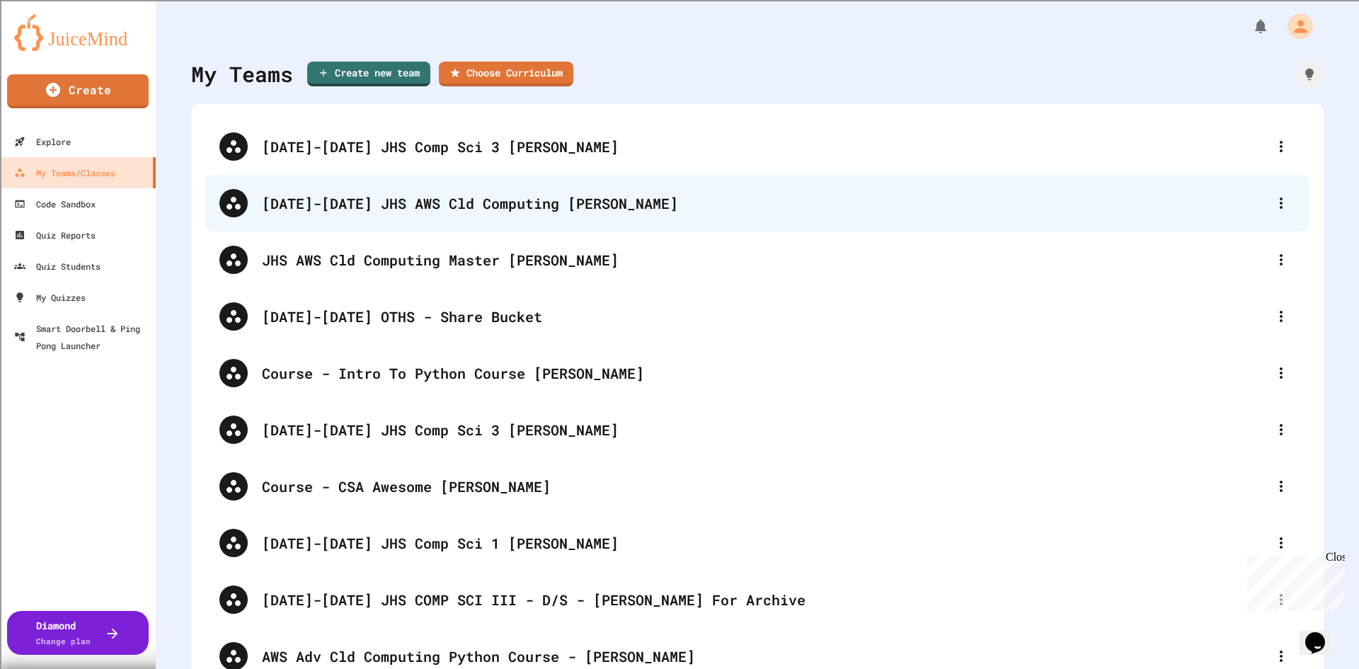
click at [515, 203] on div "2025-2026 JHS AWS Cld Computing Kalathy" at bounding box center [764, 203] width 1005 height 21
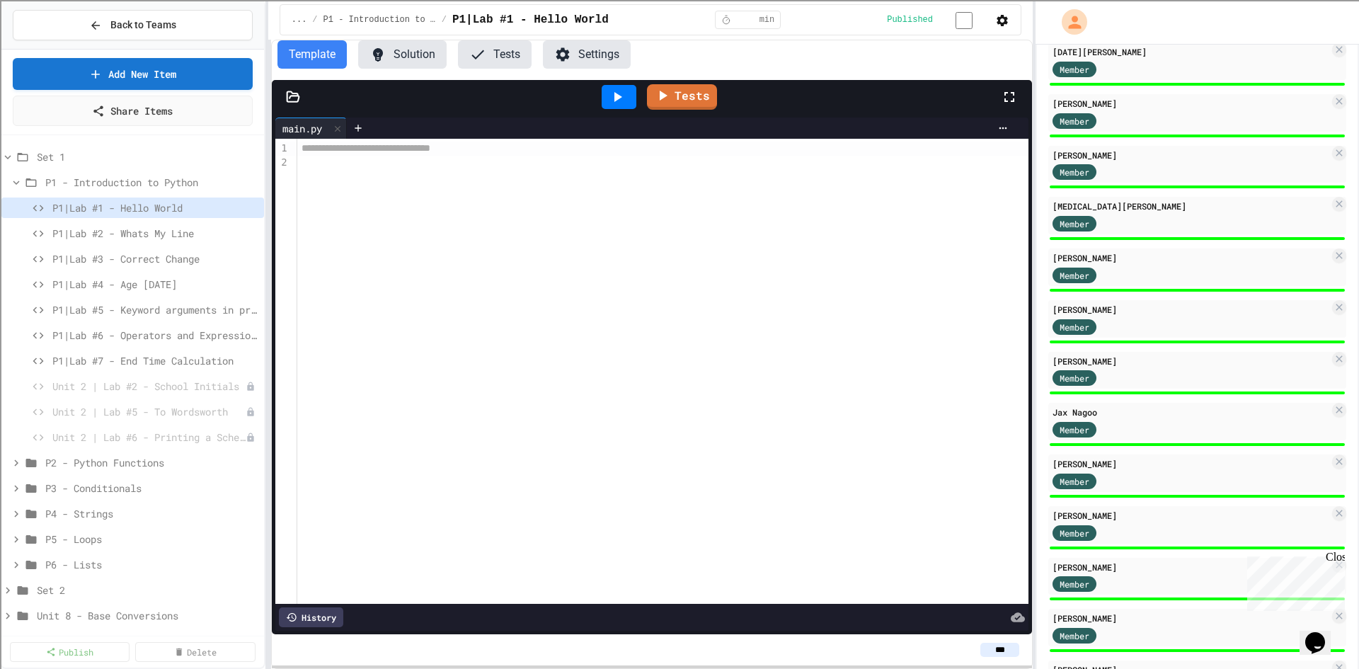
scroll to position [626, 0]
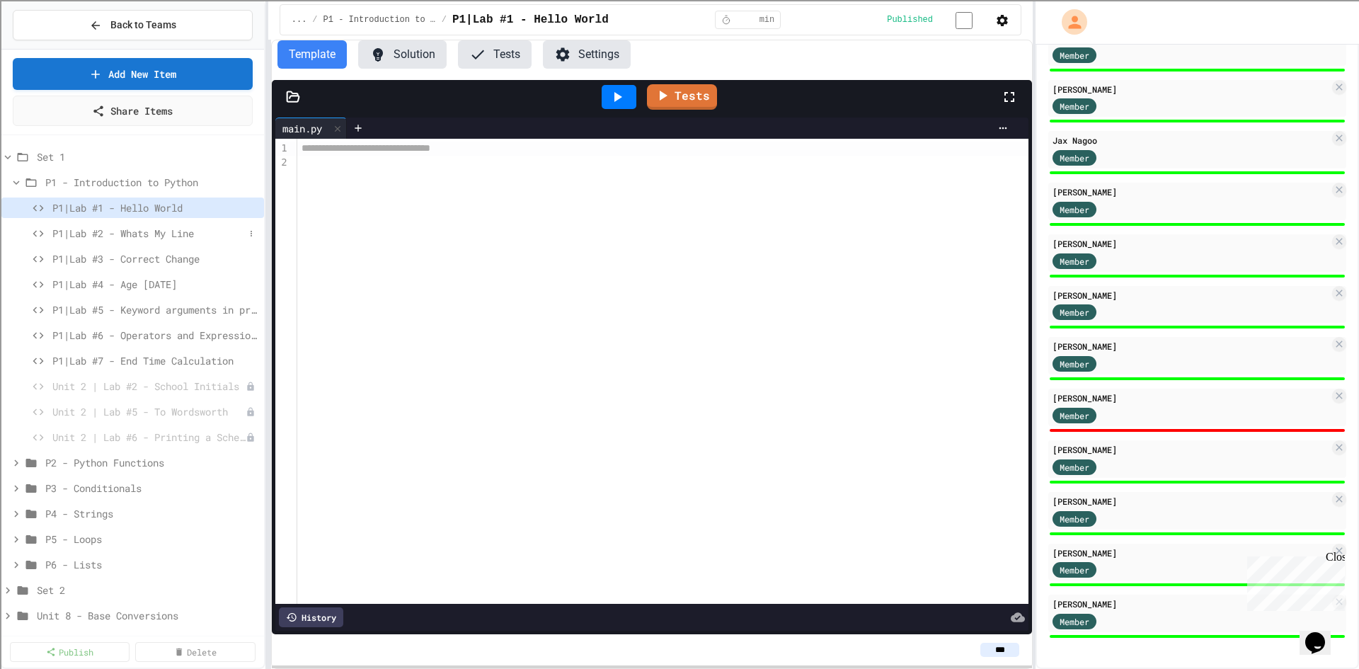
click at [190, 236] on span "P1|Lab #2 - Whats My Line" at bounding box center [148, 233] width 192 height 15
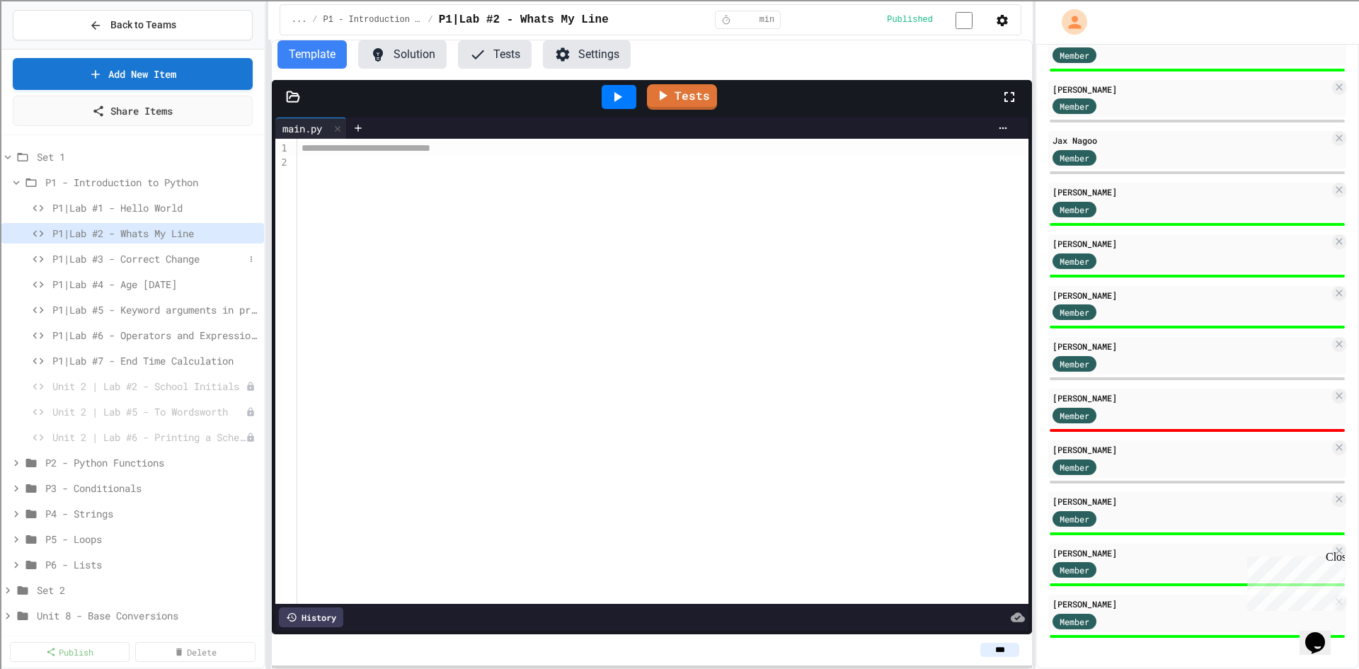
click at [117, 255] on span "P1|Lab #3 - Correct Change" at bounding box center [148, 258] width 192 height 15
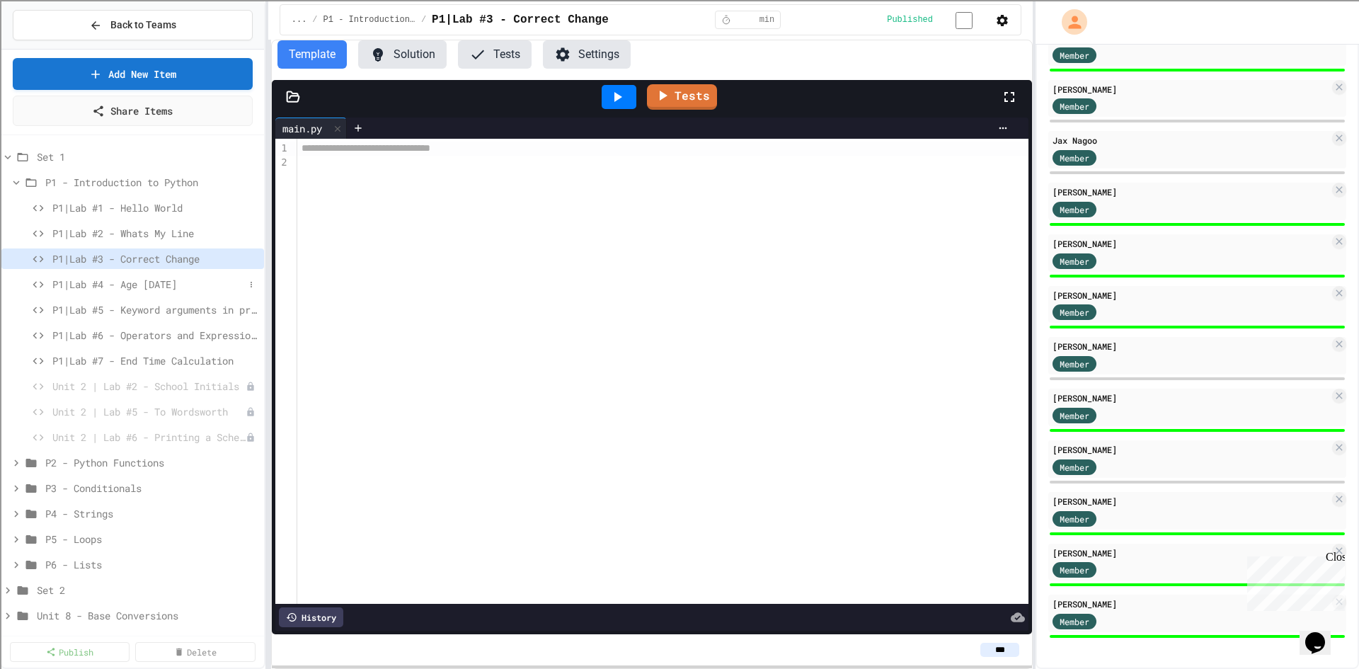
click at [169, 285] on span "P1|Lab #4 - Age In Five Years" at bounding box center [148, 284] width 192 height 15
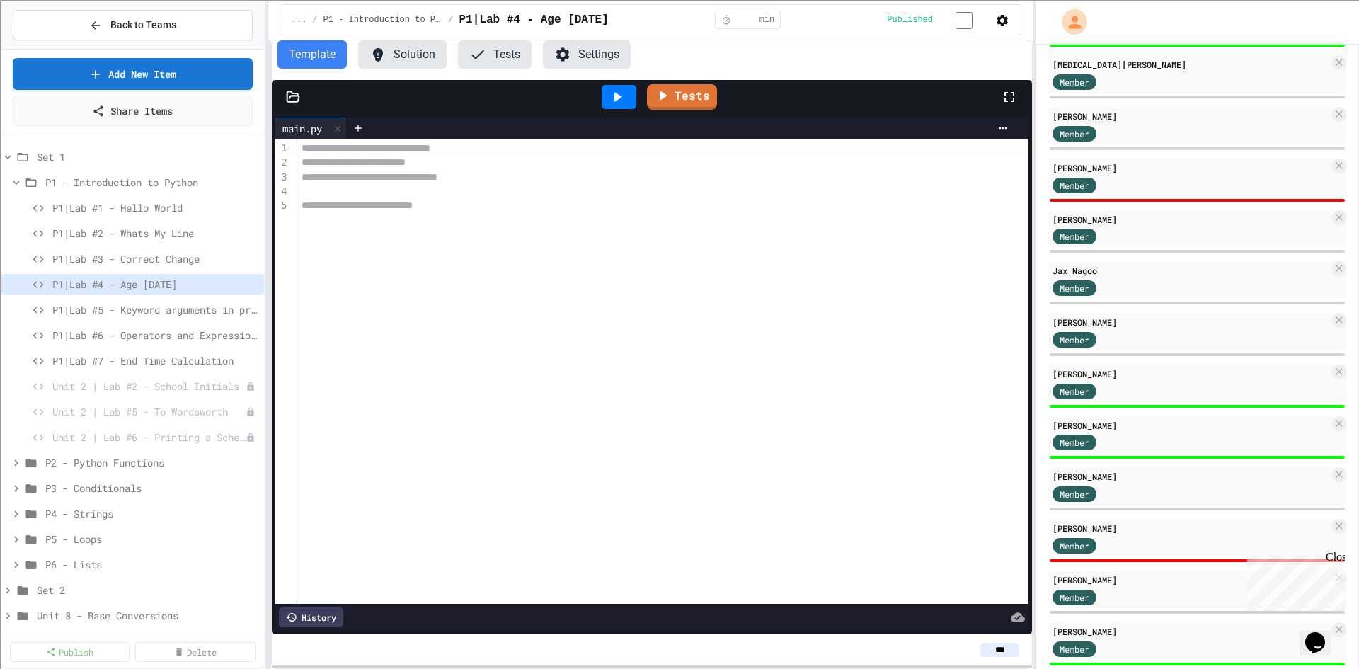
scroll to position [626, 0]
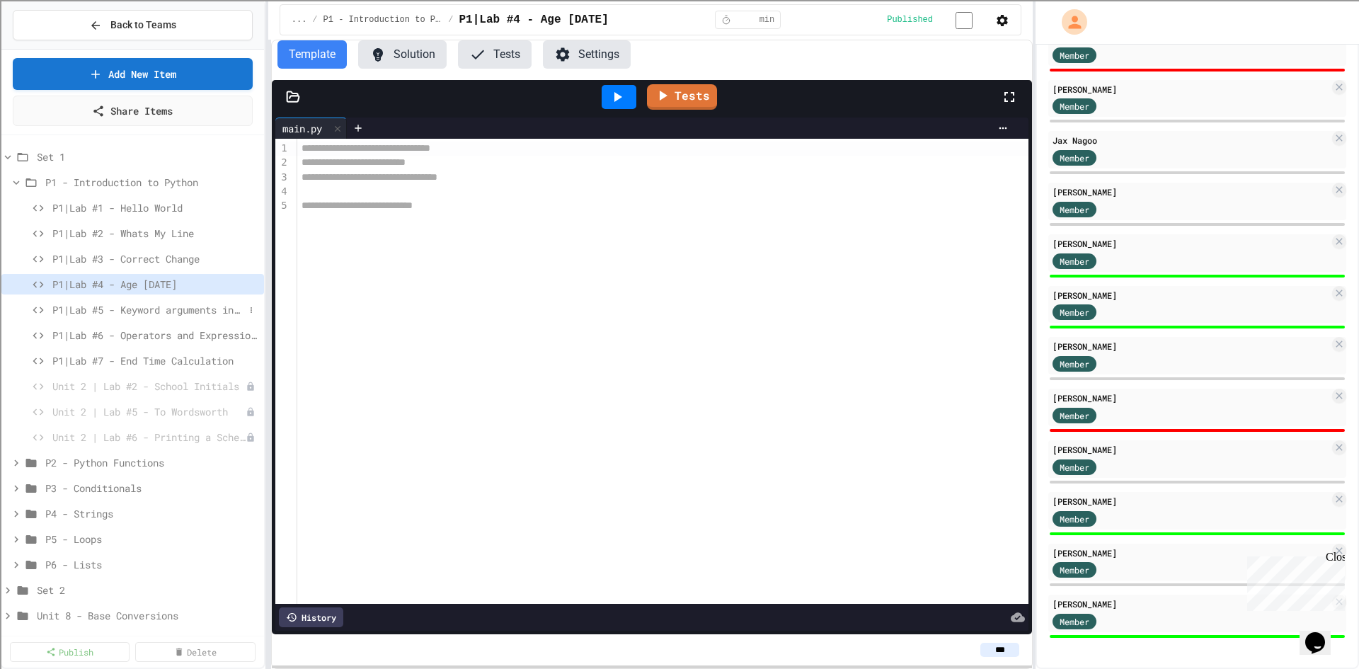
click at [181, 317] on div "P1|Lab #5 - Keyword arguments in print" at bounding box center [132, 310] width 263 height 21
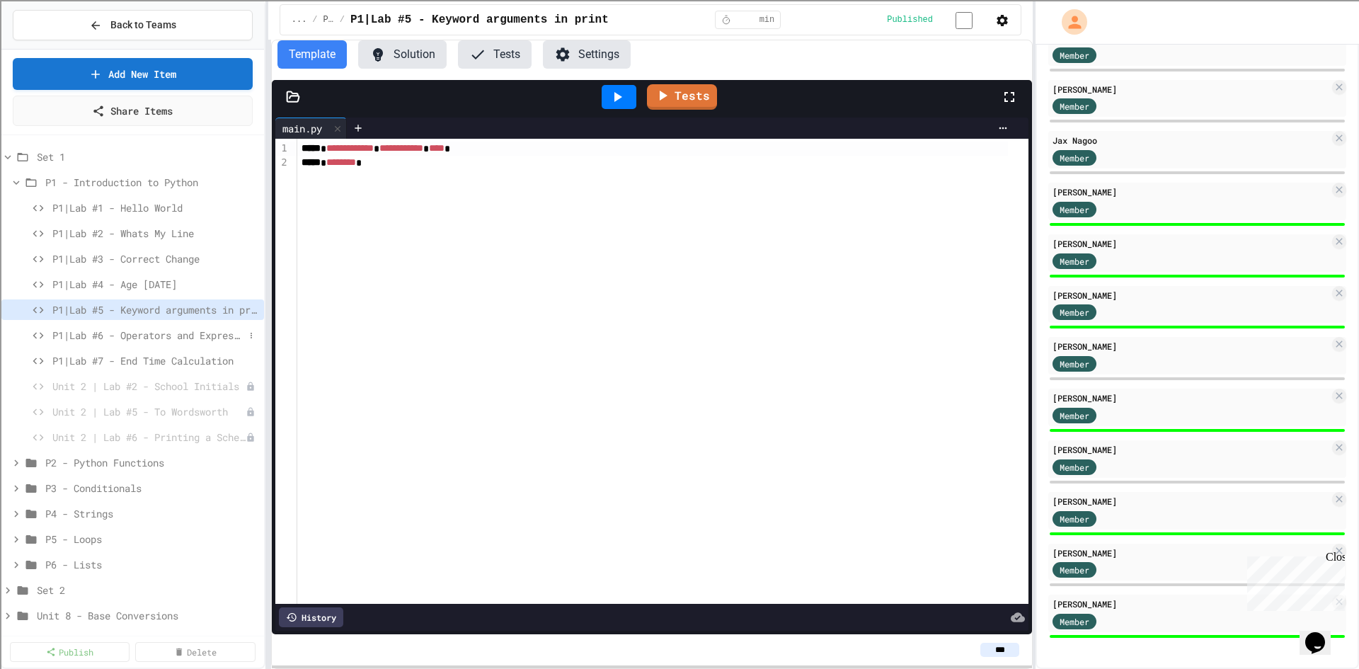
click at [205, 332] on span "P1|Lab #6 - Operators and Expressions Lab" at bounding box center [148, 335] width 192 height 15
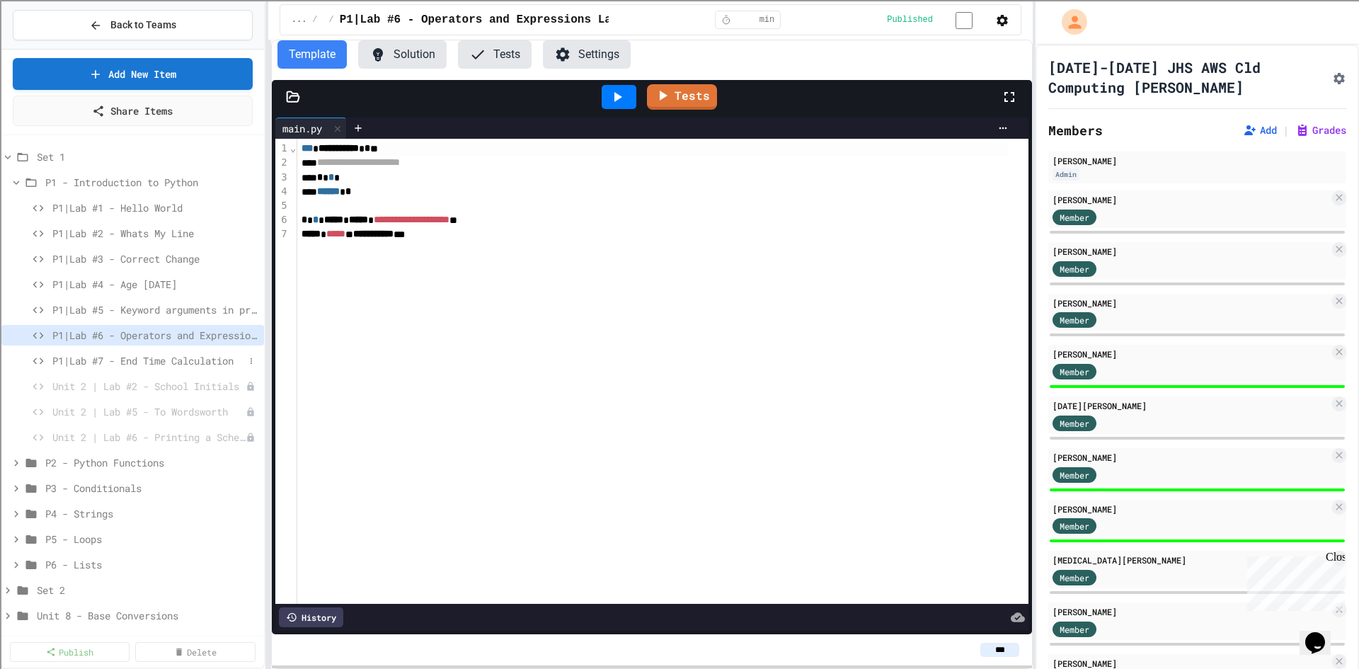
click at [173, 358] on span "P1|Lab #7 - End Time Calculation" at bounding box center [148, 360] width 192 height 15
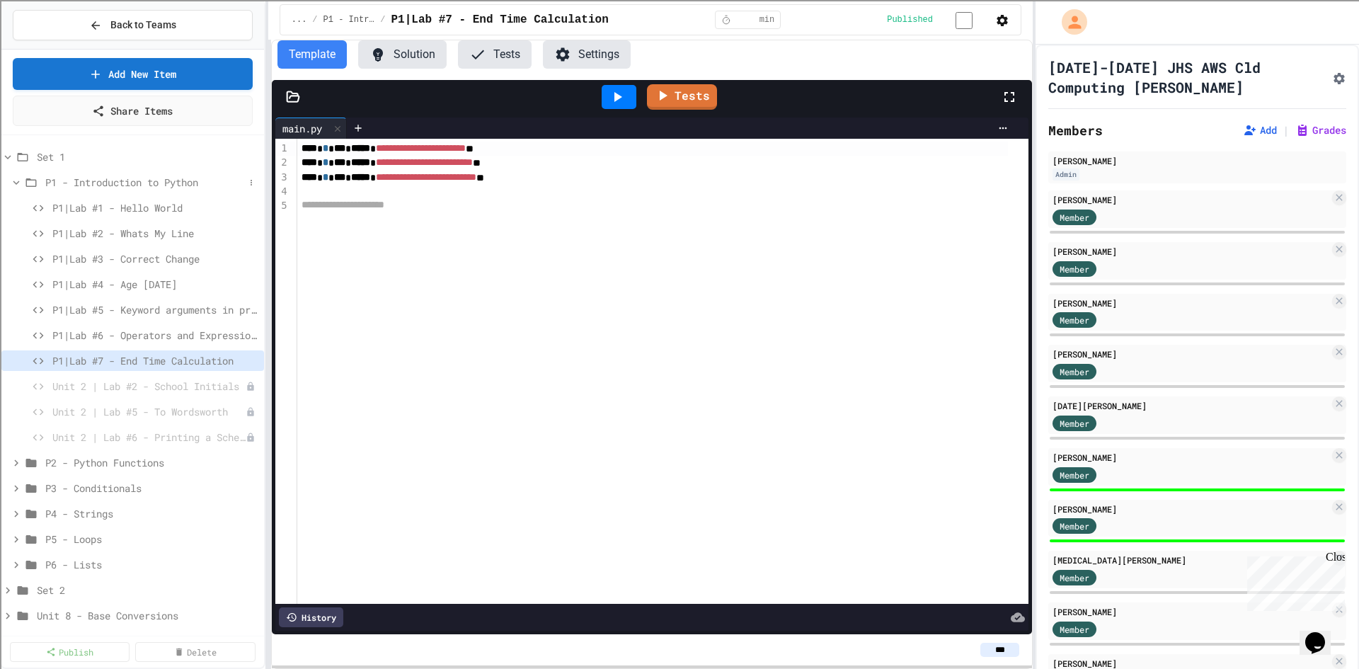
click at [56, 181] on span "P1 - Introduction to Python" at bounding box center [144, 182] width 199 height 15
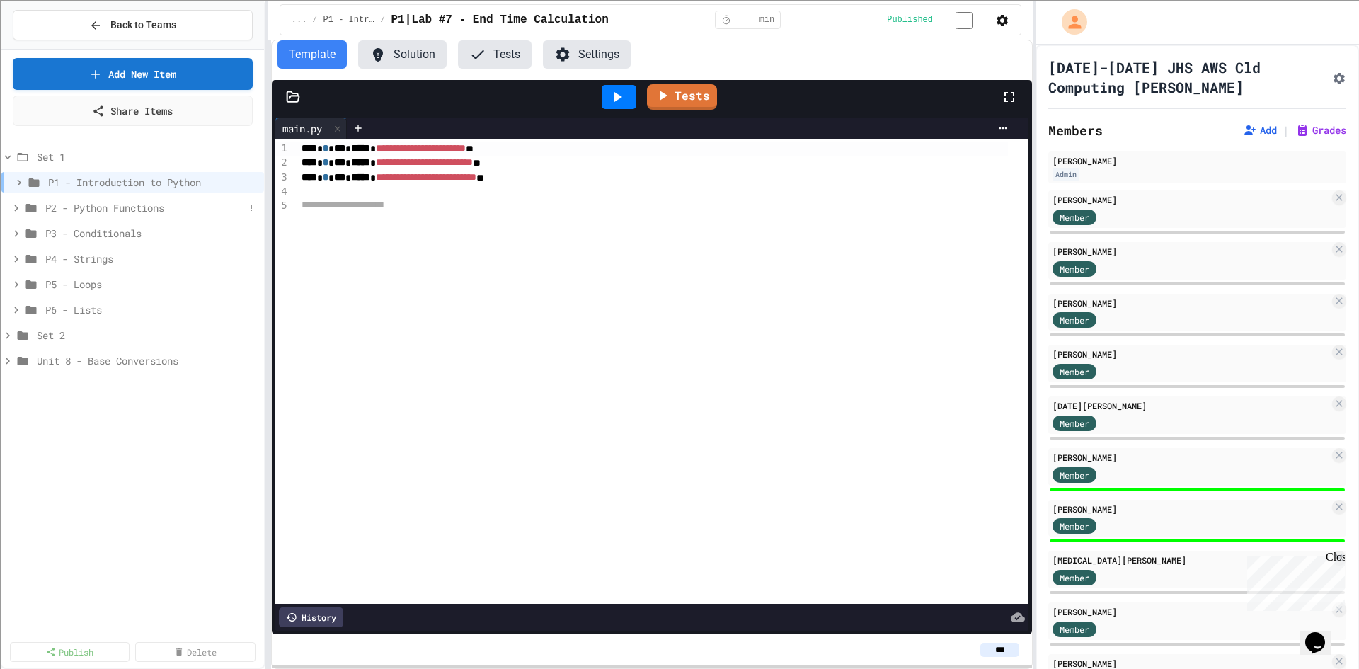
click at [103, 208] on span "P2 - Python Functions" at bounding box center [144, 207] width 199 height 15
click at [115, 229] on span "P2|Lab #1-Math Formulas" at bounding box center [141, 233] width 179 height 15
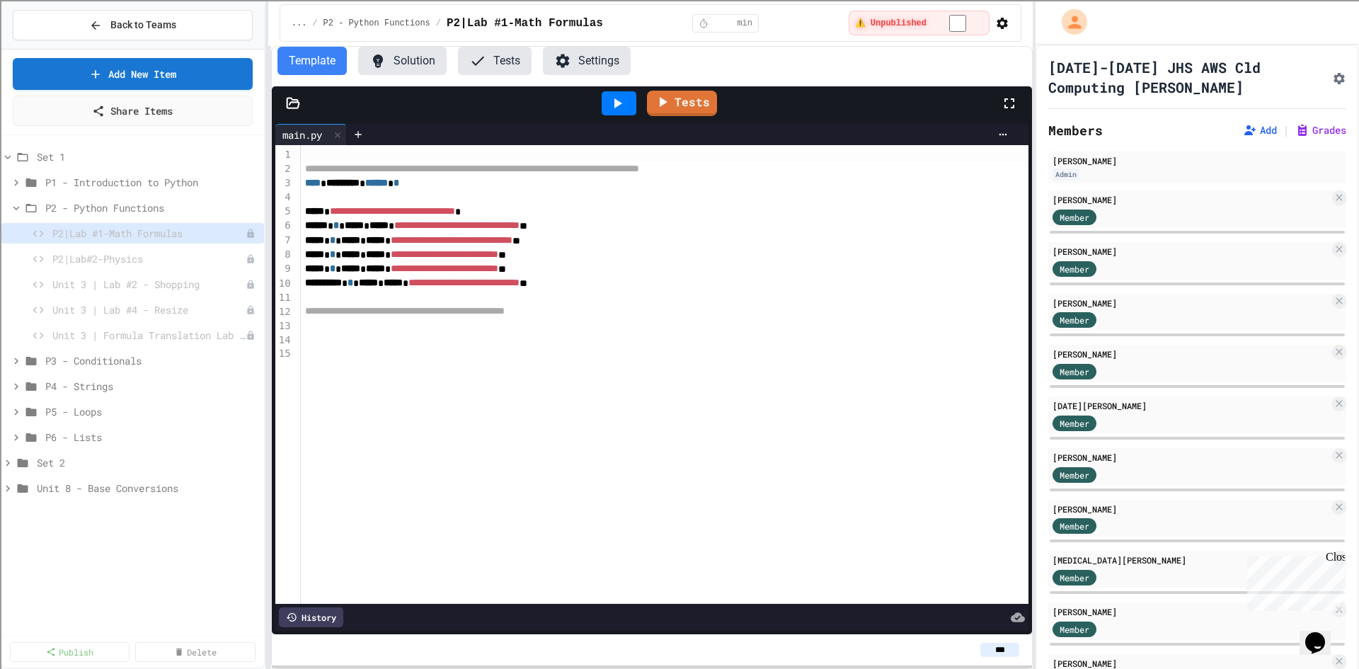
click at [1333, 78] on icon "Assignment Settings" at bounding box center [1340, 79] width 14 height 14
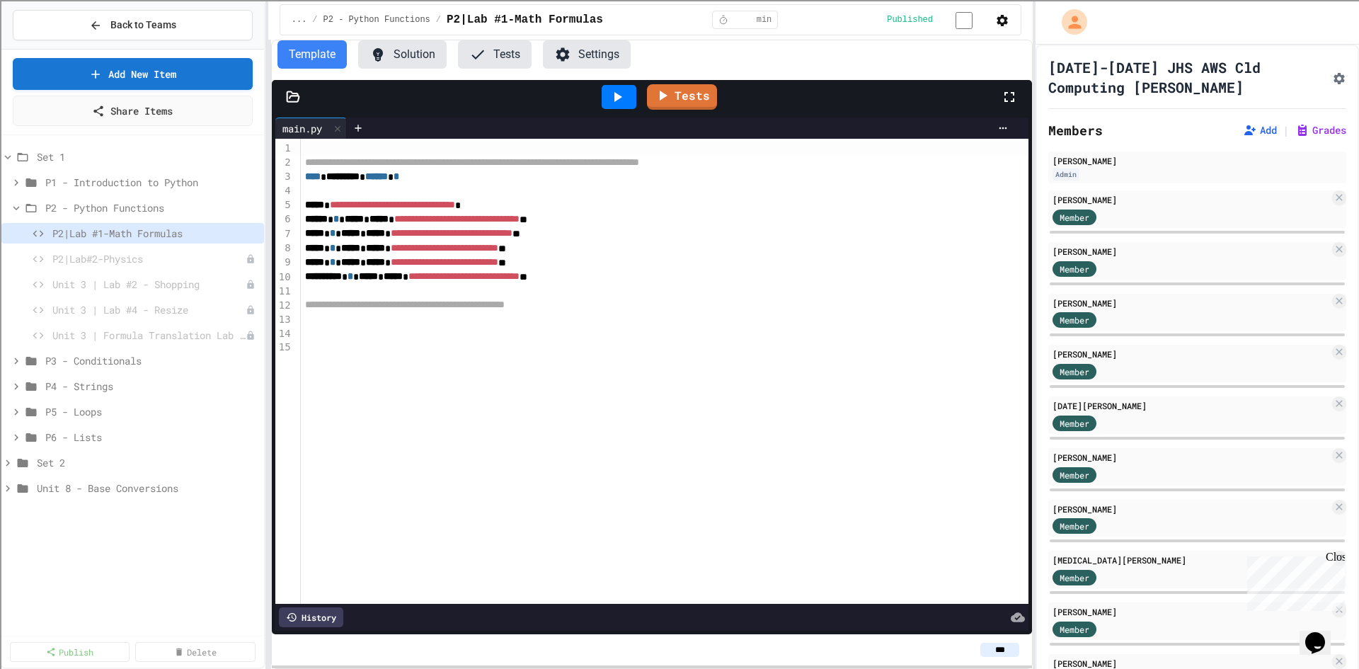
click at [719, 455] on div "**********" at bounding box center [665, 371] width 728 height 465
click at [138, 31] on span "Back to Teams" at bounding box center [143, 25] width 66 height 15
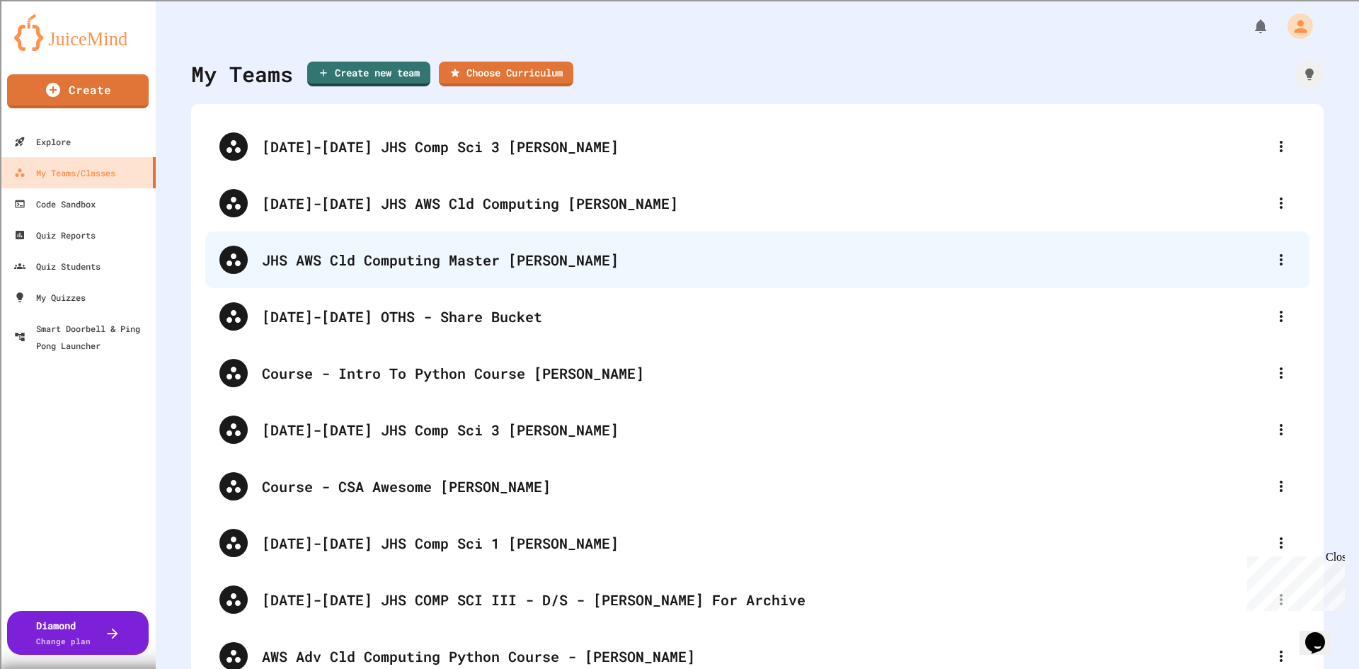
click at [467, 264] on div "JHS AWS Cld Computing Master Kalathy" at bounding box center [764, 259] width 1005 height 21
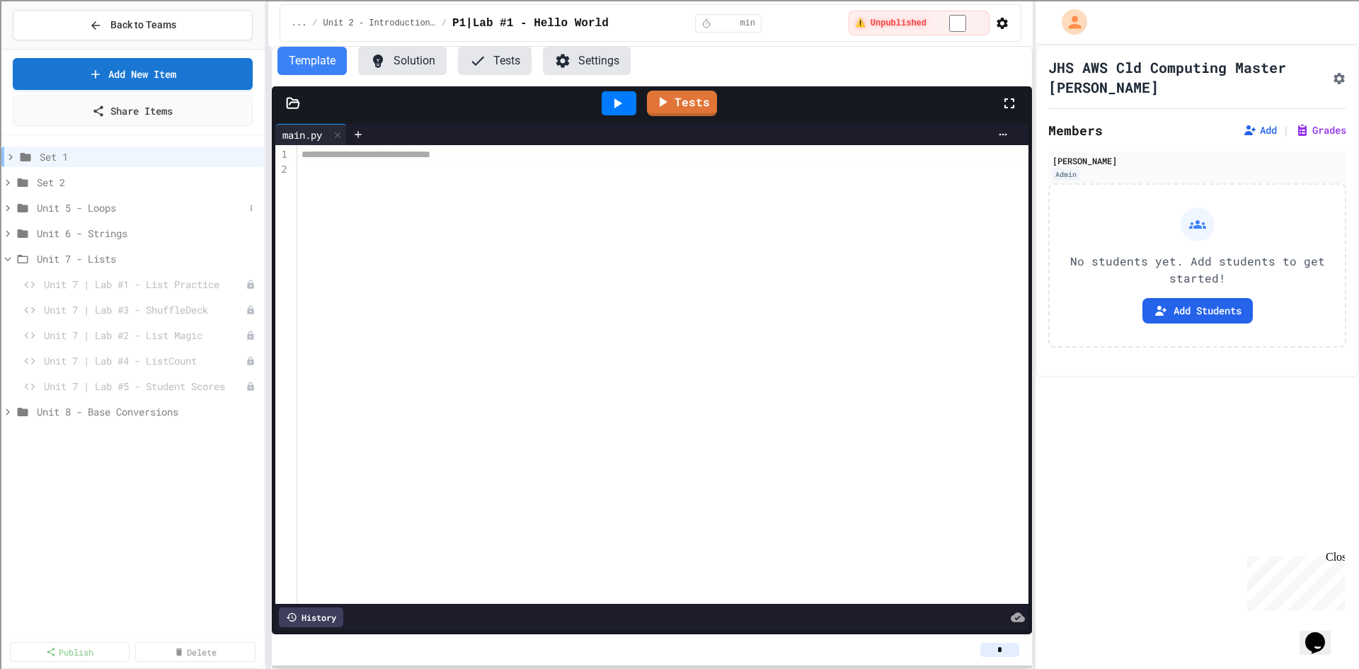
click at [118, 207] on span "Unit 5 - Loops" at bounding box center [140, 207] width 207 height 15
click at [118, 207] on span "Unit 5 - Loops" at bounding box center [148, 207] width 222 height 15
click at [54, 183] on span "Set 2" at bounding box center [140, 182] width 207 height 15
click at [162, 234] on span "Unit 3 - Python Functions - Set #2" at bounding box center [144, 233] width 199 height 15
click at [41, 182] on span "Set 2" at bounding box center [140, 182] width 207 height 15
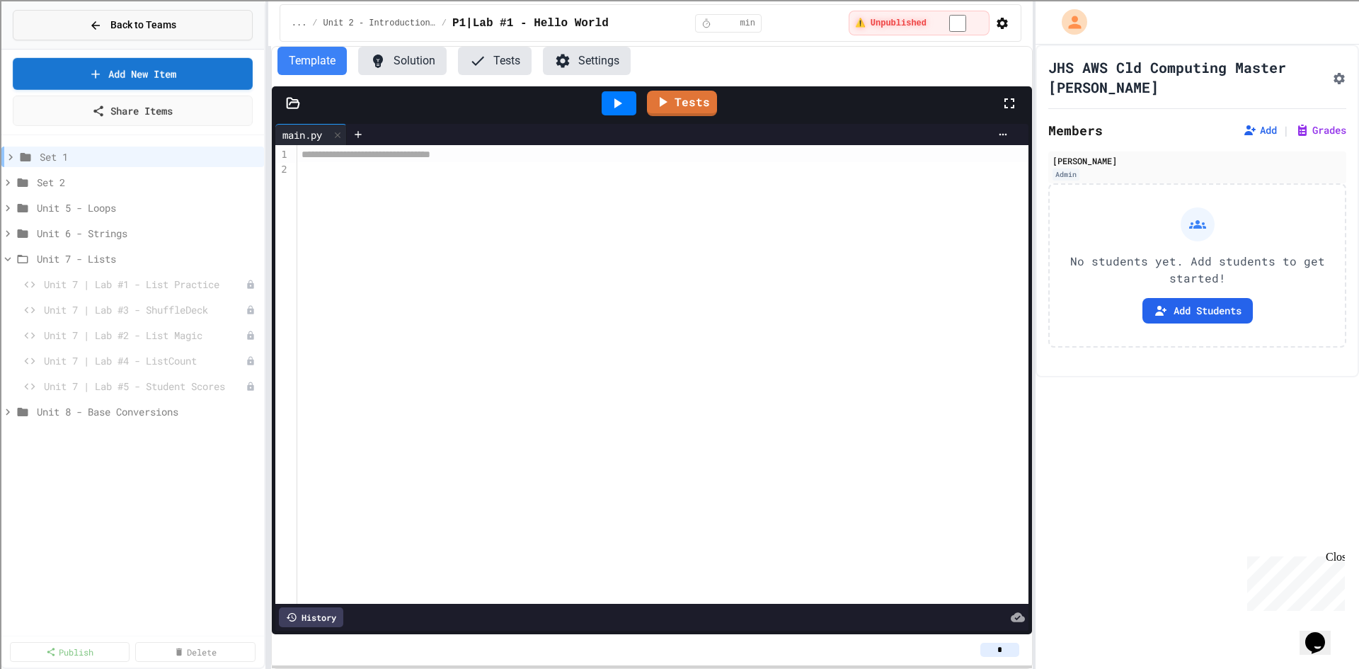
click at [91, 21] on icon at bounding box center [95, 25] width 13 height 13
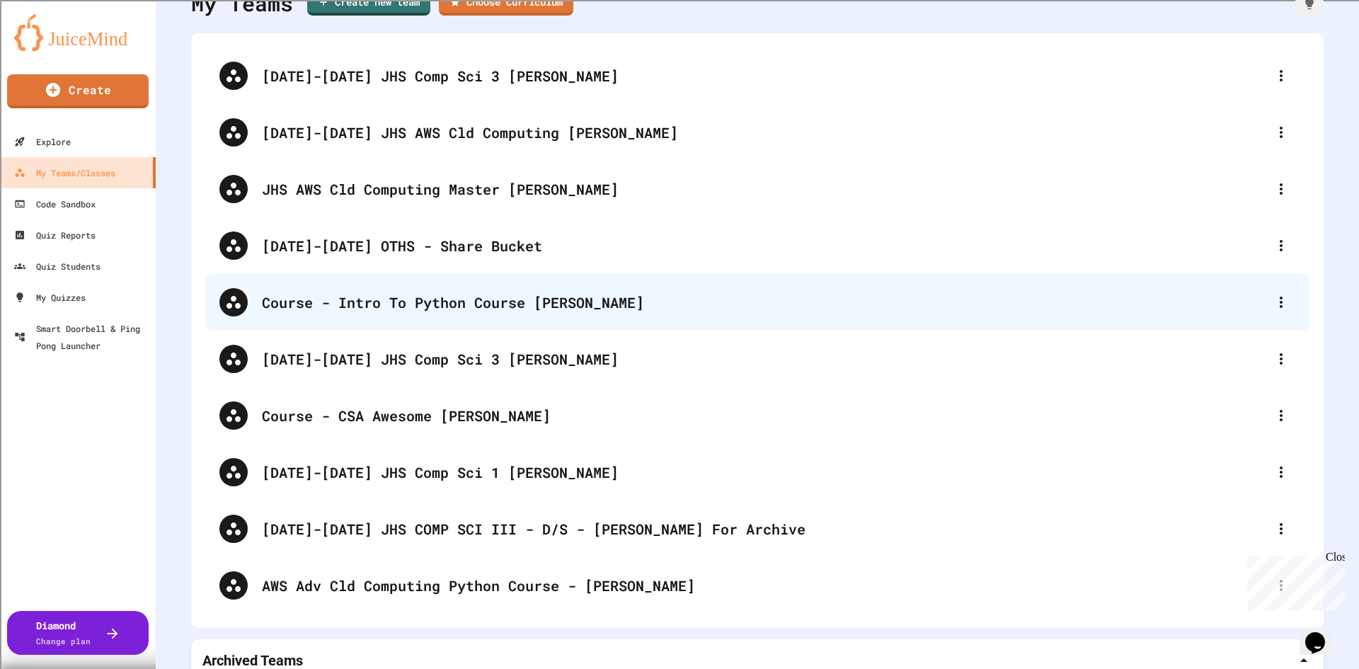
scroll to position [94, 0]
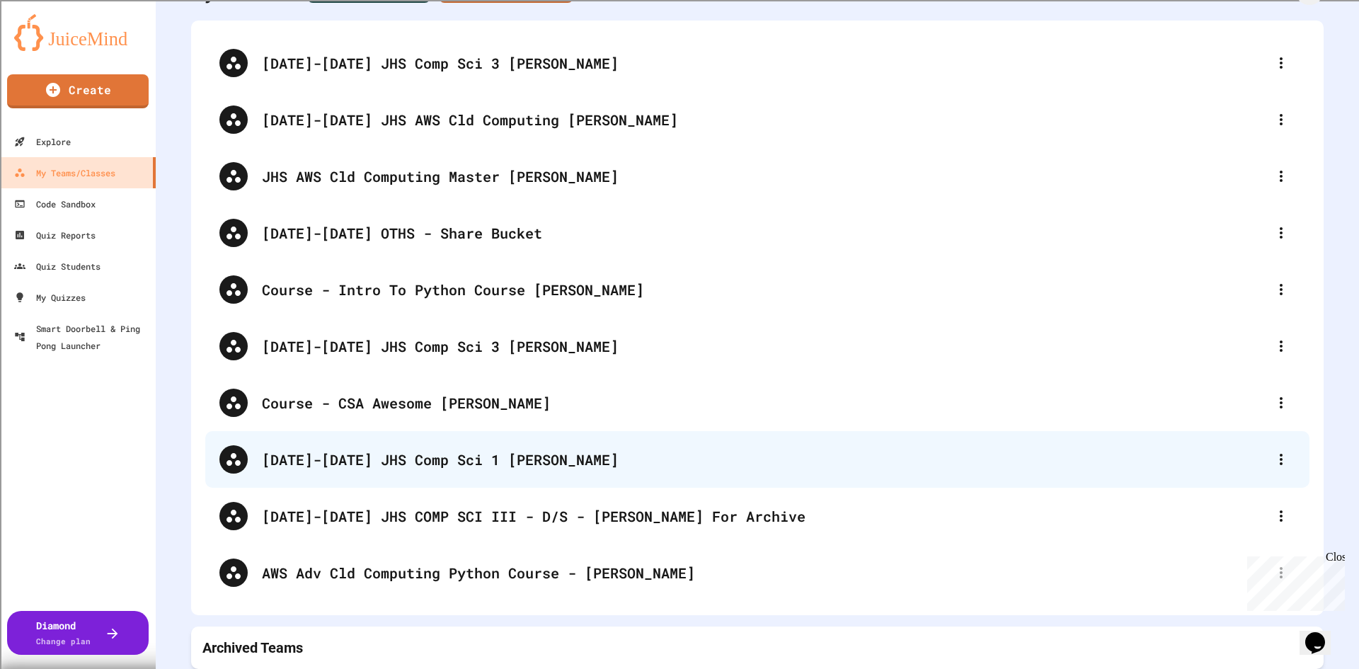
click at [486, 449] on div "2022-2023 JHS Comp Sci 1 Kalathy" at bounding box center [764, 459] width 1005 height 21
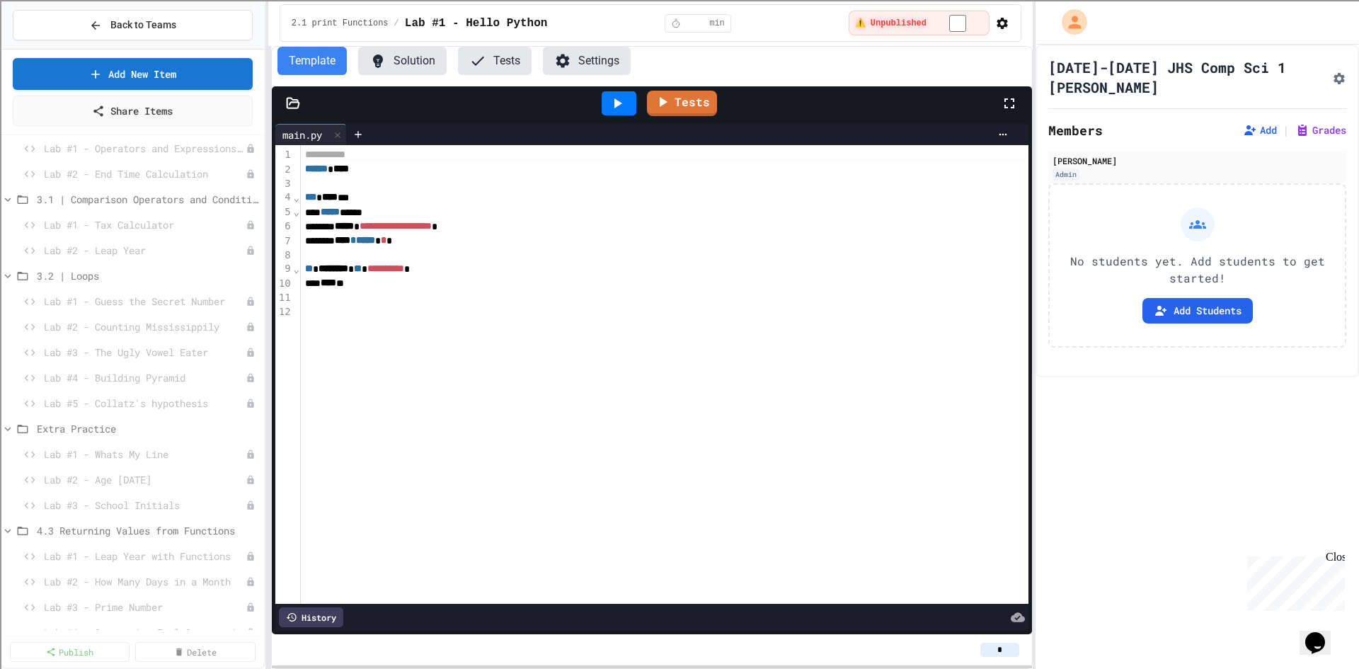
scroll to position [261, 0]
click at [171, 506] on span "Lab #1 - Leap Year with Functions" at bounding box center [138, 507] width 188 height 15
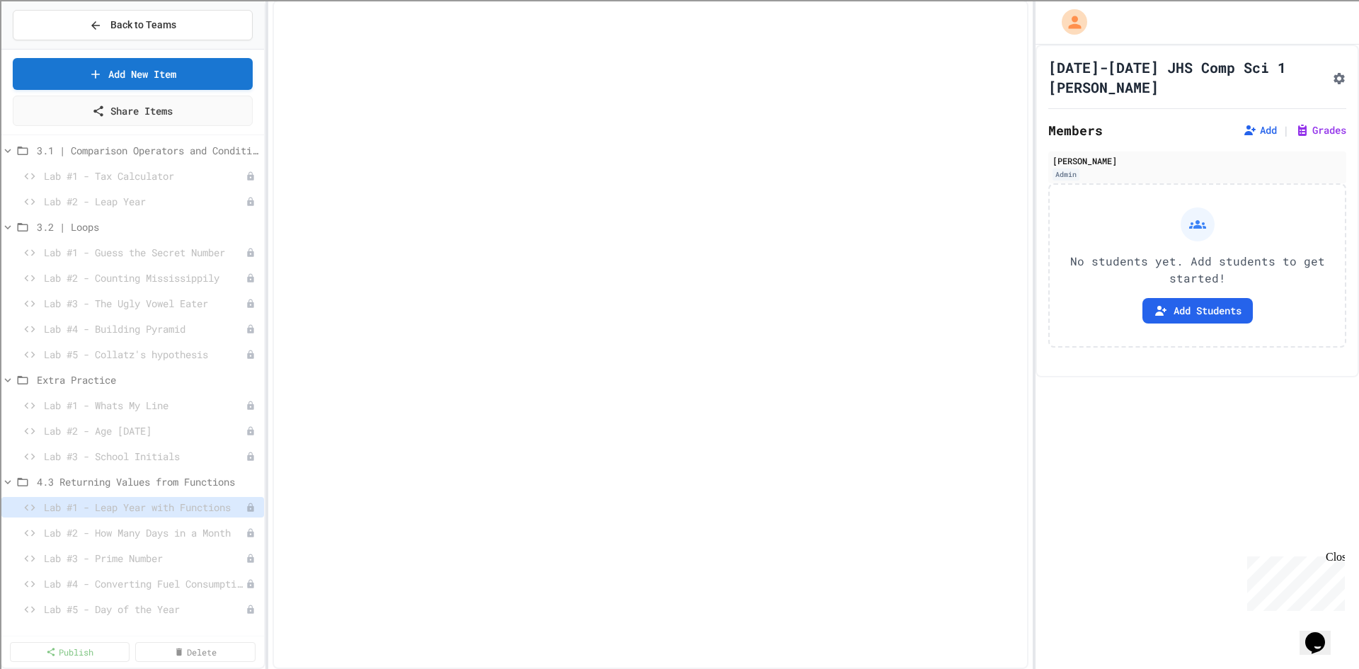
scroll to position [250, 0]
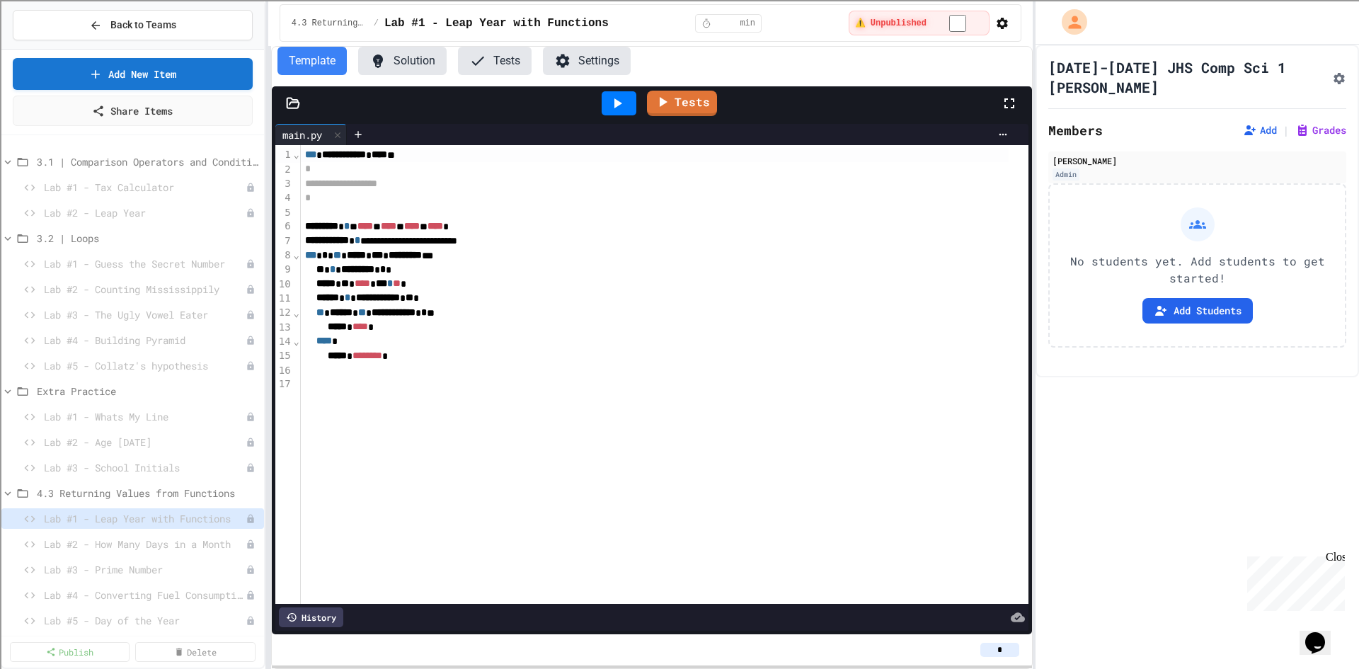
click at [398, 48] on button "Solution" at bounding box center [402, 61] width 89 height 28
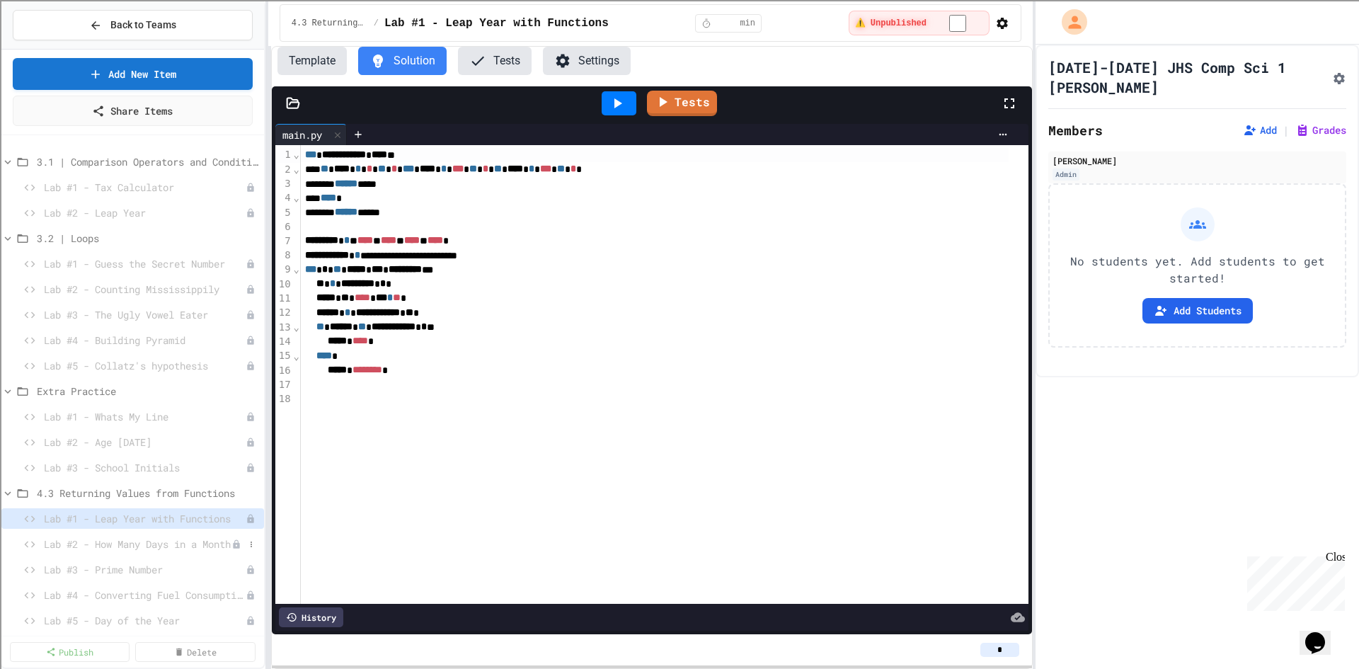
click at [157, 540] on span "Lab #2 - How Many Days in a Month" at bounding box center [138, 544] width 188 height 15
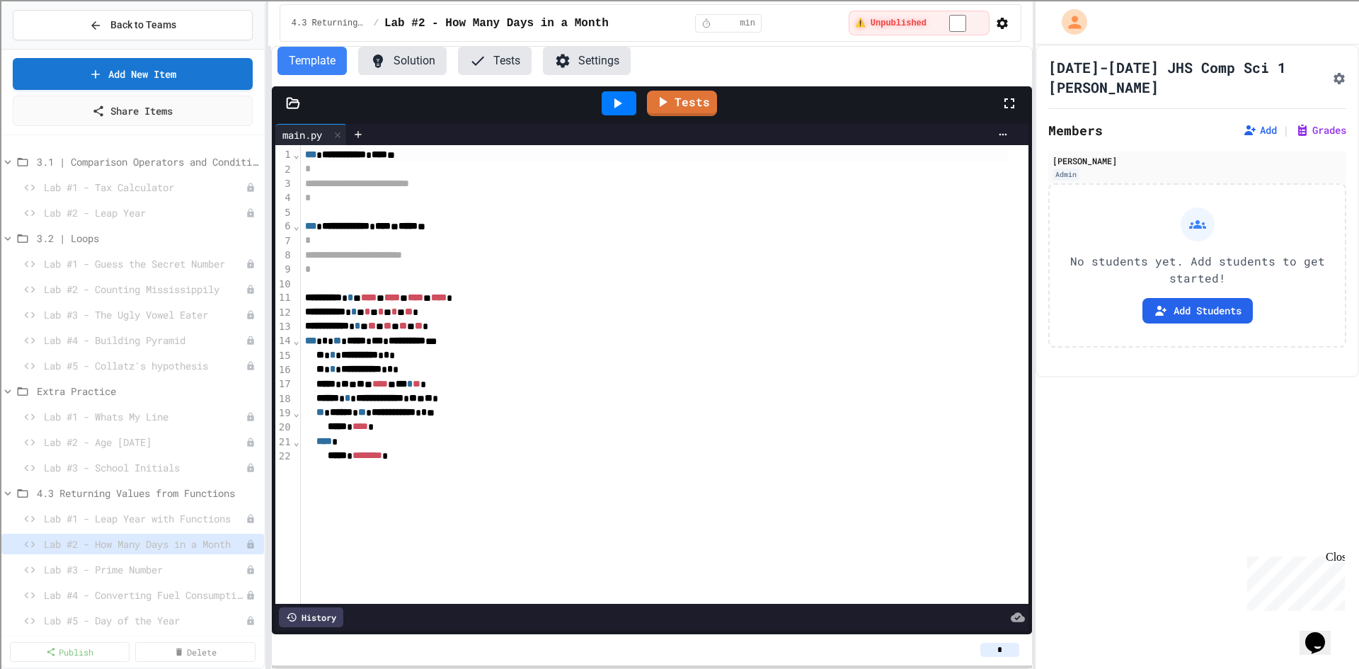
click at [392, 62] on button "Solution" at bounding box center [402, 61] width 89 height 28
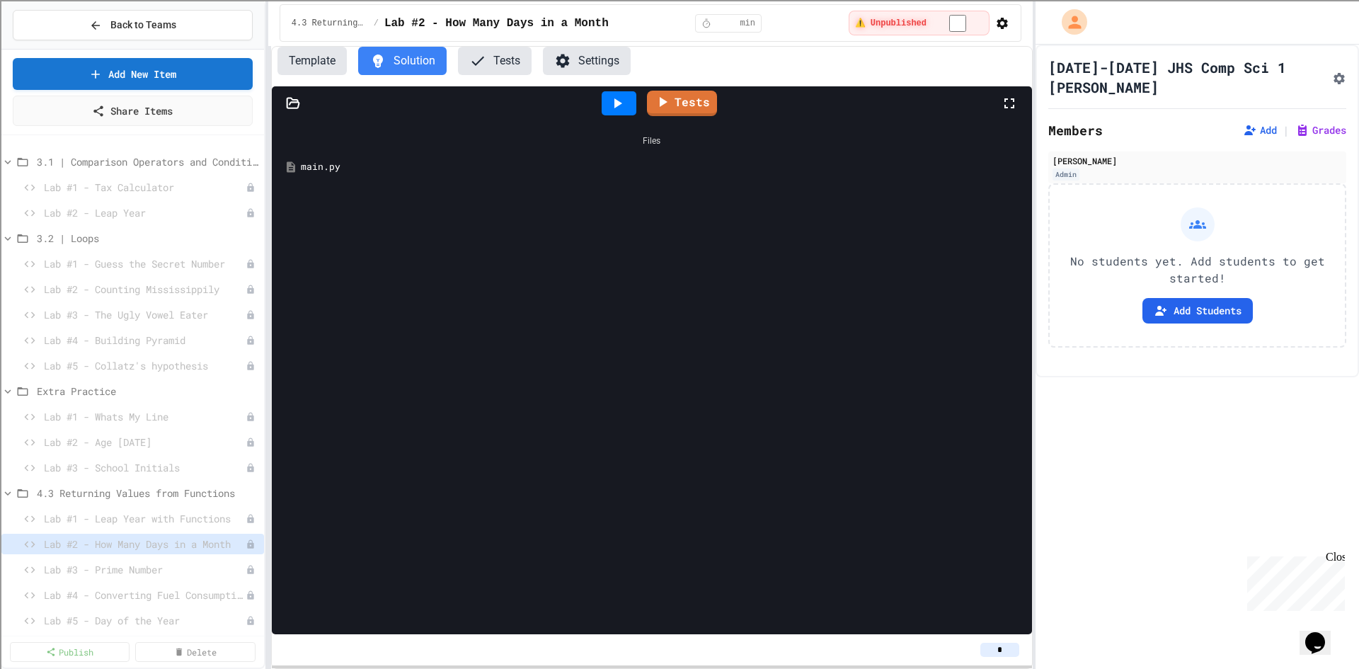
click at [410, 62] on button "Solution" at bounding box center [402, 61] width 89 height 28
click at [399, 62] on button "Solution" at bounding box center [402, 61] width 89 height 28
click at [314, 166] on div "main.py" at bounding box center [662, 167] width 723 height 14
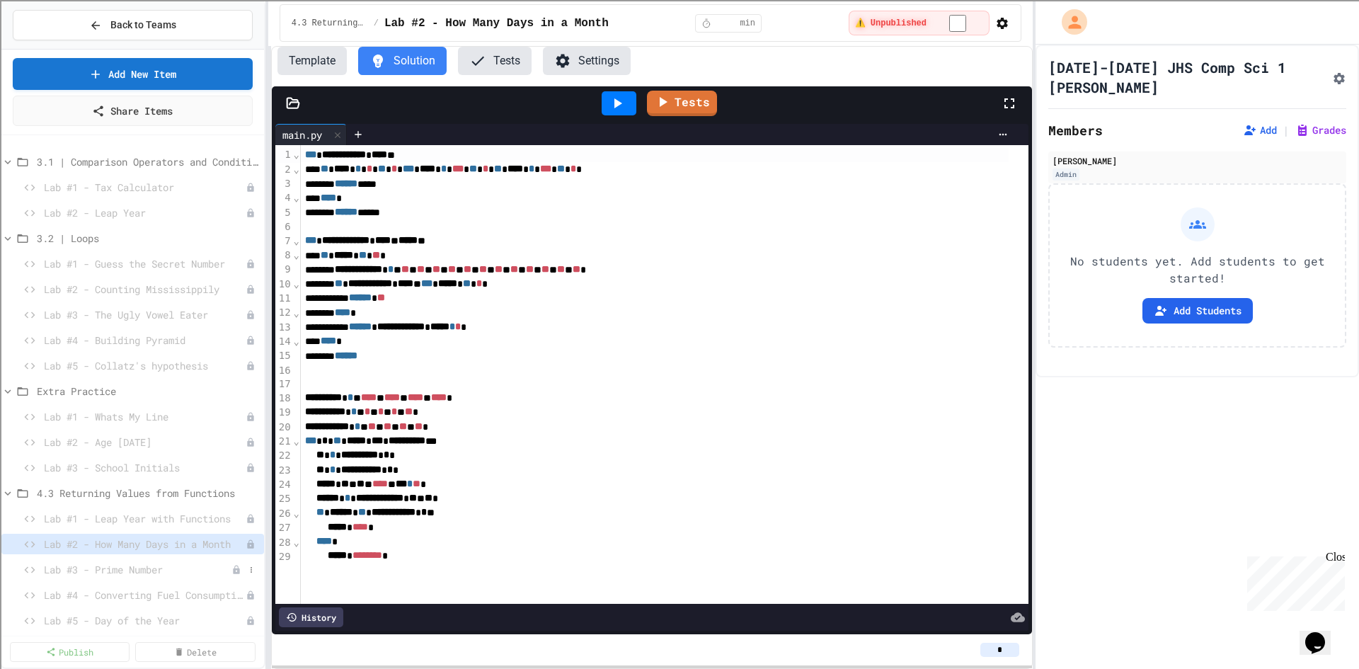
click at [154, 573] on span "Lab #3 - Prime Number" at bounding box center [138, 569] width 188 height 15
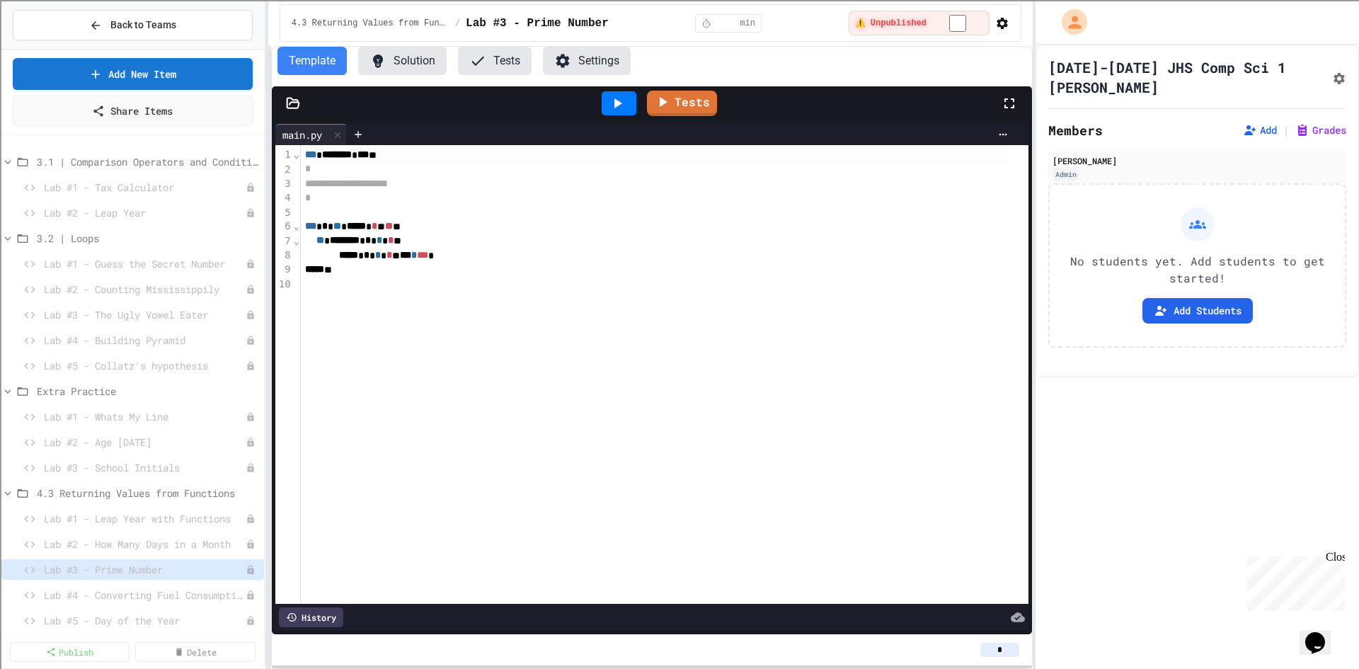
click at [169, 596] on span "Lab #4 - Converting Fuel Consumption" at bounding box center [145, 595] width 202 height 15
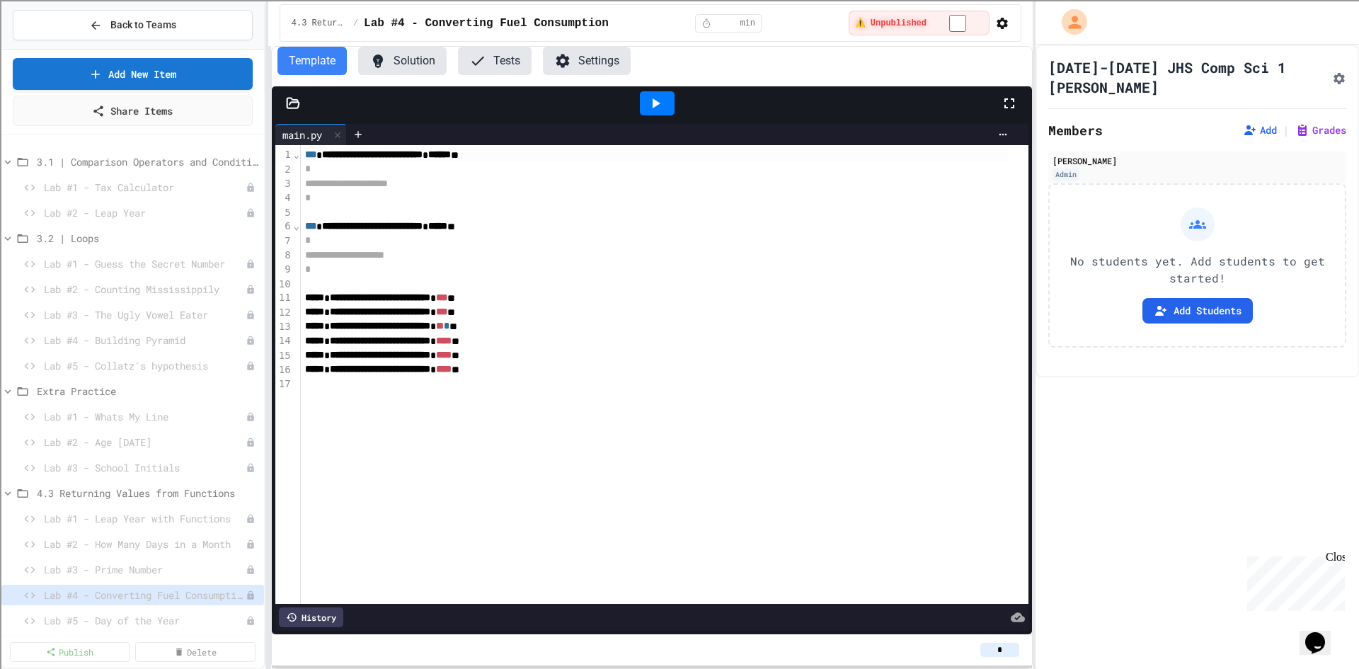
click at [423, 53] on button "Solution" at bounding box center [402, 61] width 89 height 28
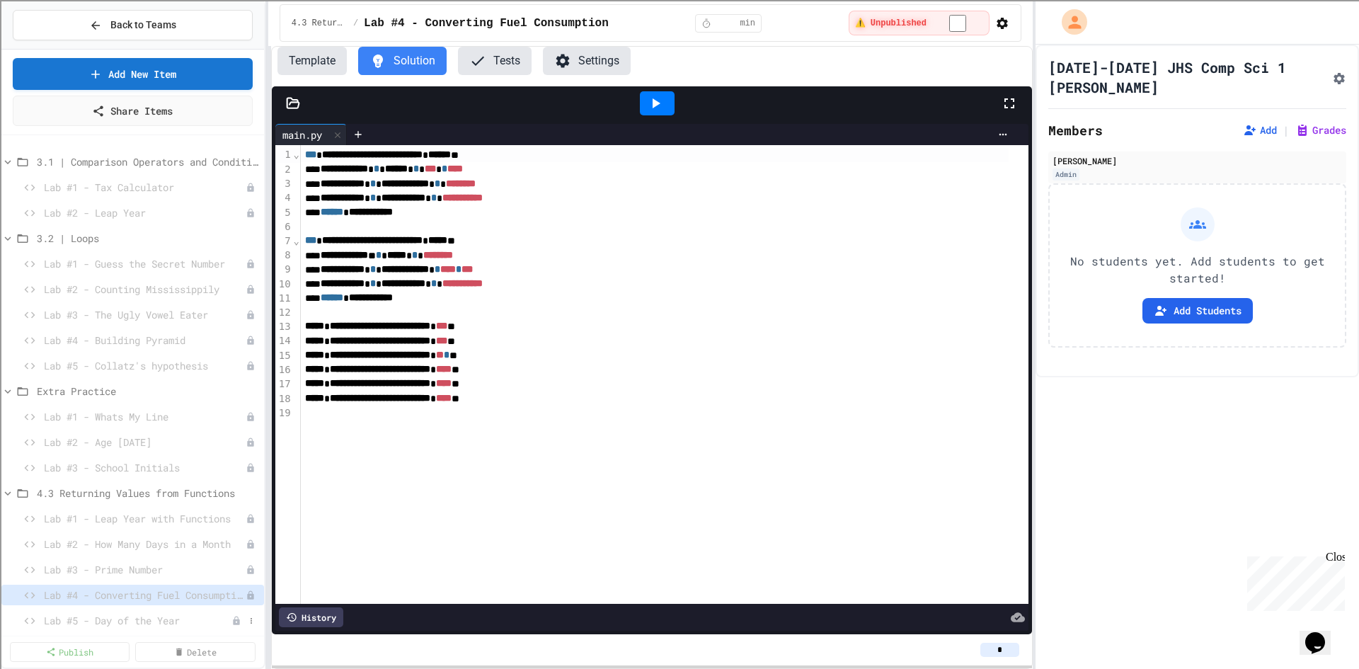
click at [128, 625] on span "Lab #5 - Day of the Year" at bounding box center [138, 620] width 188 height 15
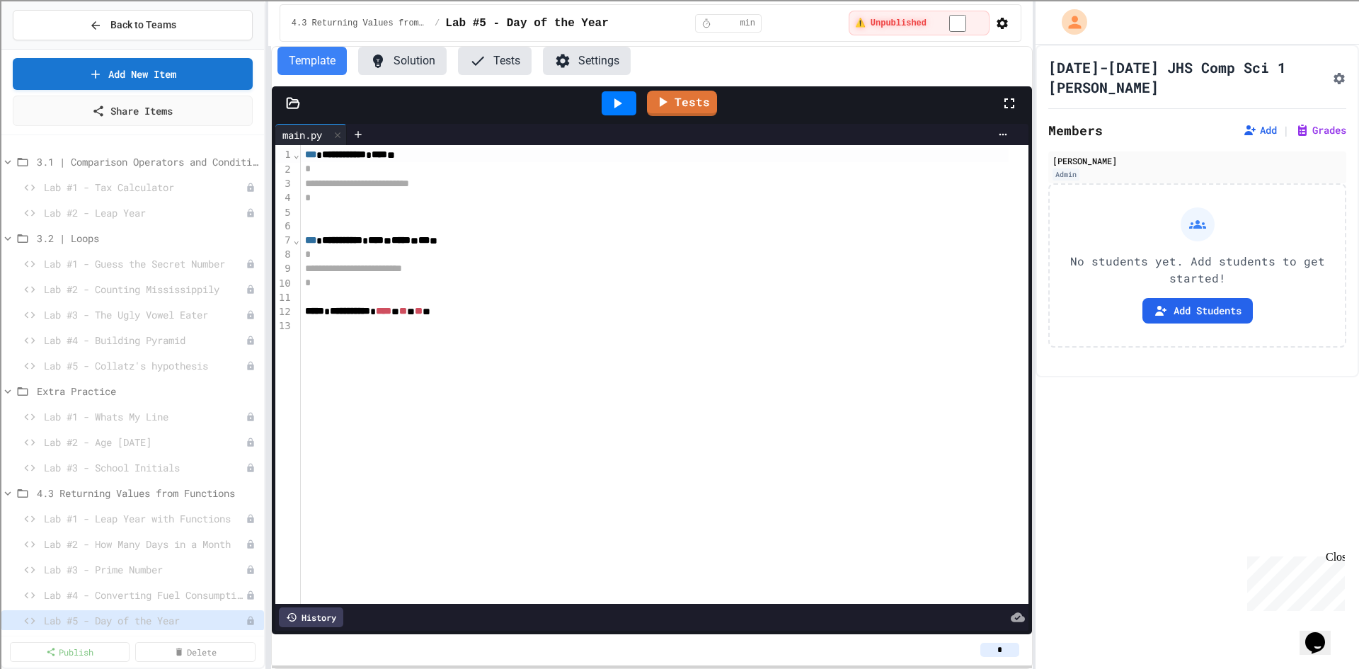
click at [407, 62] on button "Solution" at bounding box center [402, 61] width 89 height 28
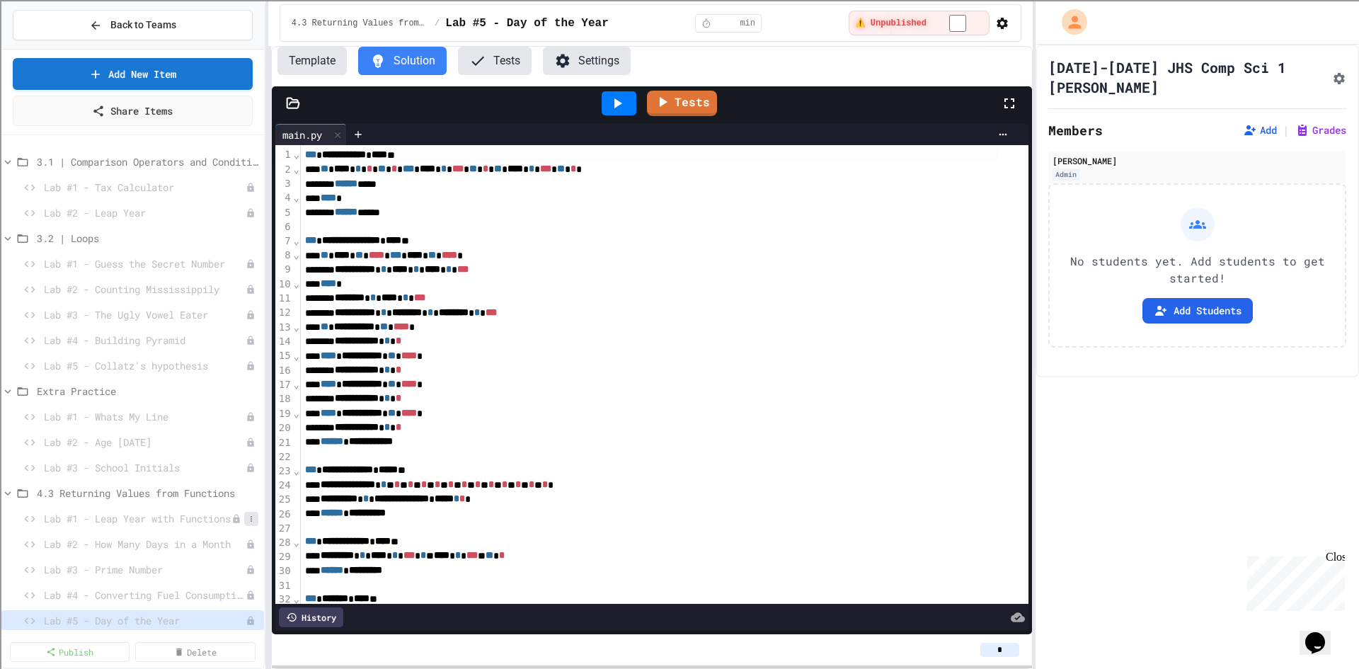
click at [251, 521] on icon at bounding box center [251, 519] width 1 height 6
click at [678, 438] on div at bounding box center [679, 334] width 1359 height 669
click at [154, 111] on link "Share Items" at bounding box center [133, 109] width 244 height 32
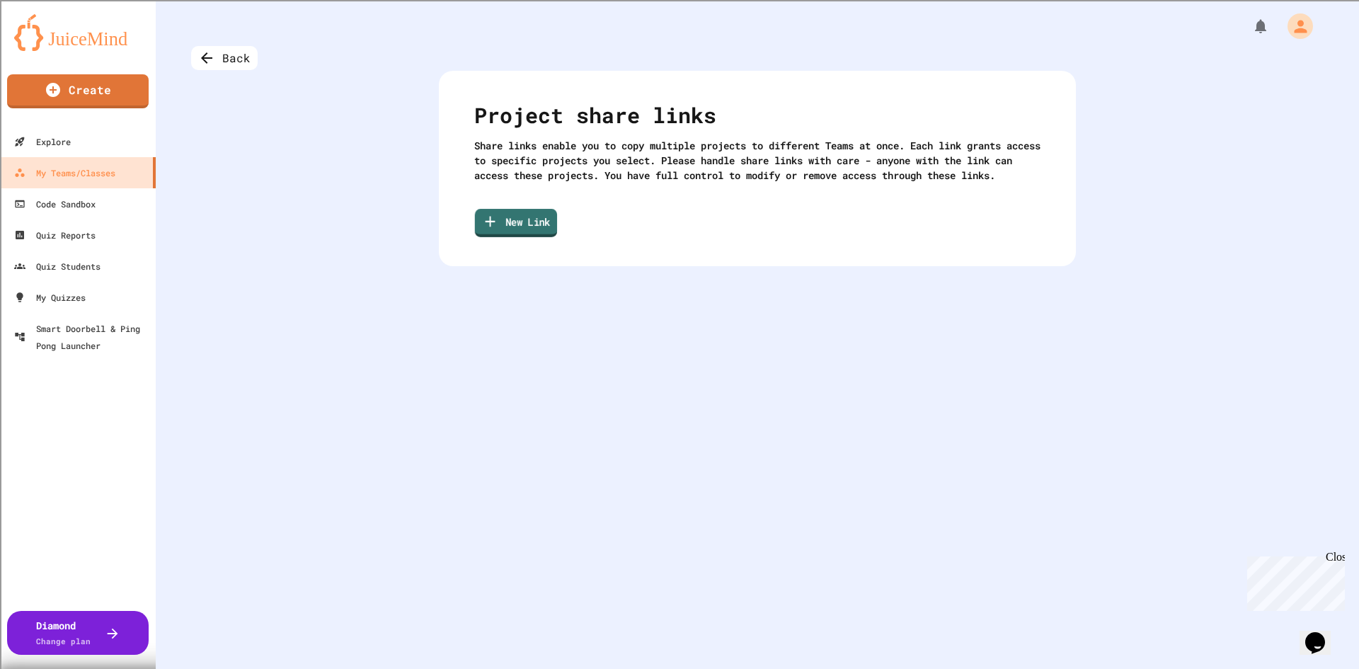
click at [532, 235] on link "New Link" at bounding box center [516, 223] width 82 height 28
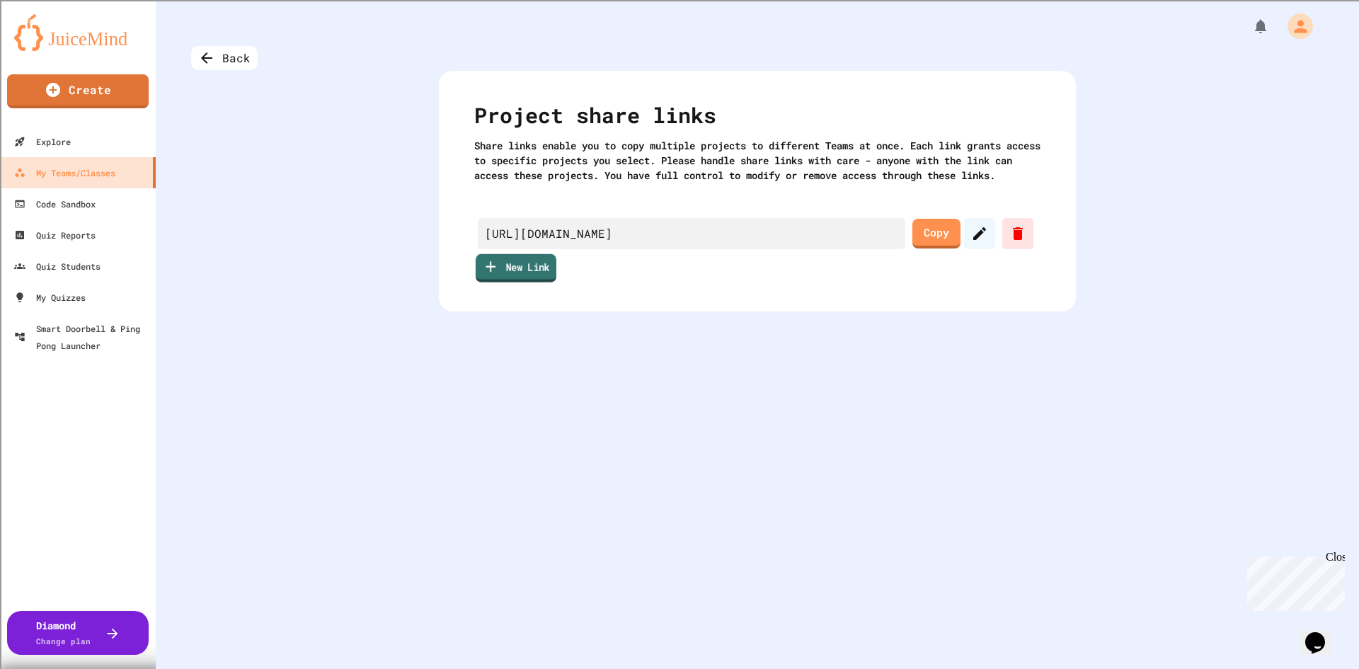
click at [533, 283] on link "New Link" at bounding box center [516, 268] width 81 height 28
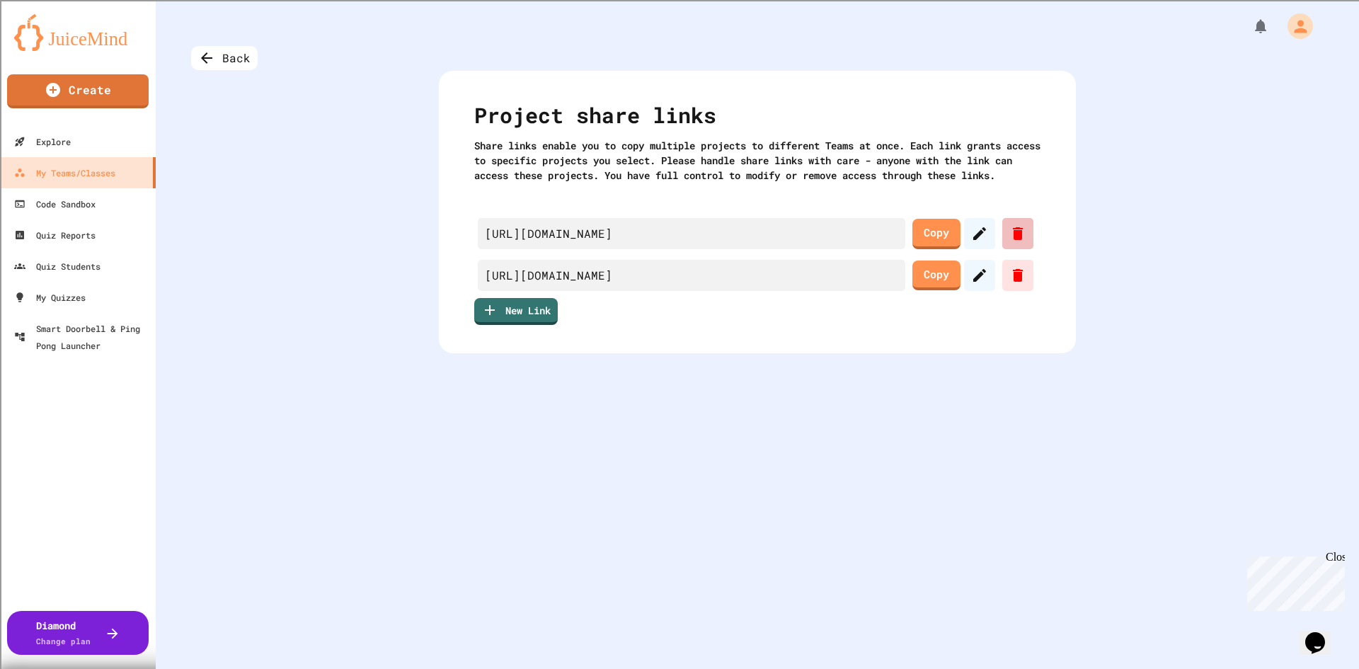
click at [1017, 240] on icon at bounding box center [1018, 233] width 10 height 13
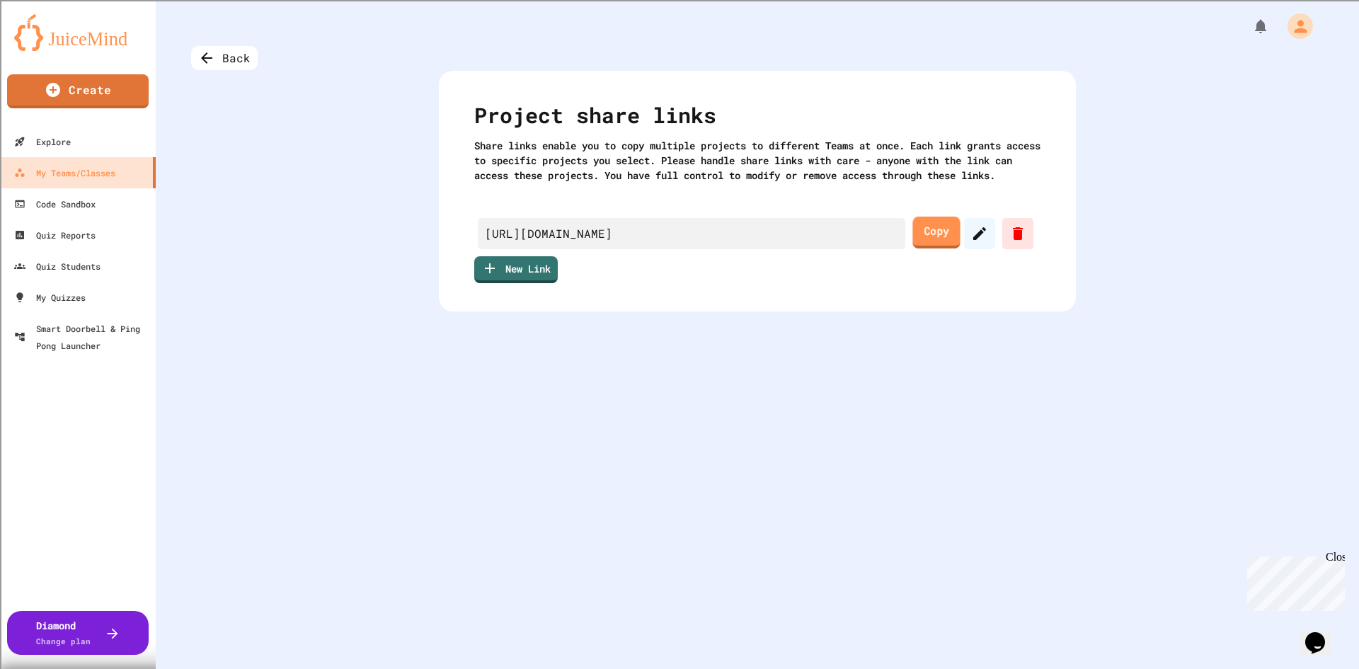
click at [942, 244] on link "Copy" at bounding box center [936, 233] width 47 height 32
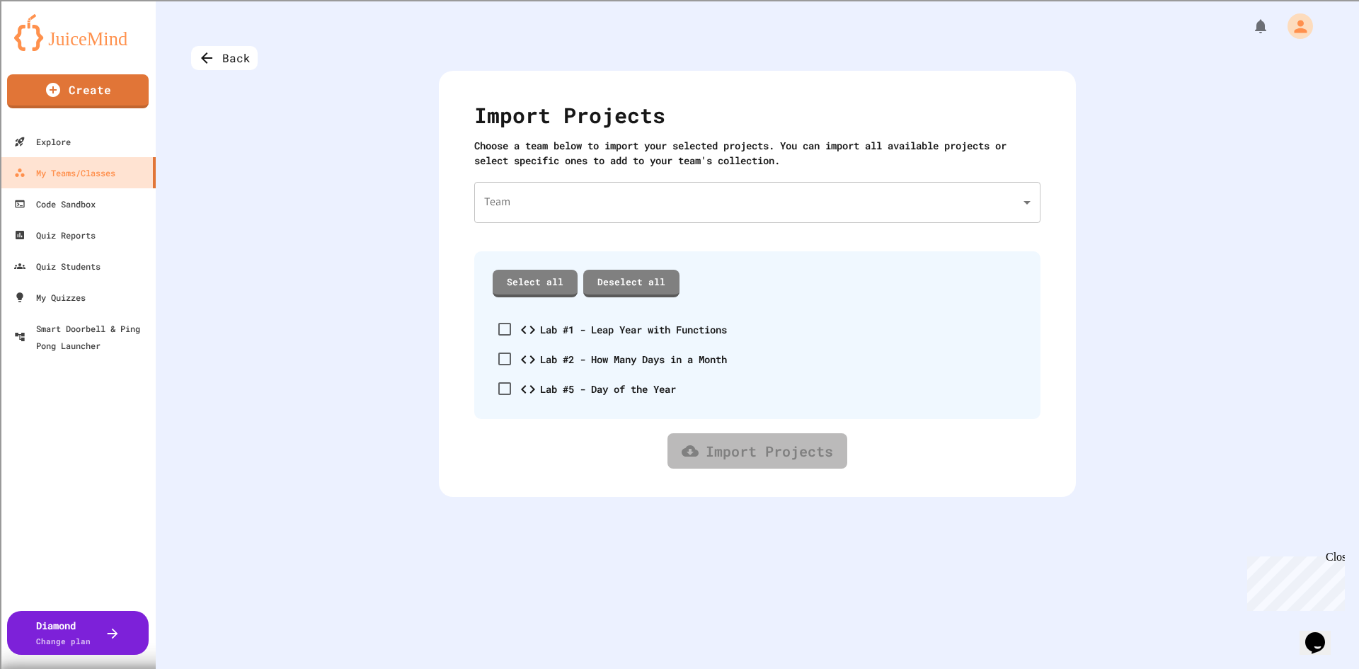
click at [527, 210] on body "We are updating our servers at 7PM EST on 3/11/2025. JuiceMind should continue …" at bounding box center [679, 334] width 1359 height 669
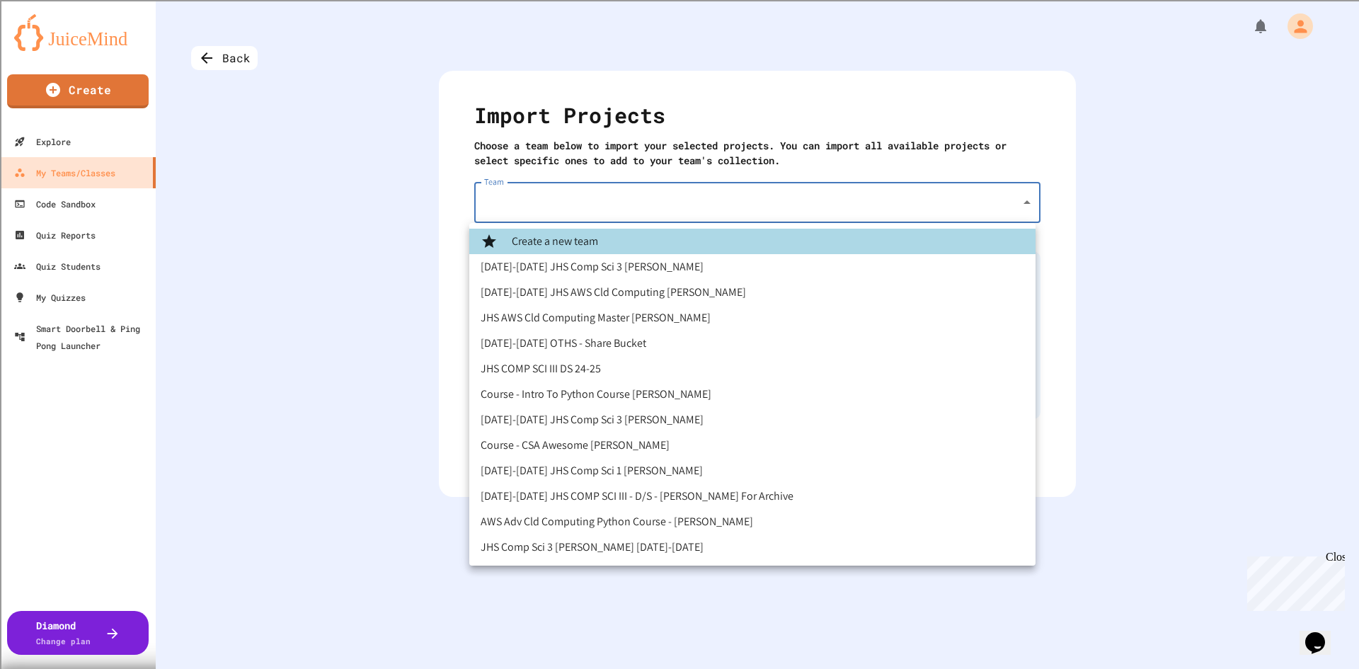
click at [588, 295] on li "2025-2026 JHS AWS Cld Computing Kalathy" at bounding box center [752, 292] width 566 height 25
type input "**********"
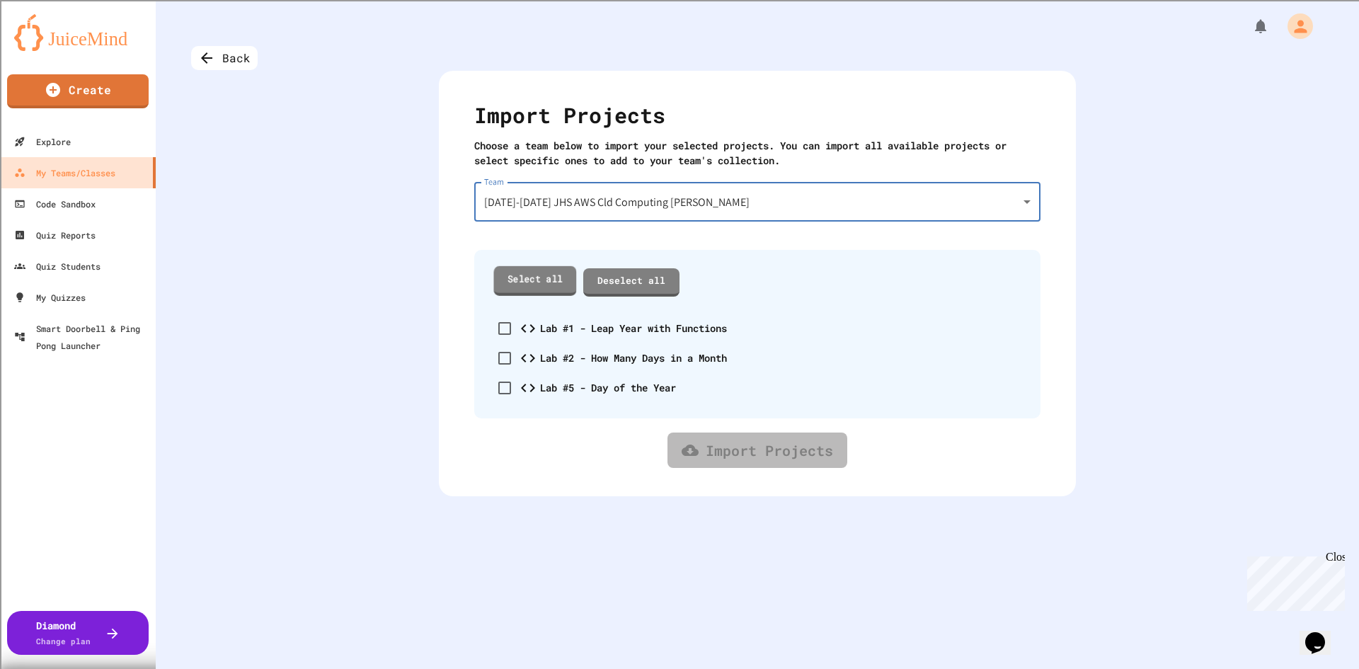
click at [536, 285] on link "Select all" at bounding box center [535, 280] width 83 height 29
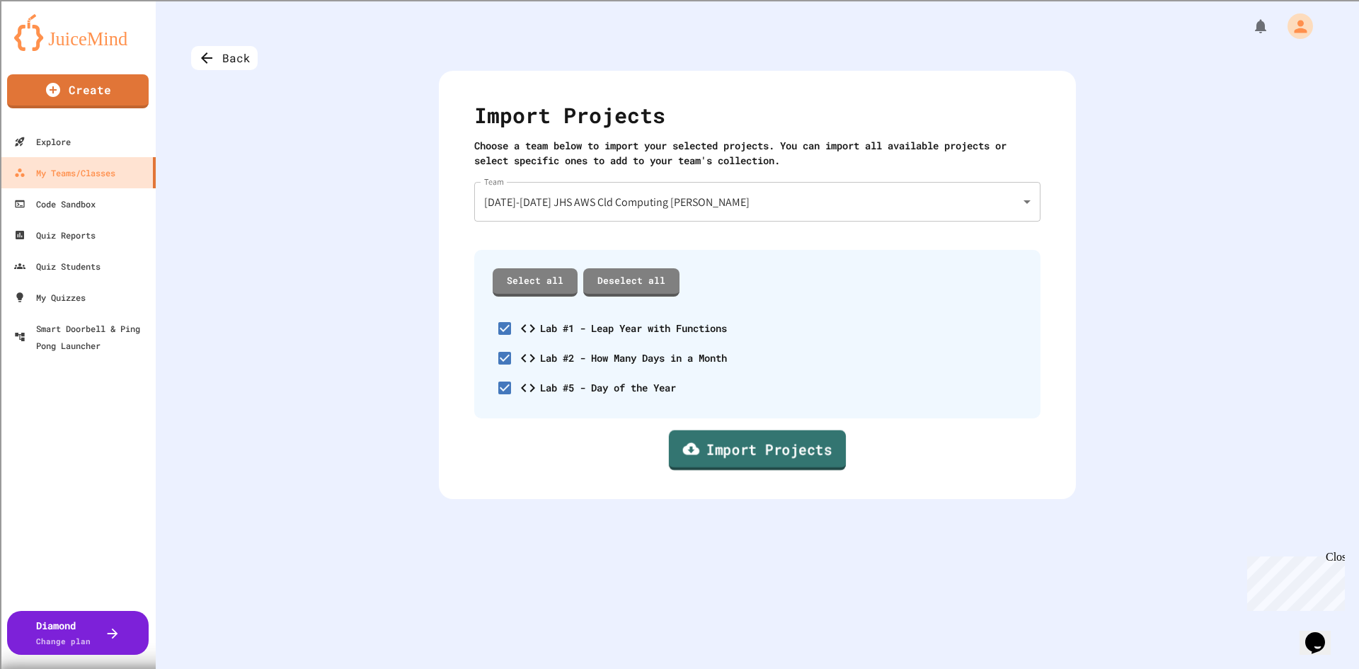
click at [718, 451] on link "Import Projects" at bounding box center [757, 450] width 177 height 40
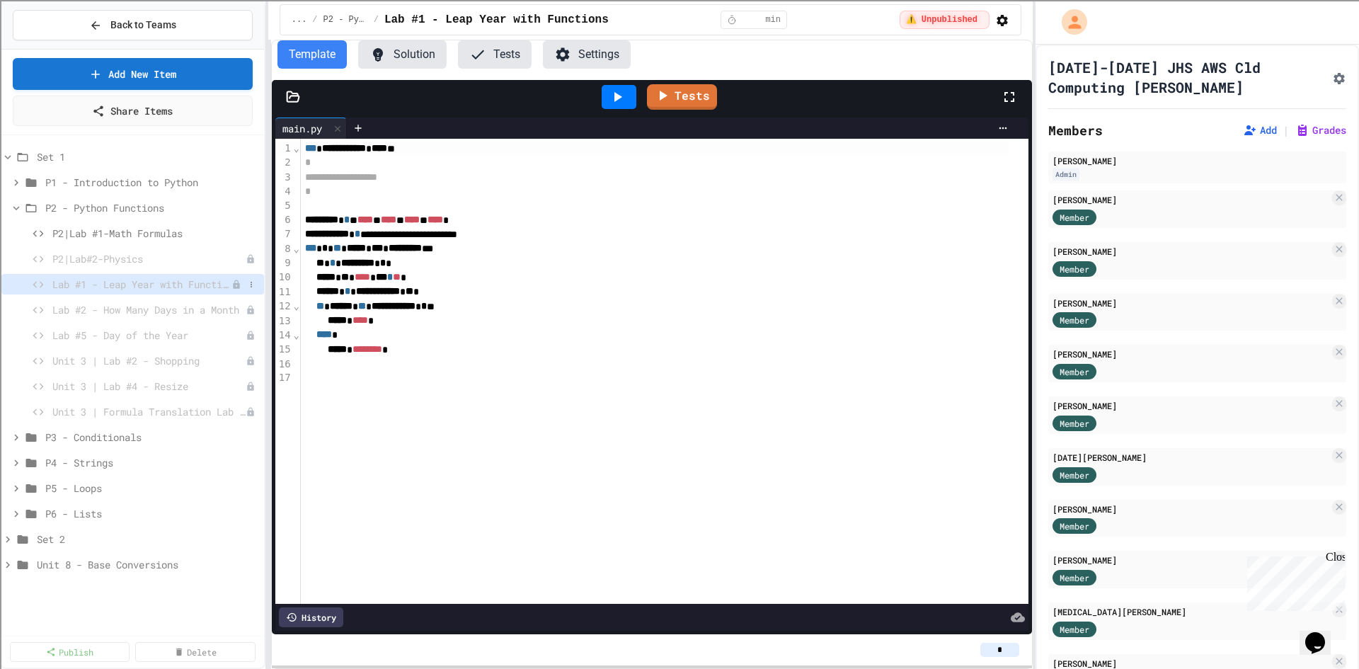
click at [135, 281] on span "Lab #1 - Leap Year with Functions" at bounding box center [141, 284] width 179 height 15
click at [249, 283] on icon at bounding box center [251, 284] width 8 height 8
click at [234, 312] on button "Rename" at bounding box center [213, 310] width 89 height 25
click at [99, 287] on input "**********" at bounding box center [141, 287] width 179 height 20
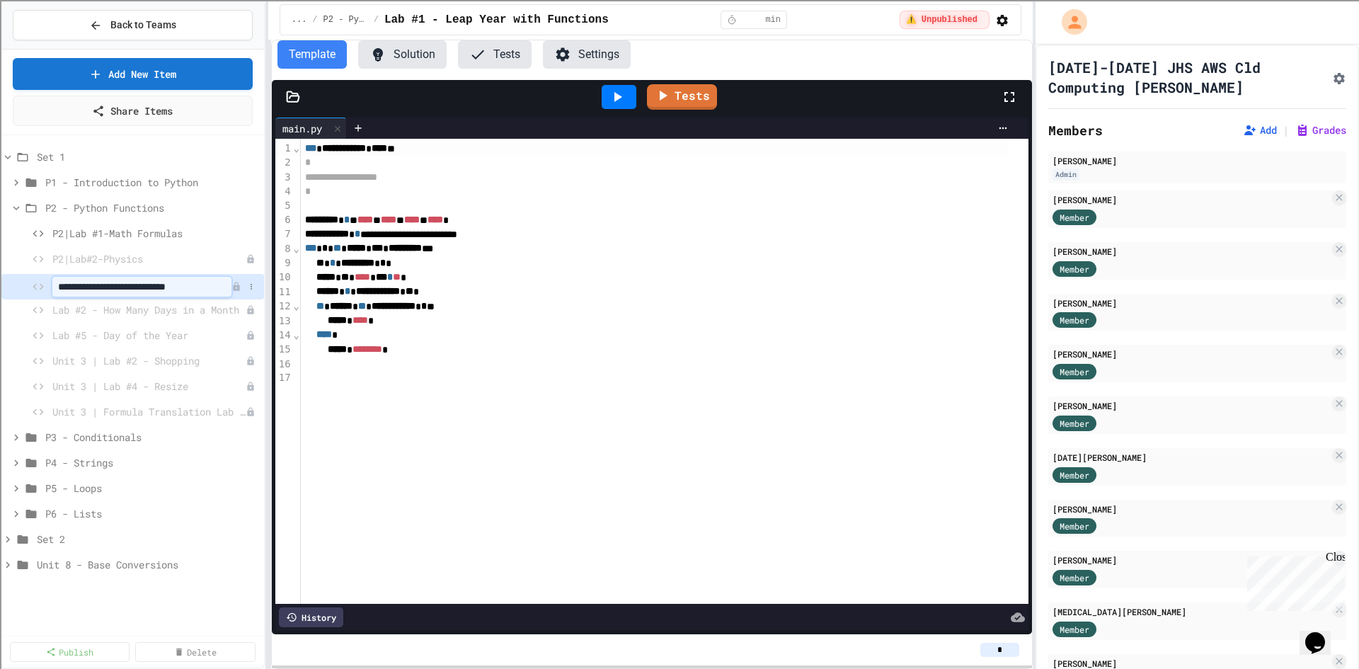
scroll to position [0, 0]
type input "**********"
click at [251, 309] on icon at bounding box center [251, 310] width 8 height 8
click at [225, 341] on button "Rename" at bounding box center [213, 336] width 89 height 25
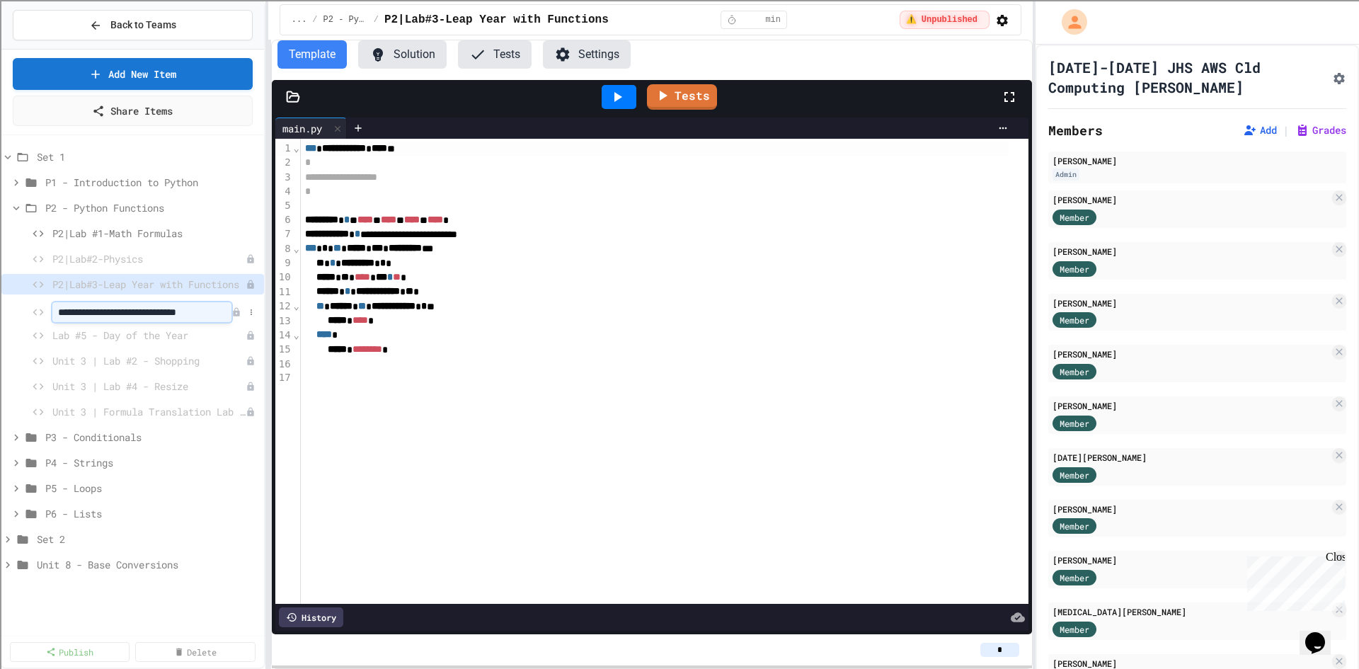
click at [97, 316] on input "**********" at bounding box center [141, 312] width 179 height 20
type input "**********"
drag, startPoint x: 315, startPoint y: 183, endPoint x: 333, endPoint y: 184, distance: 18.4
click at [333, 182] on span "**********" at bounding box center [341, 177] width 72 height 10
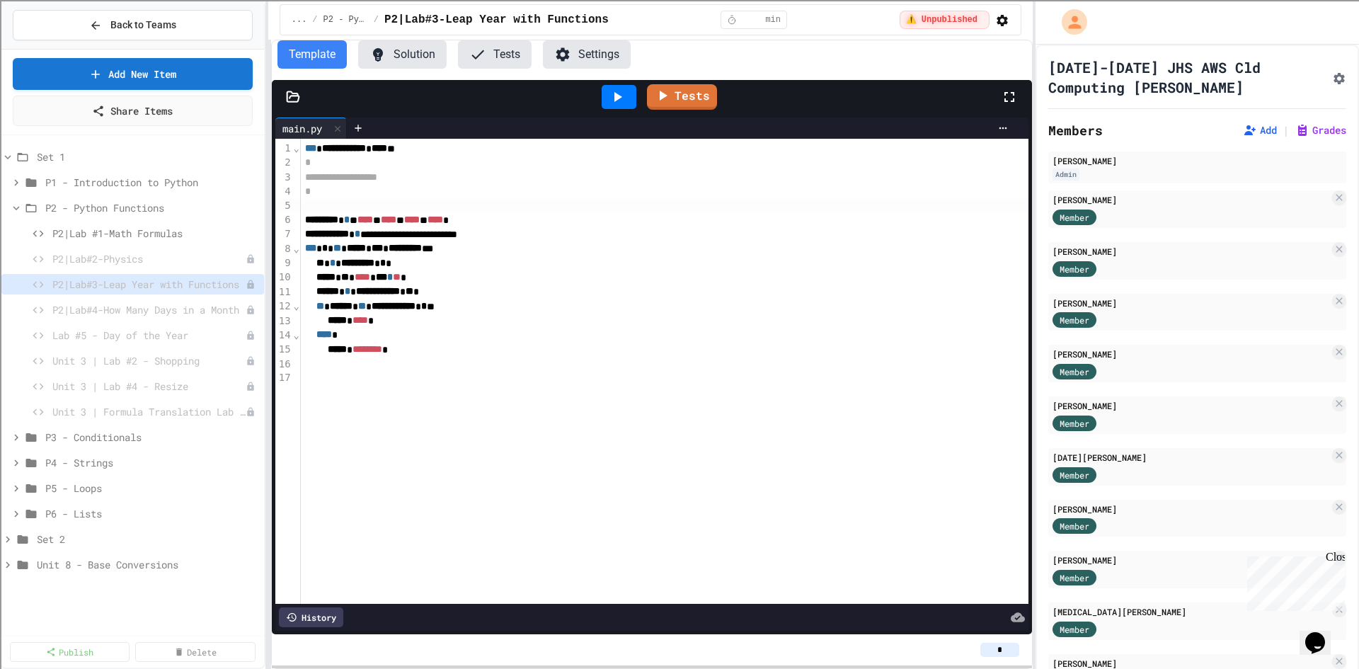
click at [345, 207] on div at bounding box center [665, 206] width 728 height 14
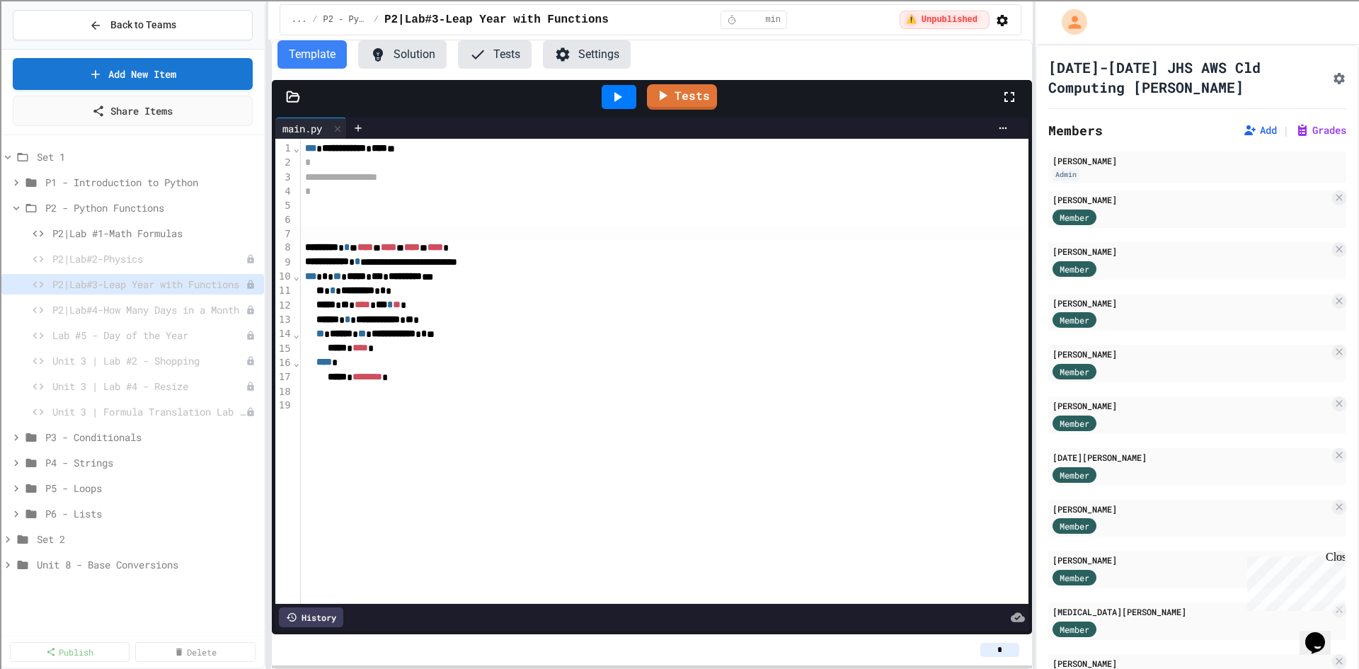
click at [789, 292] on div "** * ********* * * *" at bounding box center [655, 291] width 708 height 14
click at [396, 64] on button "Solution" at bounding box center [402, 54] width 89 height 28
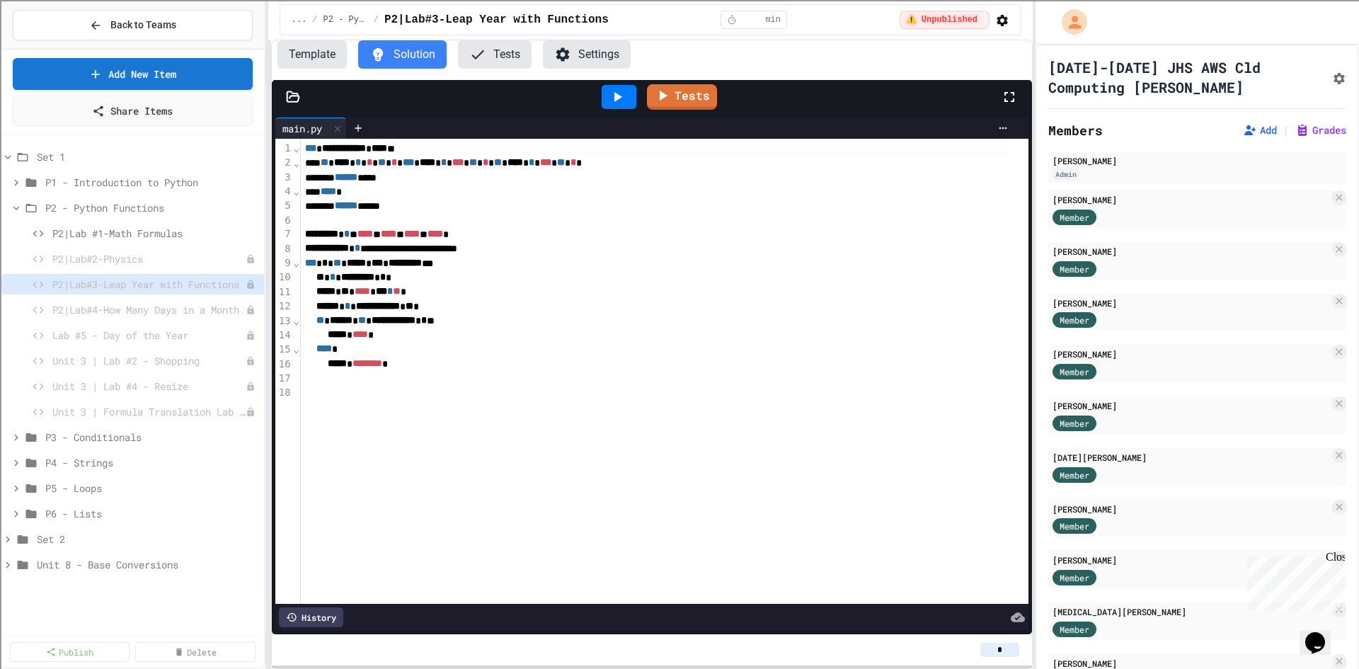
click at [493, 55] on button "Tests" at bounding box center [495, 54] width 74 height 28
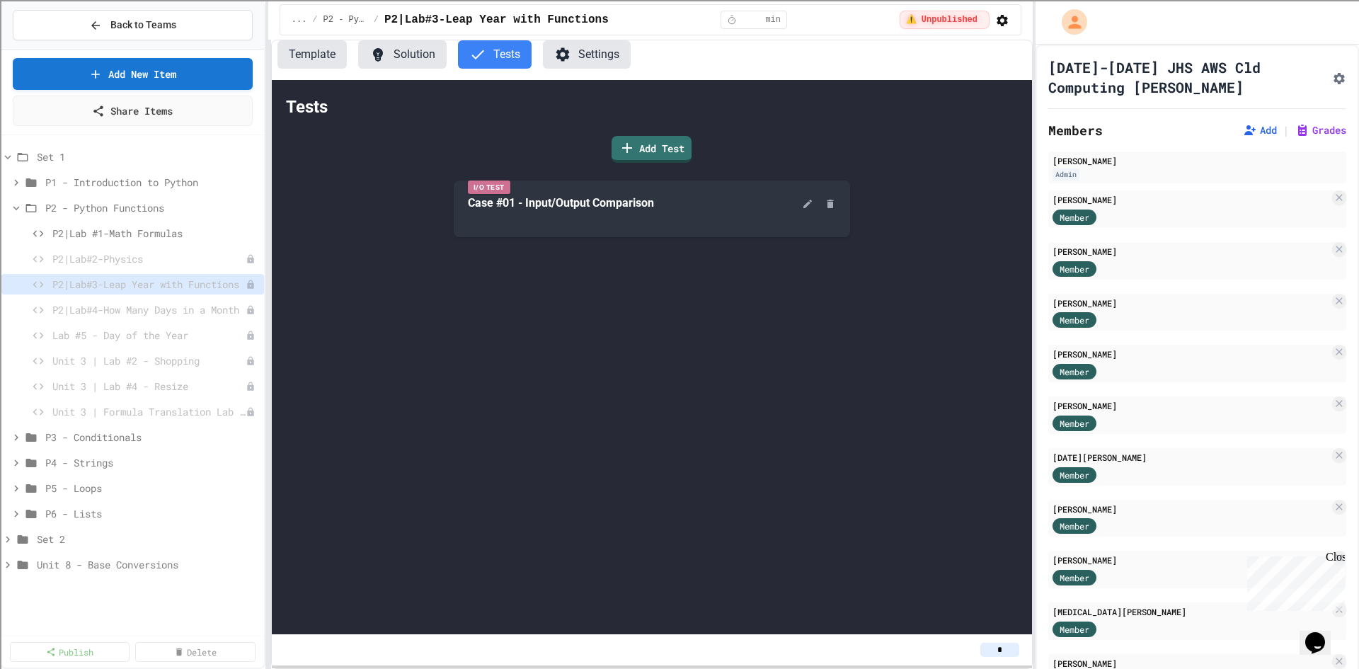
click at [407, 64] on button "Solution" at bounding box center [402, 54] width 89 height 28
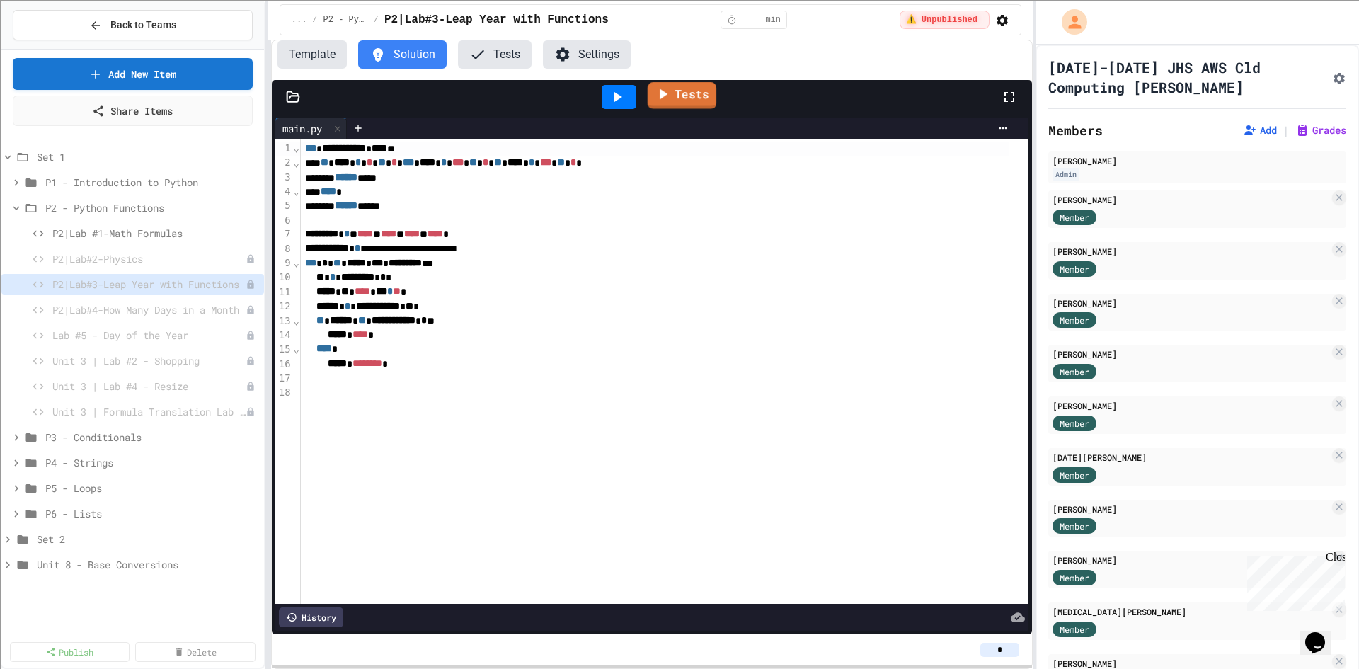
click at [663, 98] on icon at bounding box center [664, 94] width 8 height 11
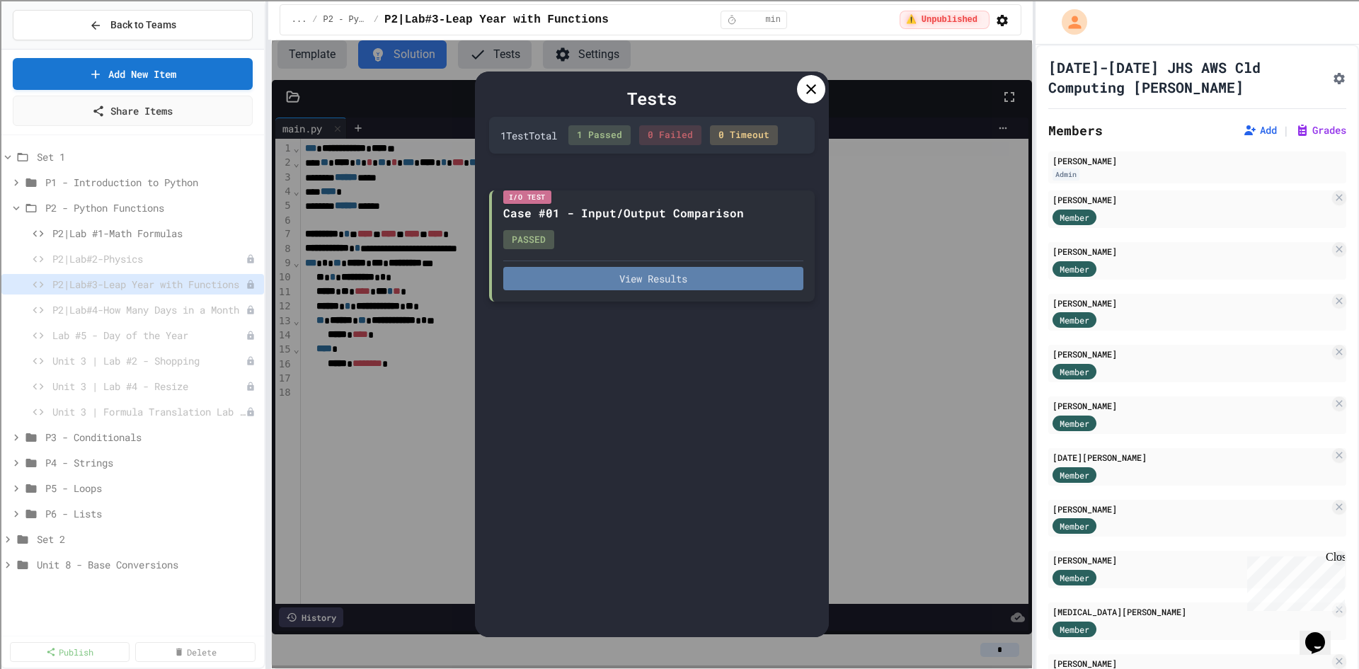
click at [695, 278] on button "View Results" at bounding box center [653, 278] width 300 height 23
click at [824, 92] on div at bounding box center [811, 89] width 28 height 28
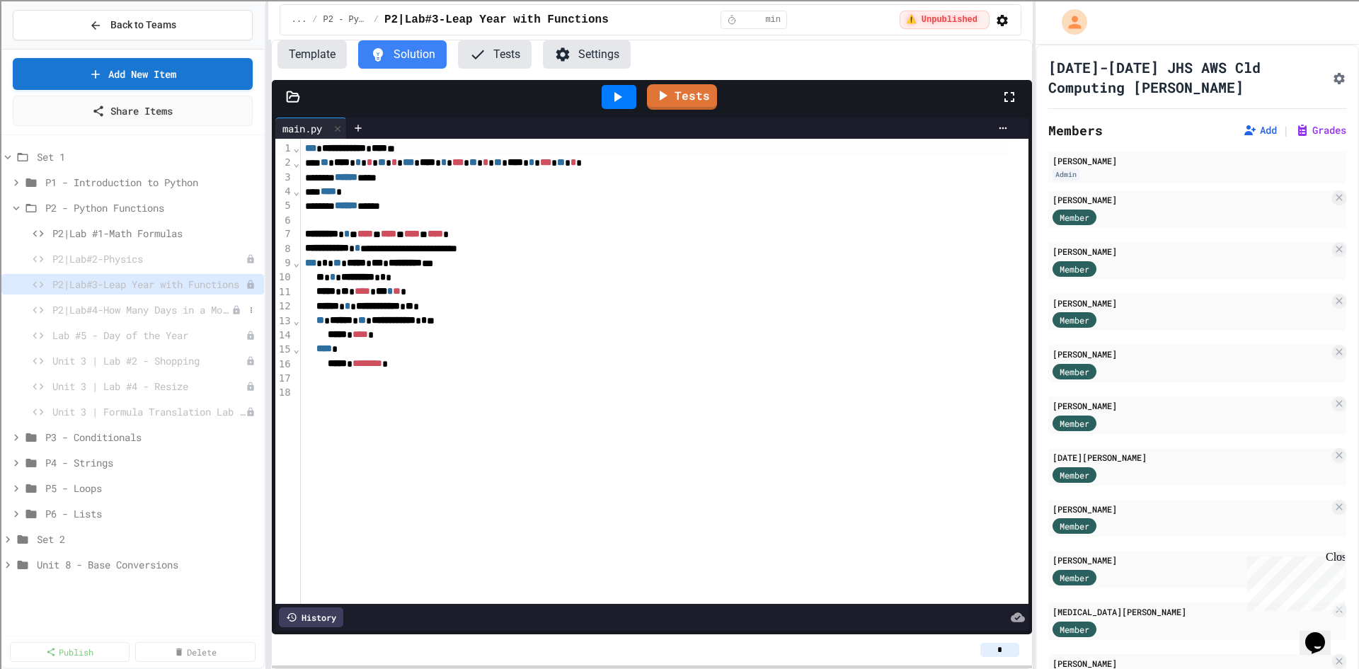
click at [200, 304] on span "P2|Lab#4-How Many Days in a Month" at bounding box center [141, 309] width 179 height 15
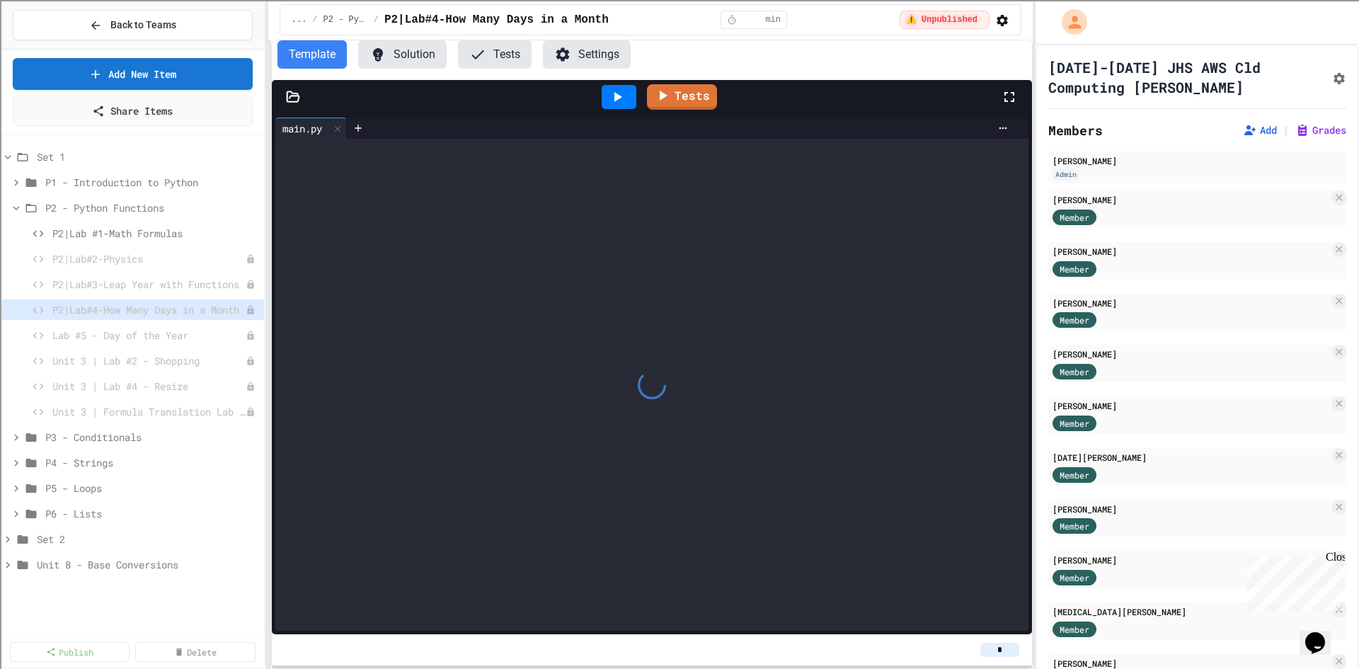
click at [499, 63] on button "Tests" at bounding box center [495, 54] width 74 height 28
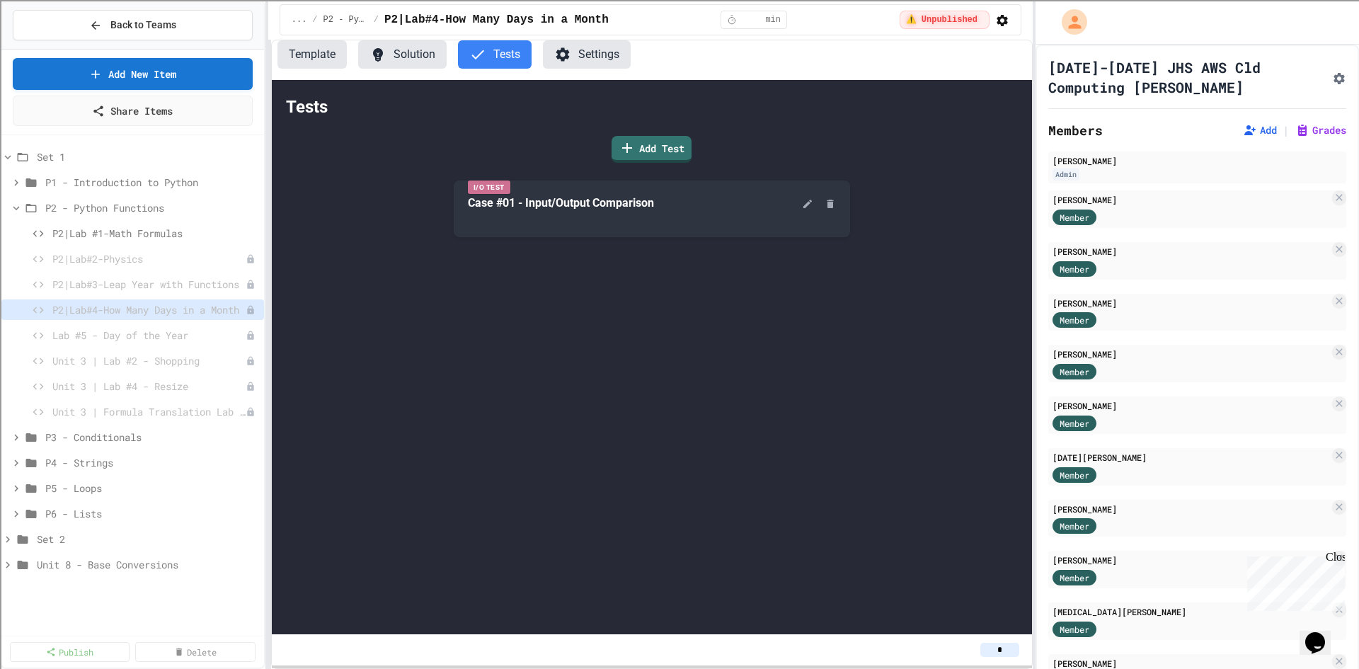
click at [292, 64] on button "Template" at bounding box center [312, 54] width 69 height 28
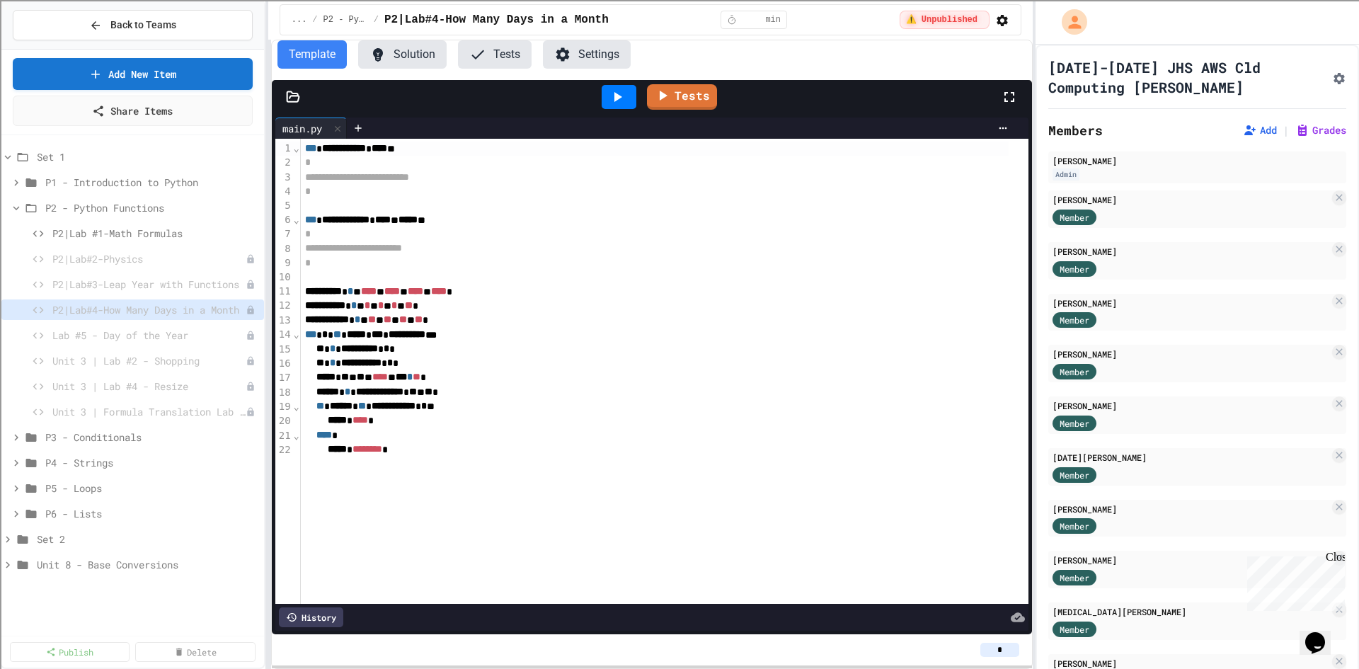
click at [384, 60] on icon at bounding box center [378, 54] width 17 height 17
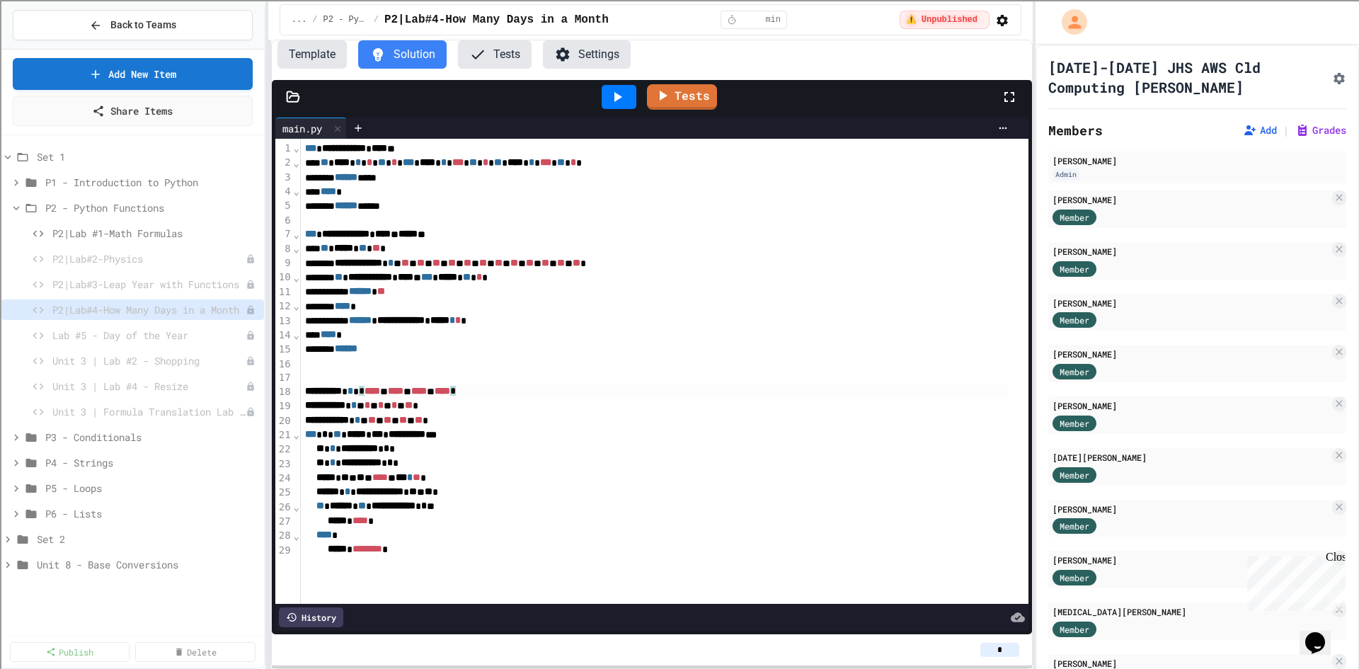
click at [714, 399] on div "**********" at bounding box center [655, 391] width 708 height 14
click at [250, 332] on icon at bounding box center [251, 335] width 8 height 8
click at [220, 363] on button "Rename" at bounding box center [213, 361] width 89 height 25
click at [110, 336] on input "**********" at bounding box center [141, 338] width 179 height 20
type input "**********"
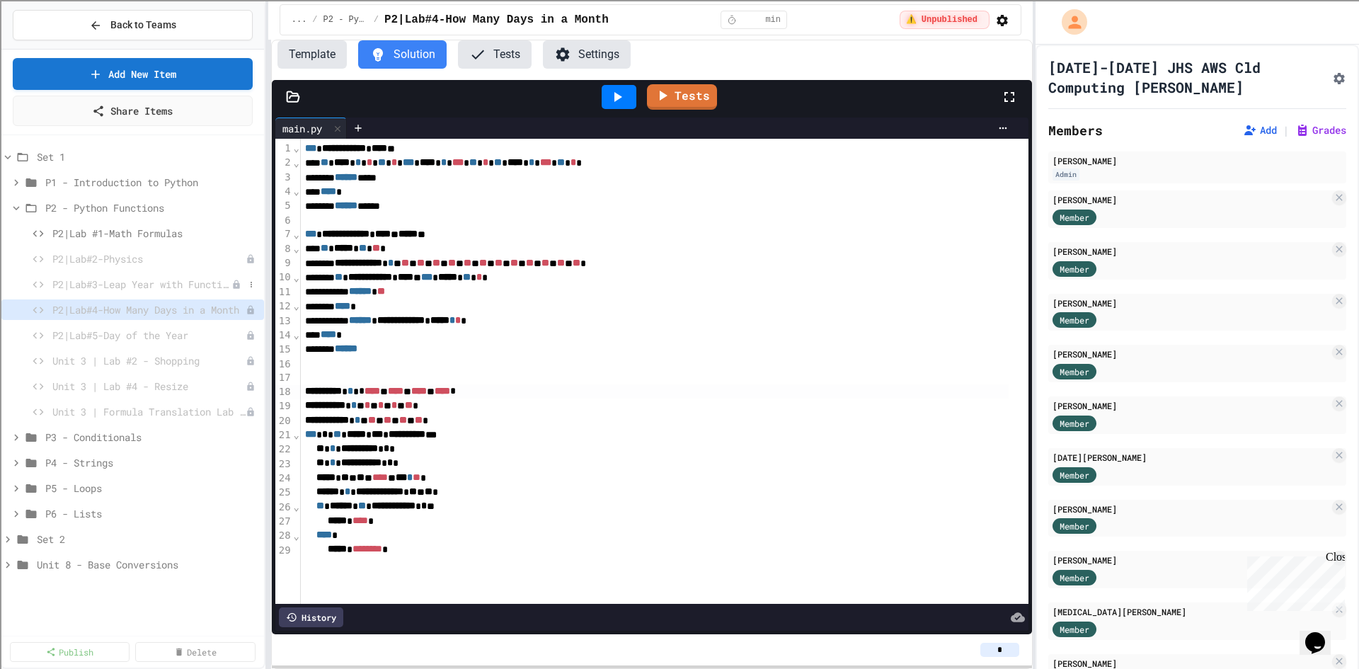
click at [172, 278] on span "P2|Lab#3-Leap Year with Functions" at bounding box center [141, 284] width 179 height 15
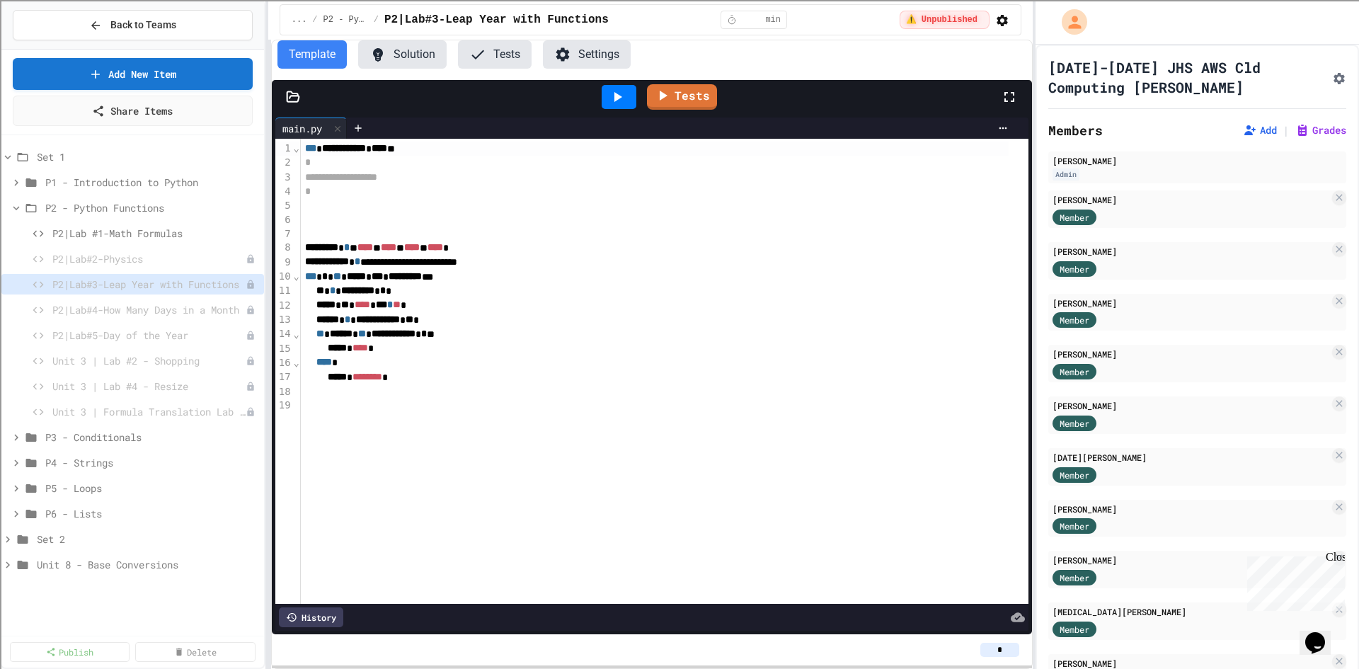
click at [406, 59] on button "Solution" at bounding box center [402, 54] width 89 height 28
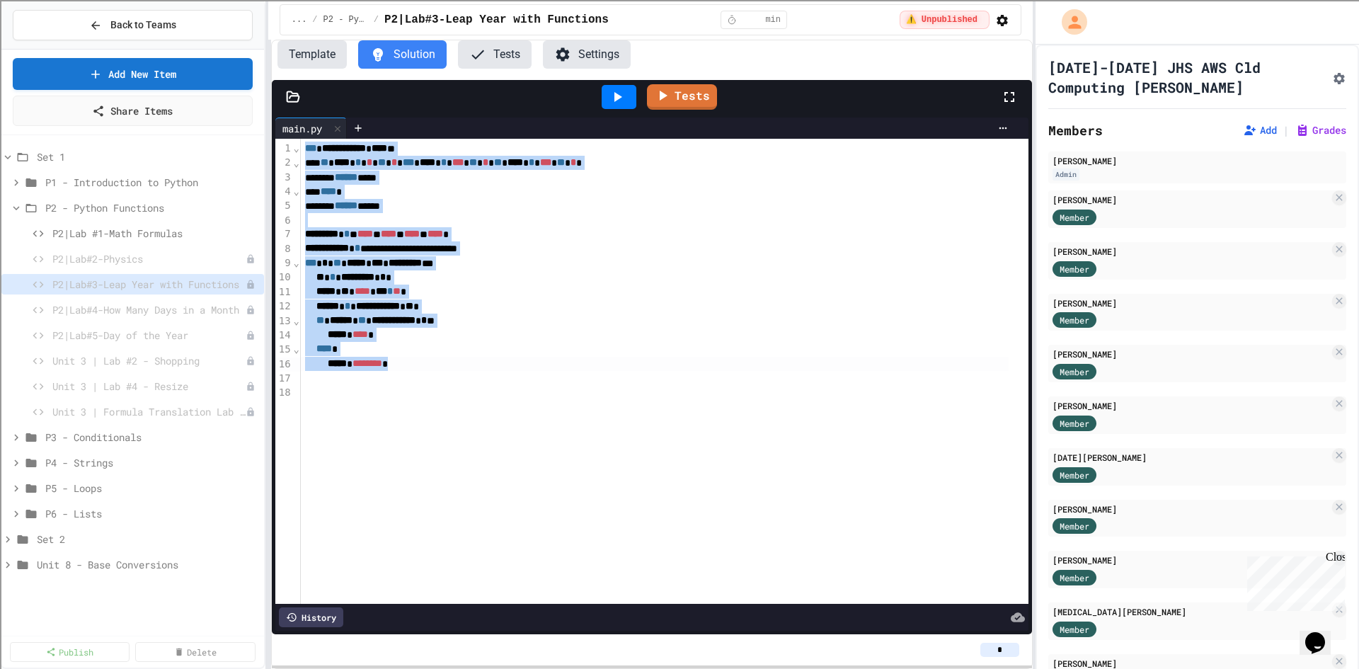
drag, startPoint x: 300, startPoint y: 154, endPoint x: 450, endPoint y: 376, distance: 268.1
click at [450, 376] on div "**********" at bounding box center [665, 371] width 728 height 465
copy div "**********"
click at [496, 67] on button "Tests" at bounding box center [495, 54] width 74 height 28
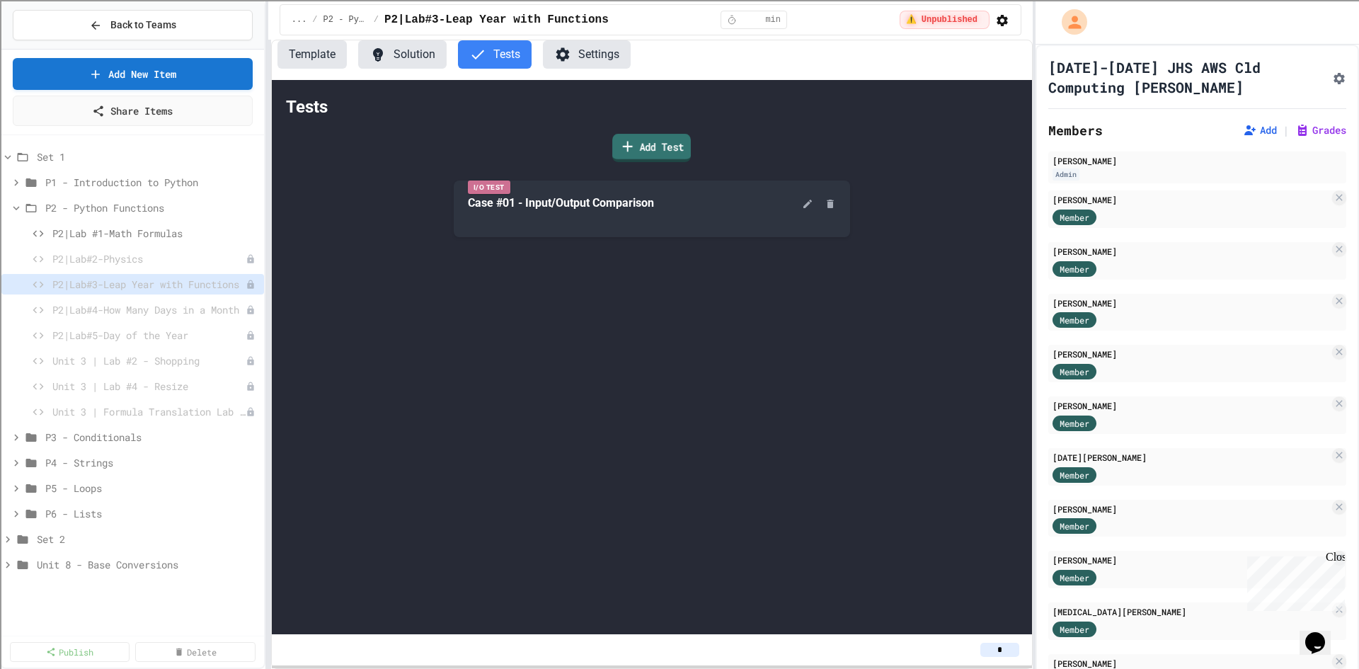
click at [634, 149] on icon at bounding box center [628, 146] width 17 height 18
click at [639, 358] on body "**********" at bounding box center [679, 334] width 1359 height 669
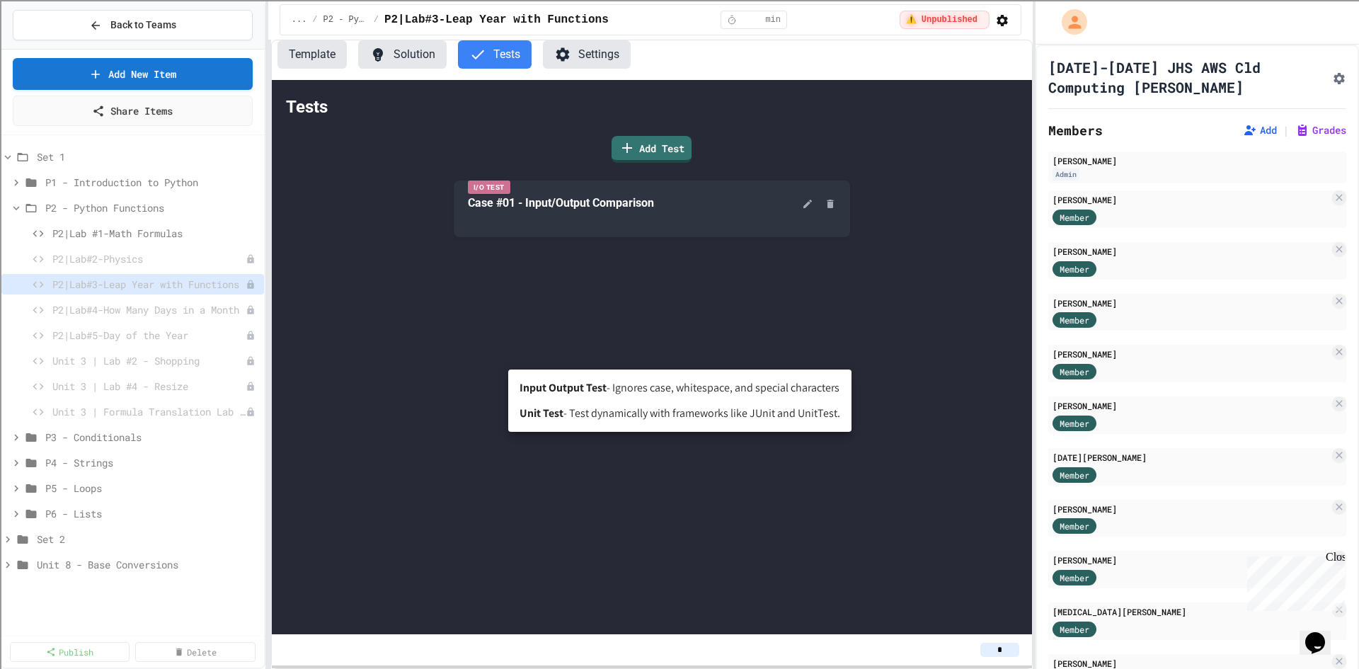
click at [617, 414] on span "- Test dynamically with frameworks like JUnit and UnitTest." at bounding box center [702, 413] width 277 height 17
type input "****"
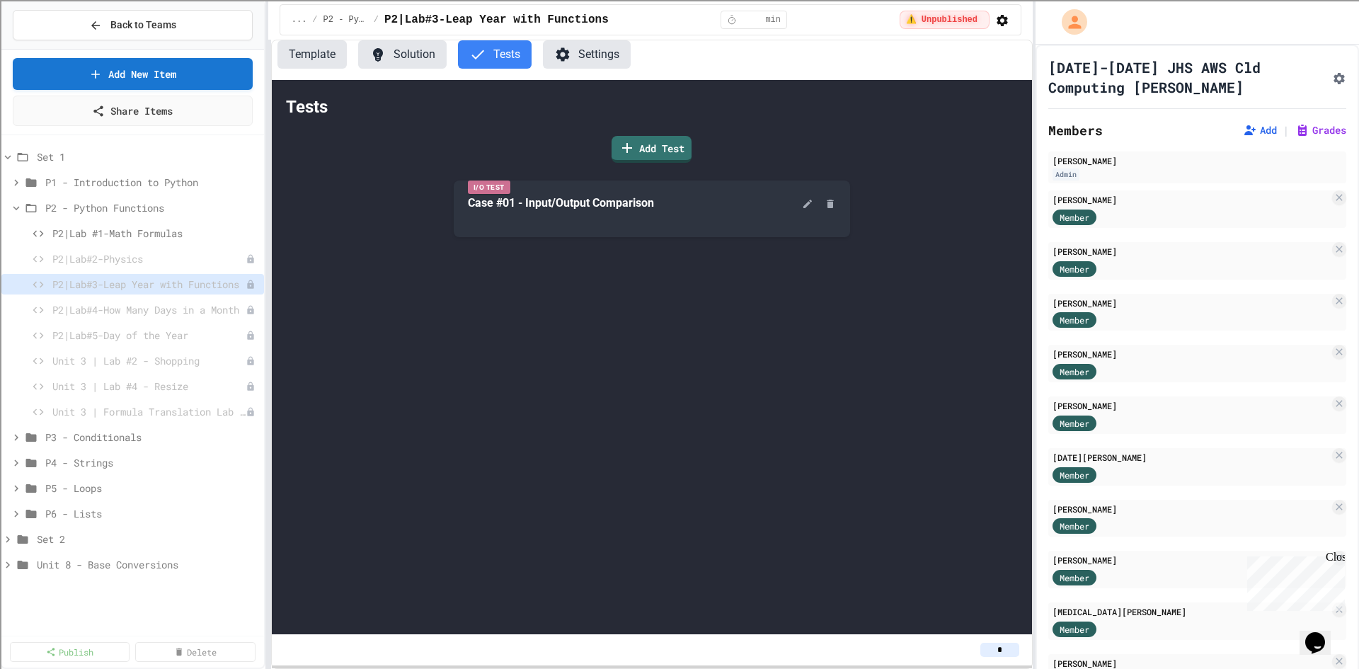
type input "**********"
drag, startPoint x: 527, startPoint y: 457, endPoint x: 833, endPoint y: 603, distance: 338.6
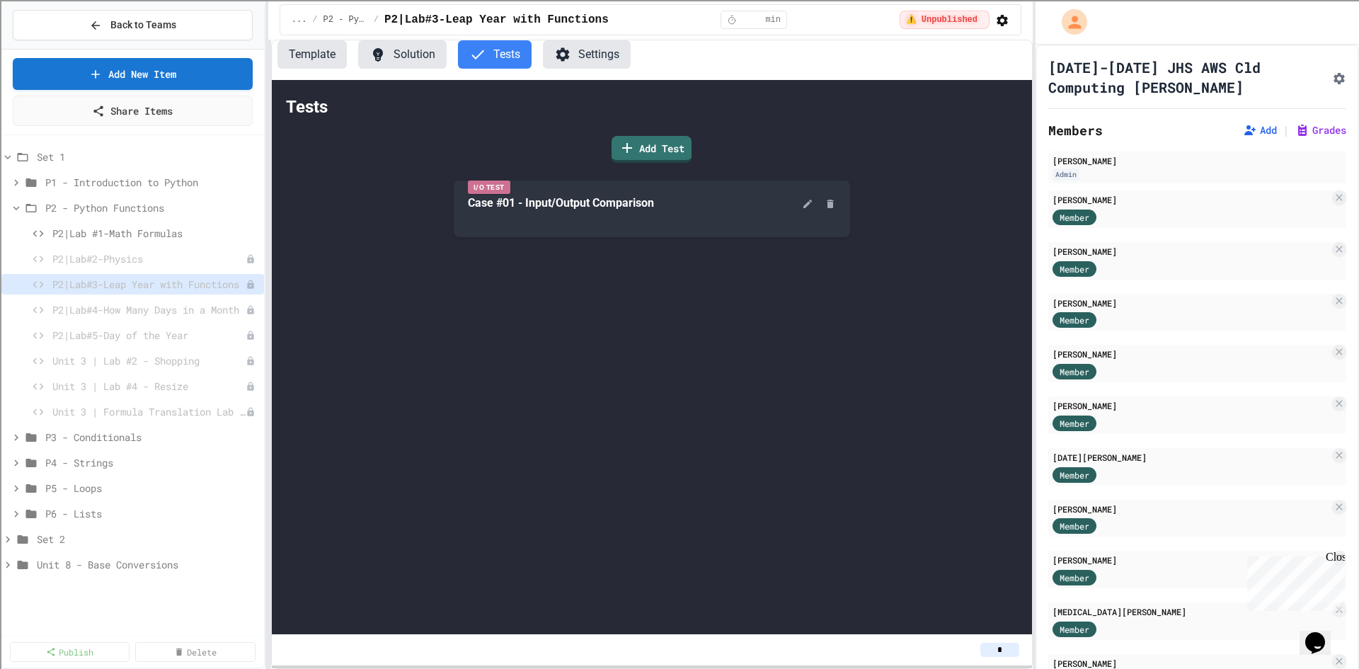
scroll to position [142, 0]
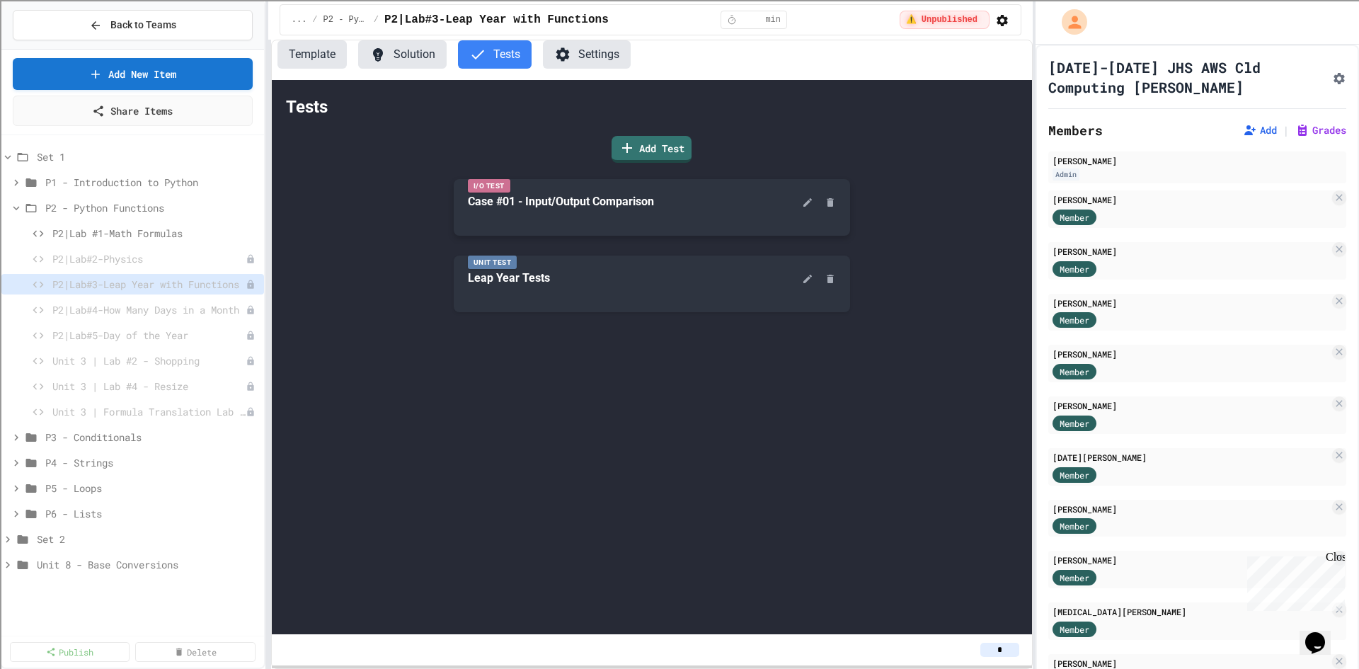
click at [599, 210] on div "Case #01 - Input/Output Comparison" at bounding box center [561, 201] width 186 height 17
click at [808, 207] on icon at bounding box center [808, 202] width 8 height 8
click at [410, 65] on button "Solution" at bounding box center [402, 54] width 89 height 28
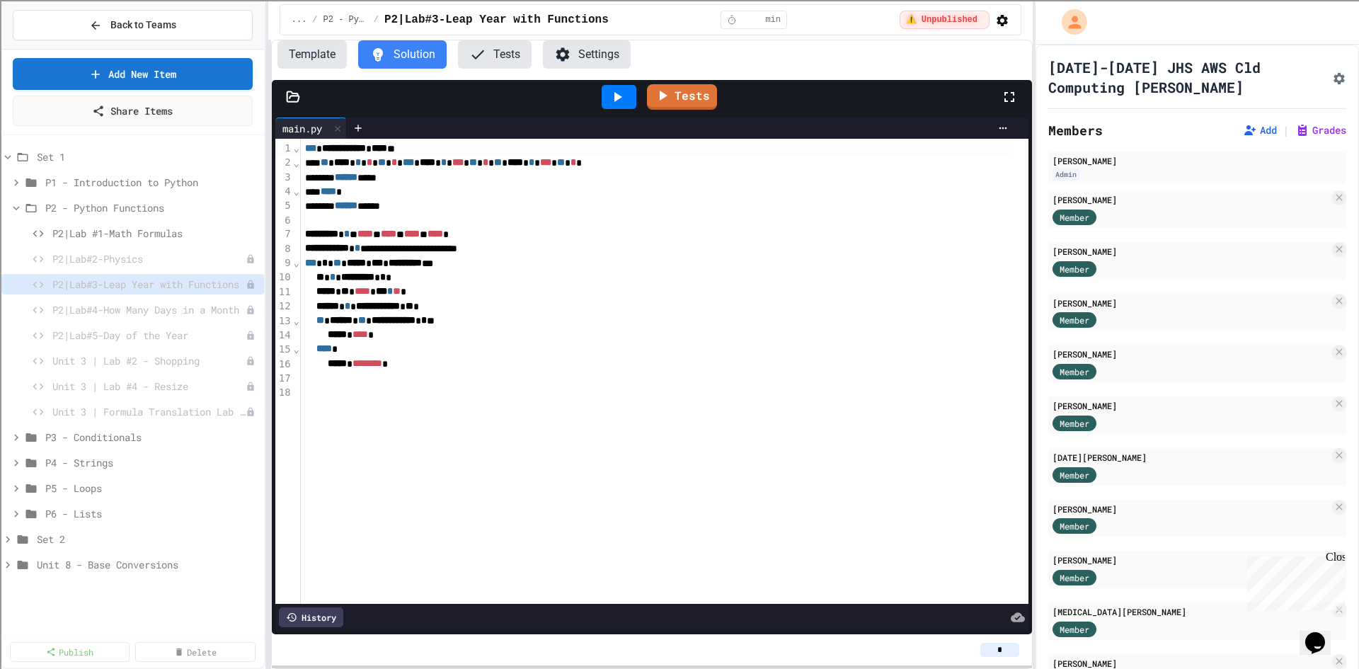
click at [512, 53] on button "Tests" at bounding box center [495, 54] width 74 height 28
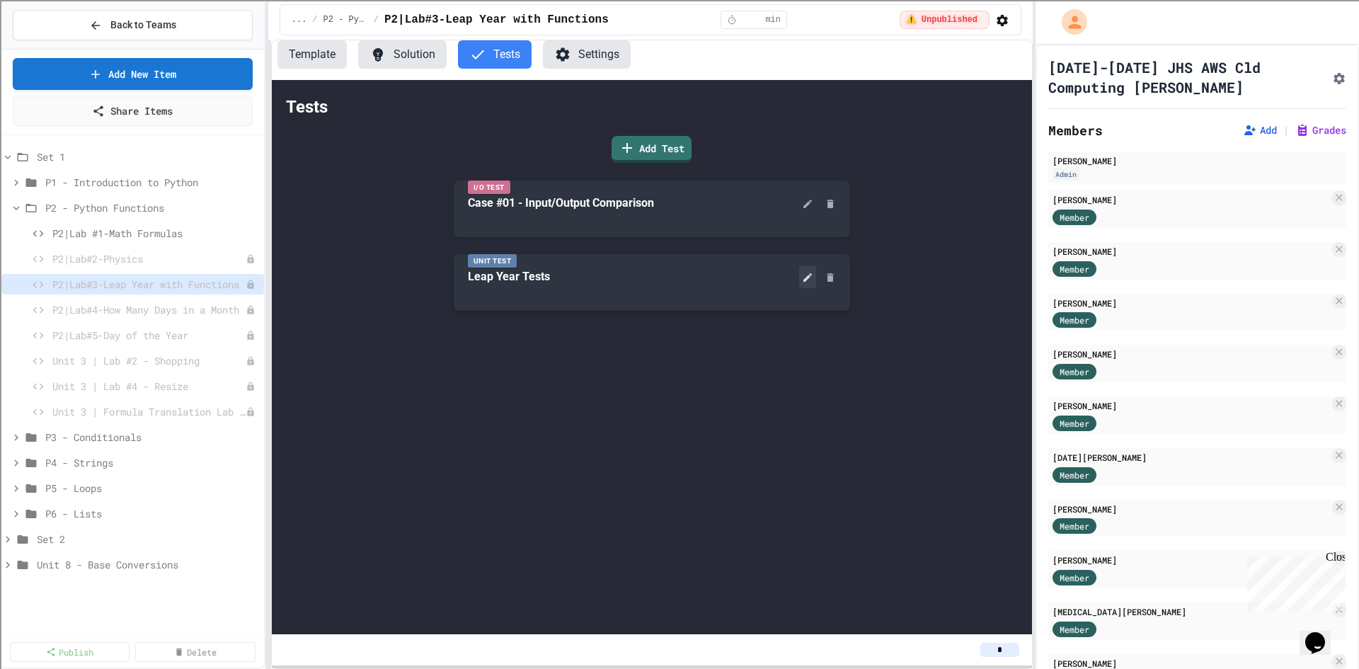
click at [814, 287] on button at bounding box center [807, 277] width 17 height 23
drag, startPoint x: 666, startPoint y: 512, endPoint x: 510, endPoint y: 487, distance: 158.4
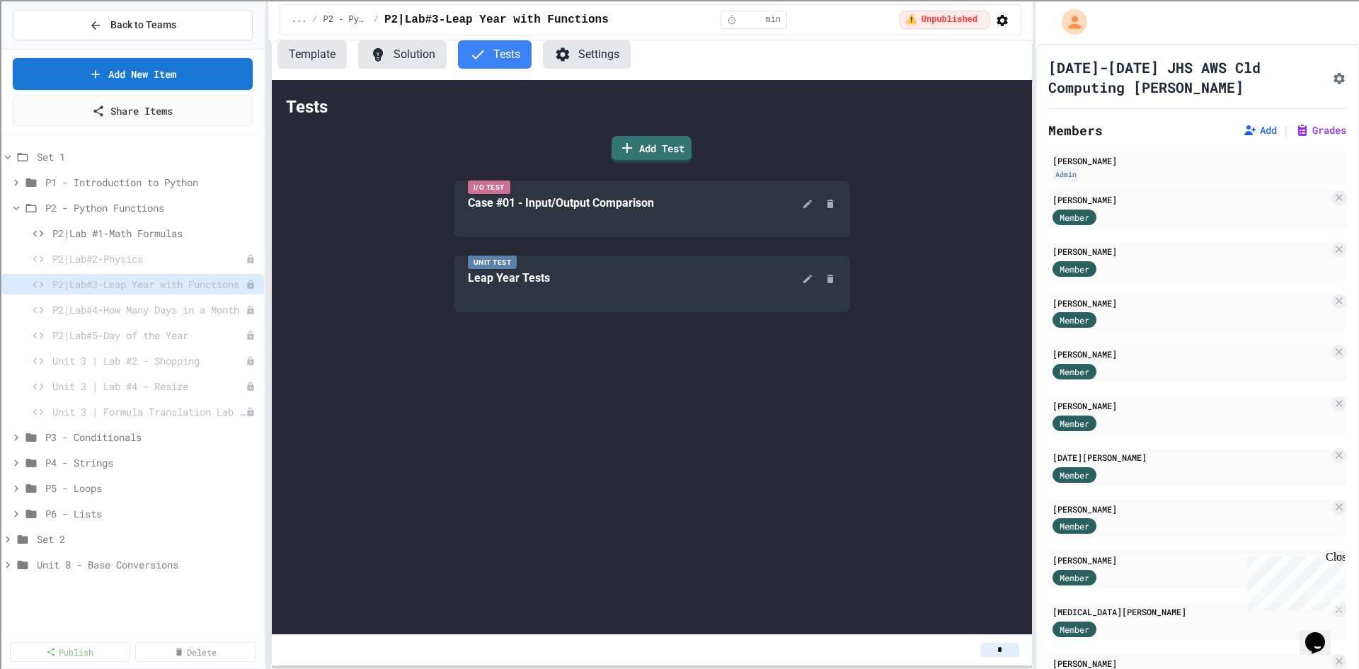
drag, startPoint x: 800, startPoint y: 480, endPoint x: 684, endPoint y: 500, distance: 117.8
drag, startPoint x: 800, startPoint y: 494, endPoint x: 682, endPoint y: 517, distance: 120.5
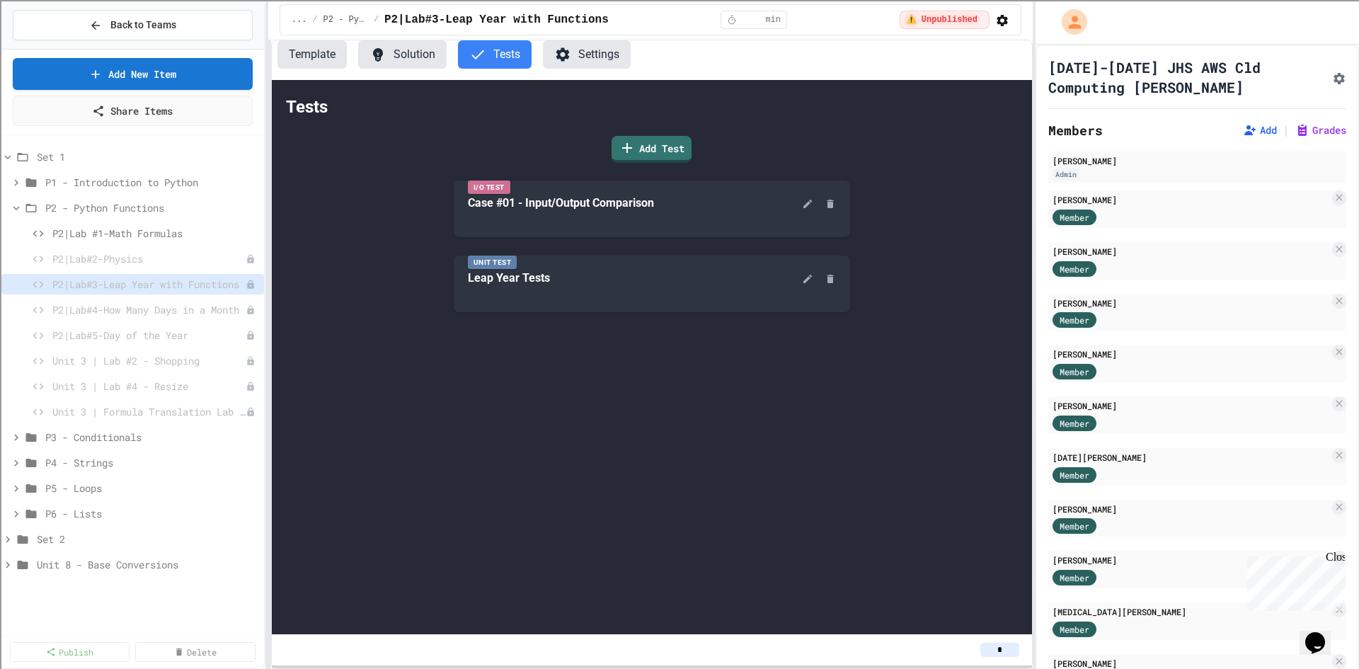
scroll to position [142, 0]
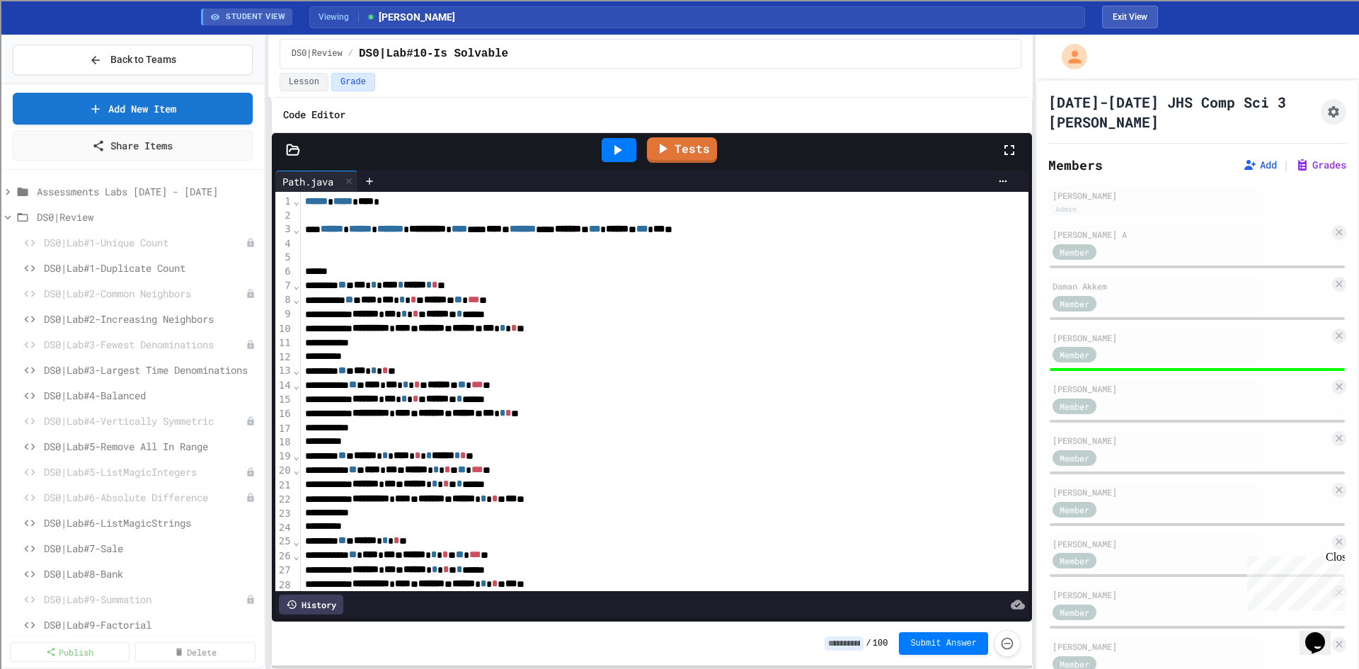
scroll to position [668, 0]
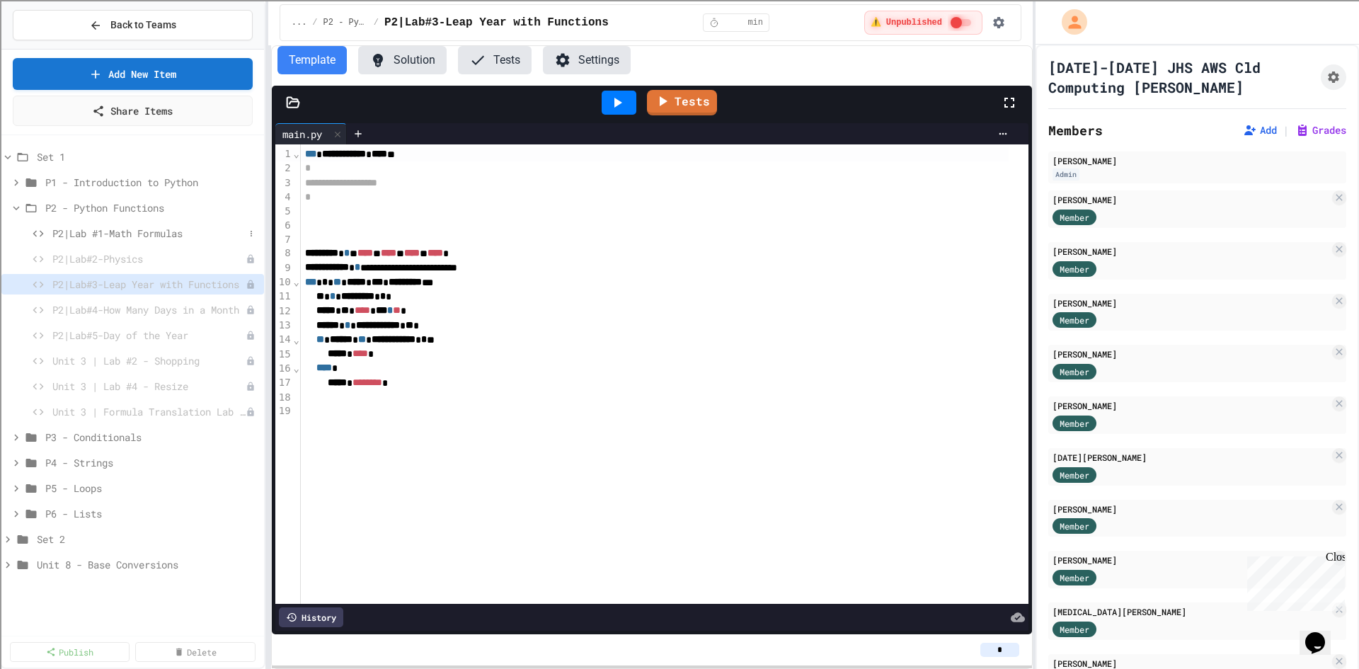
click at [135, 236] on span "P2|Lab #1-Math Formulas" at bounding box center [148, 233] width 192 height 15
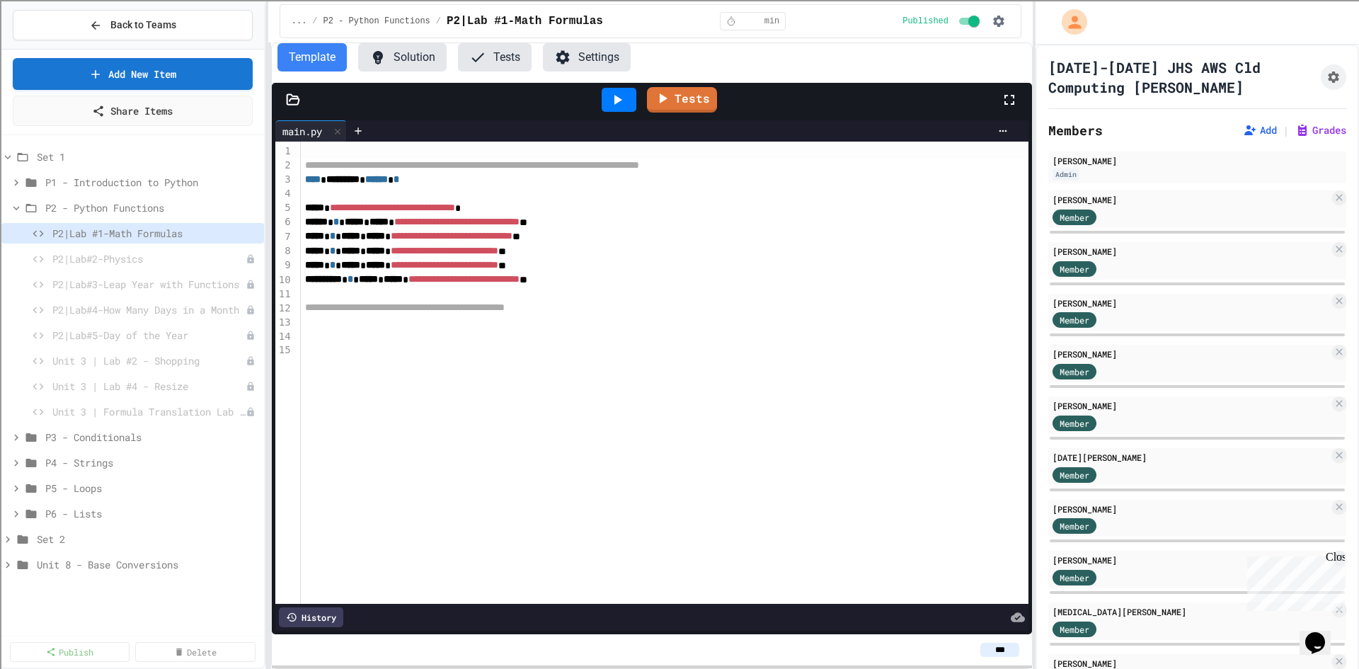
click at [506, 64] on button "Tests" at bounding box center [495, 57] width 74 height 28
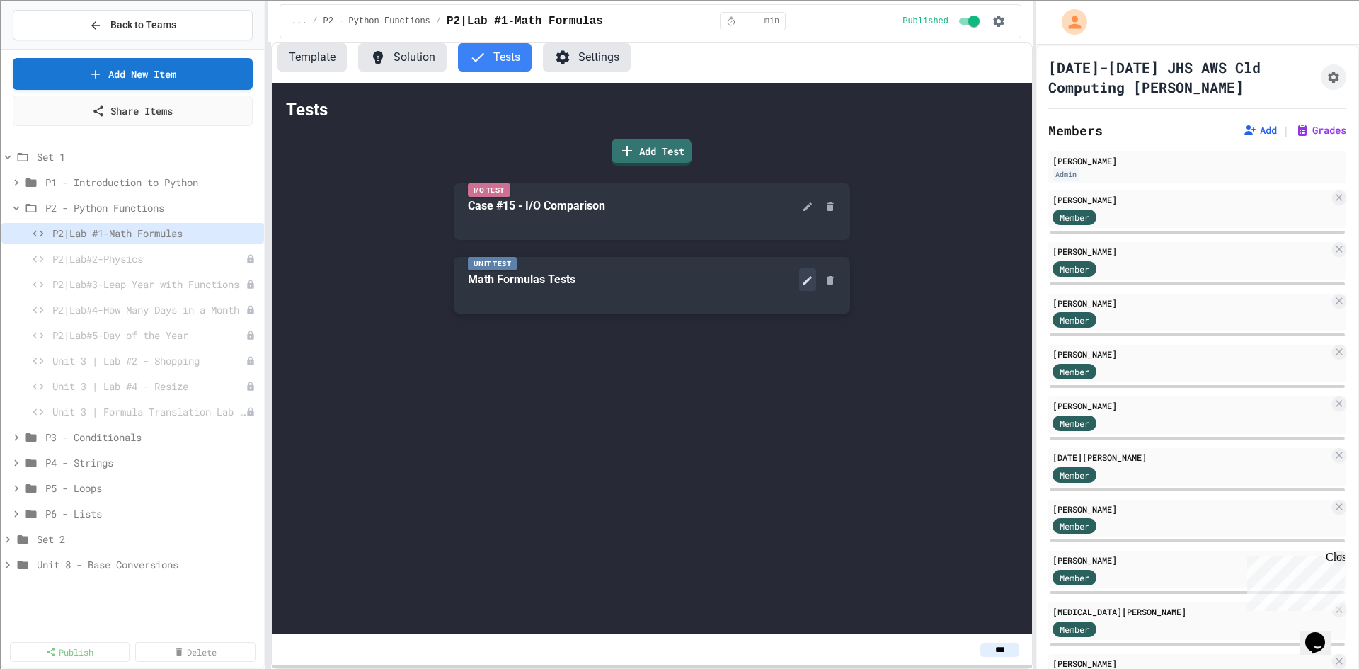
click at [812, 278] on icon at bounding box center [807, 280] width 11 height 11
drag, startPoint x: 559, startPoint y: 523, endPoint x: 716, endPoint y: 554, distance: 159.6
copy div "**********"
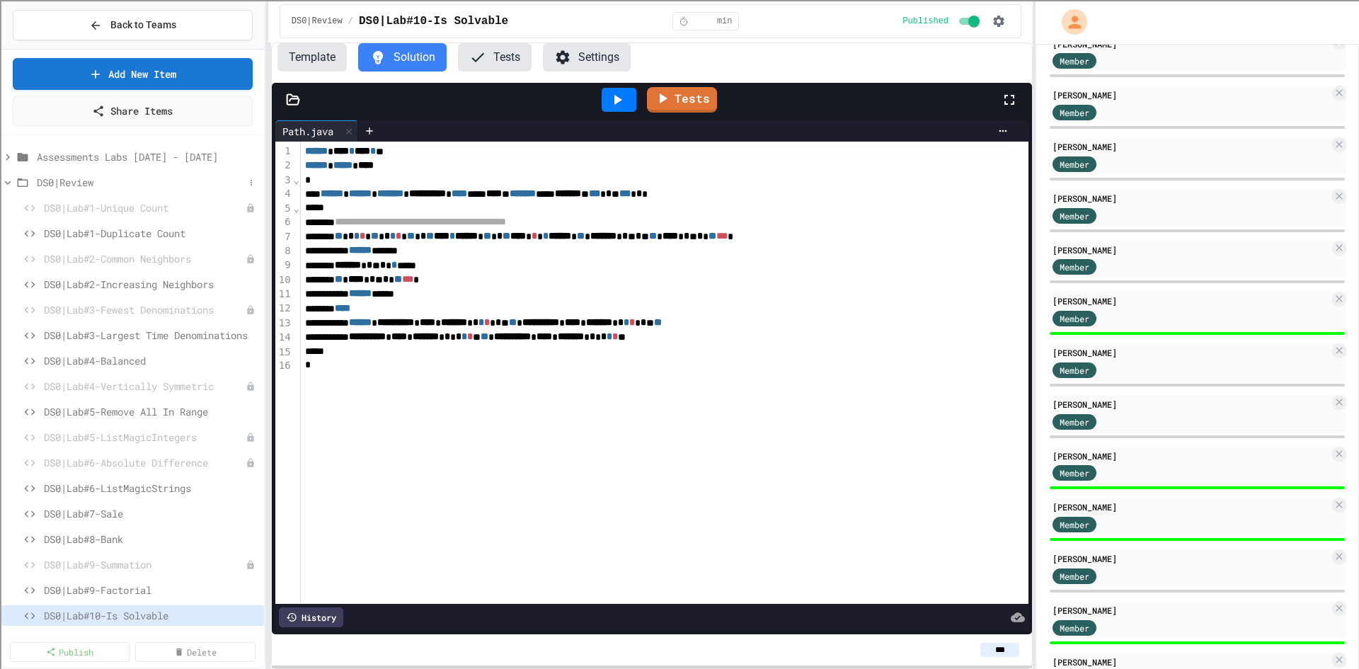
click at [75, 184] on span "DS0|Review" at bounding box center [140, 182] width 207 height 15
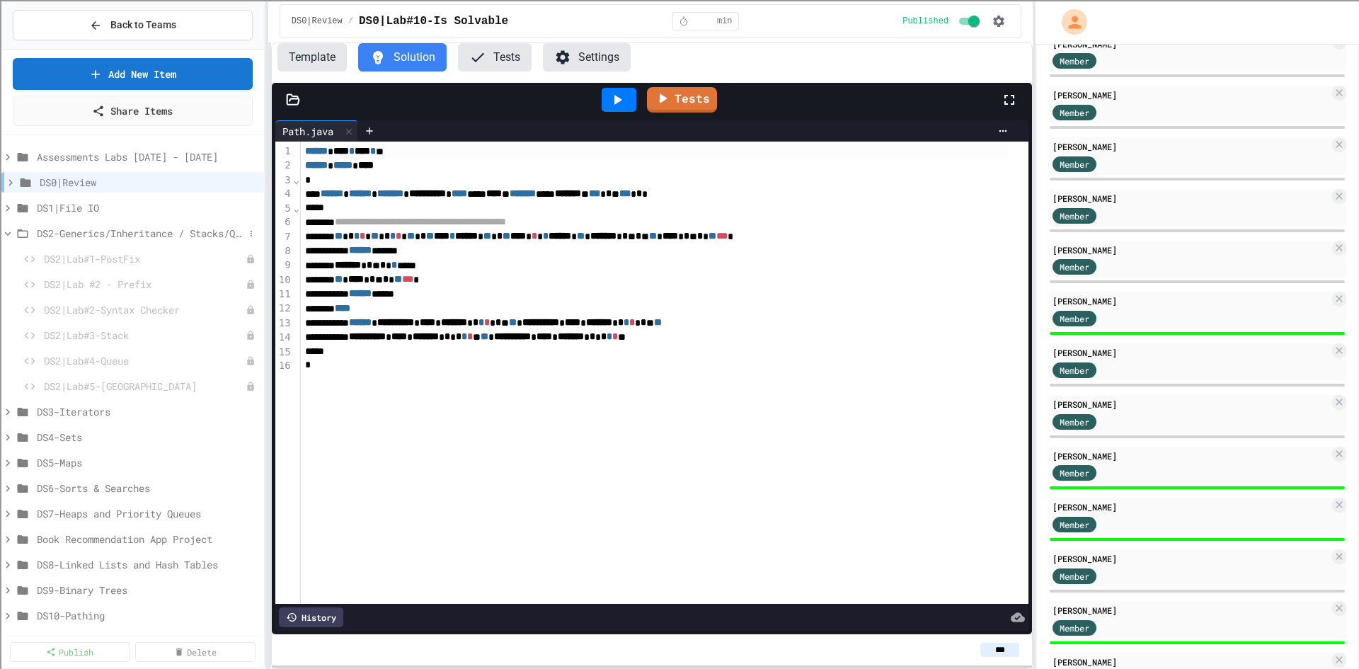
click at [89, 232] on span "DS2-Generics/Inheritance / Stacks/Queues" at bounding box center [140, 233] width 207 height 15
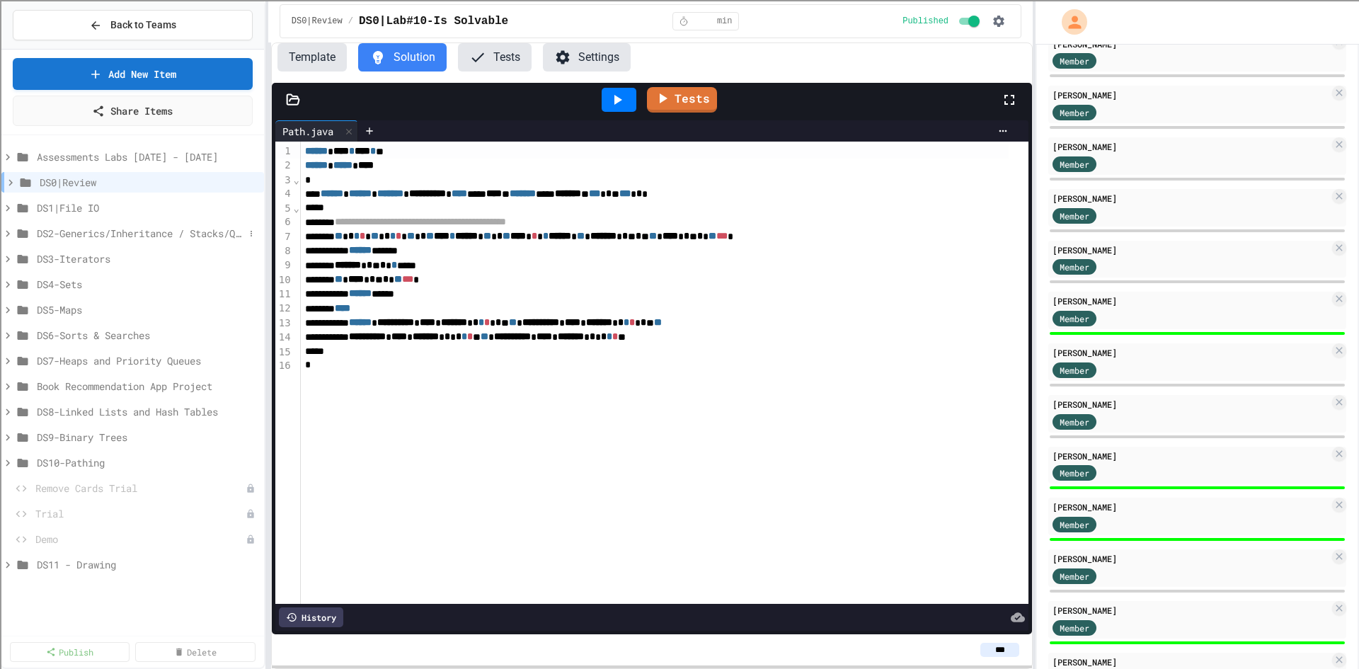
click at [119, 236] on span "DS2-Generics/Inheritance / Stacks/Queues" at bounding box center [140, 233] width 207 height 15
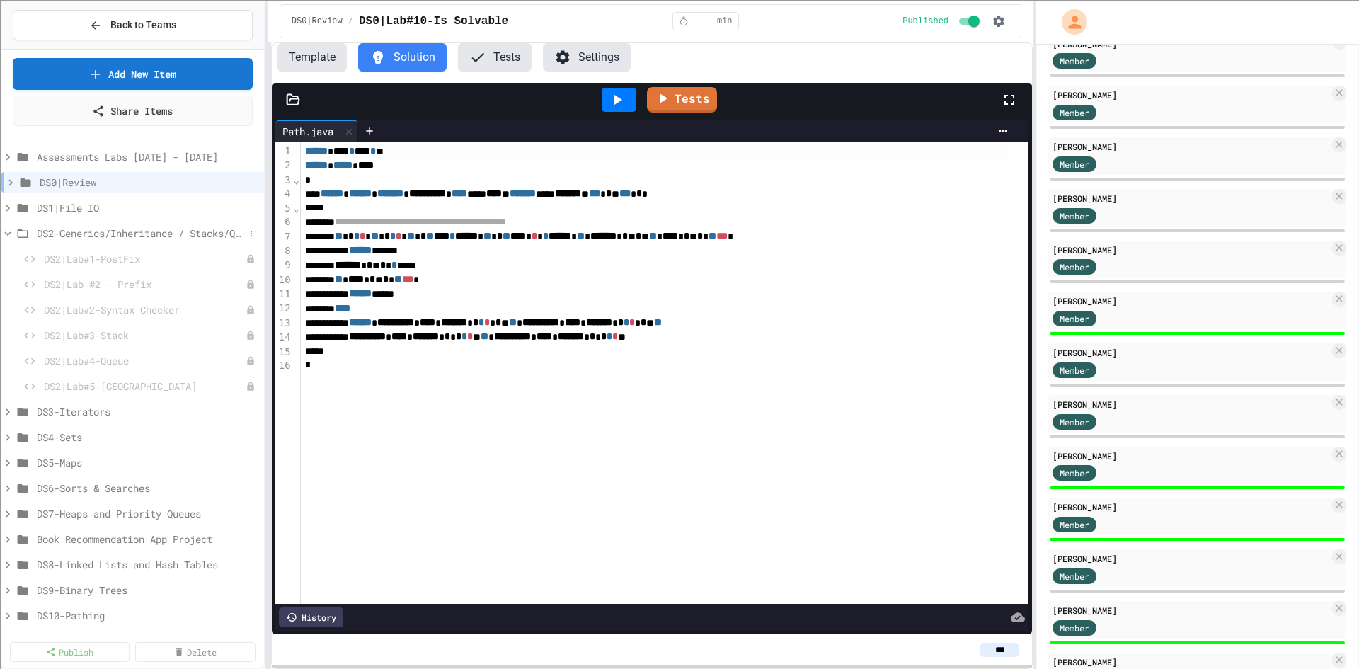
click at [121, 237] on span "DS2-Generics/Inheritance / Stacks/Queues" at bounding box center [140, 233] width 207 height 15
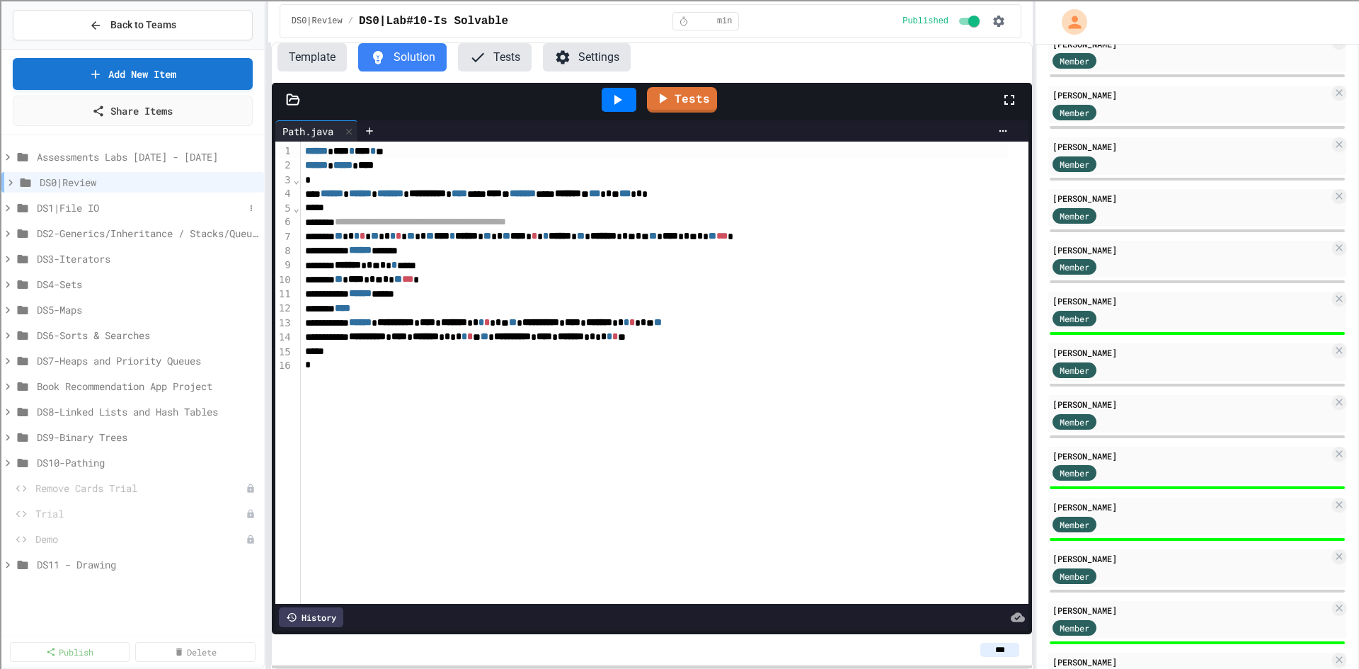
click at [86, 212] on span "DS1|File IO" at bounding box center [140, 207] width 207 height 15
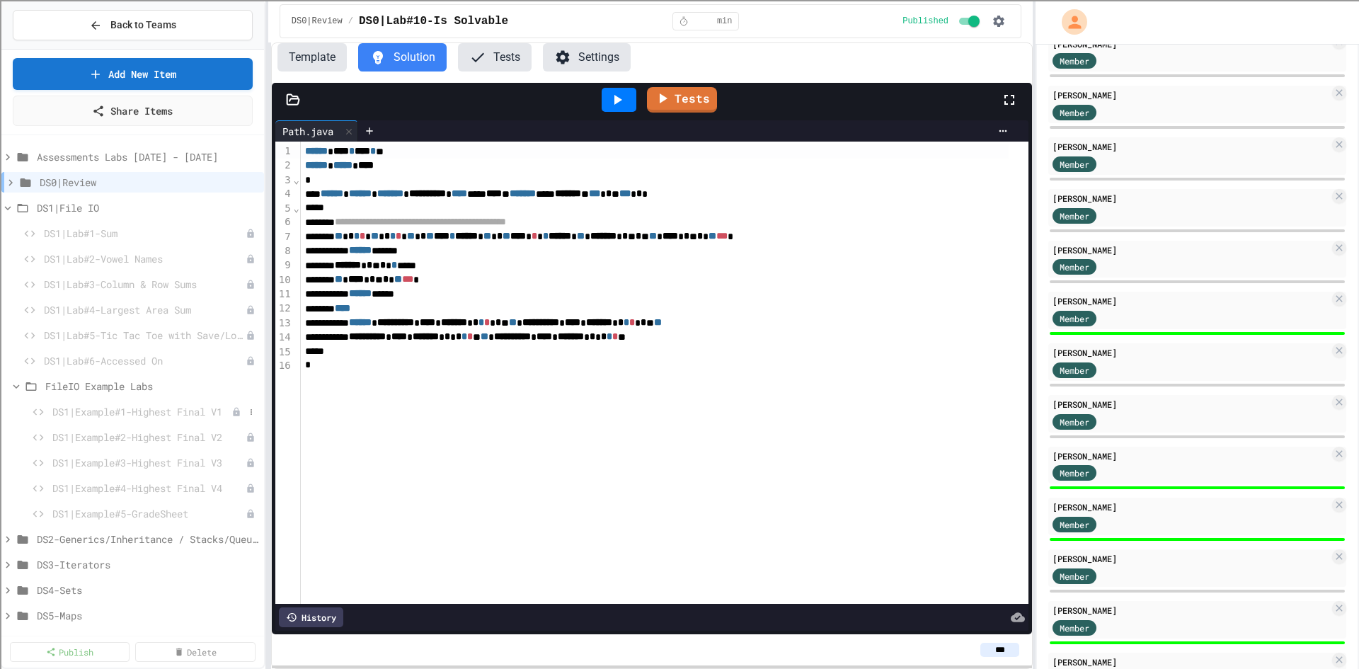
click at [114, 410] on span "DS1|Example#1-Highest Final V1" at bounding box center [141, 411] width 179 height 15
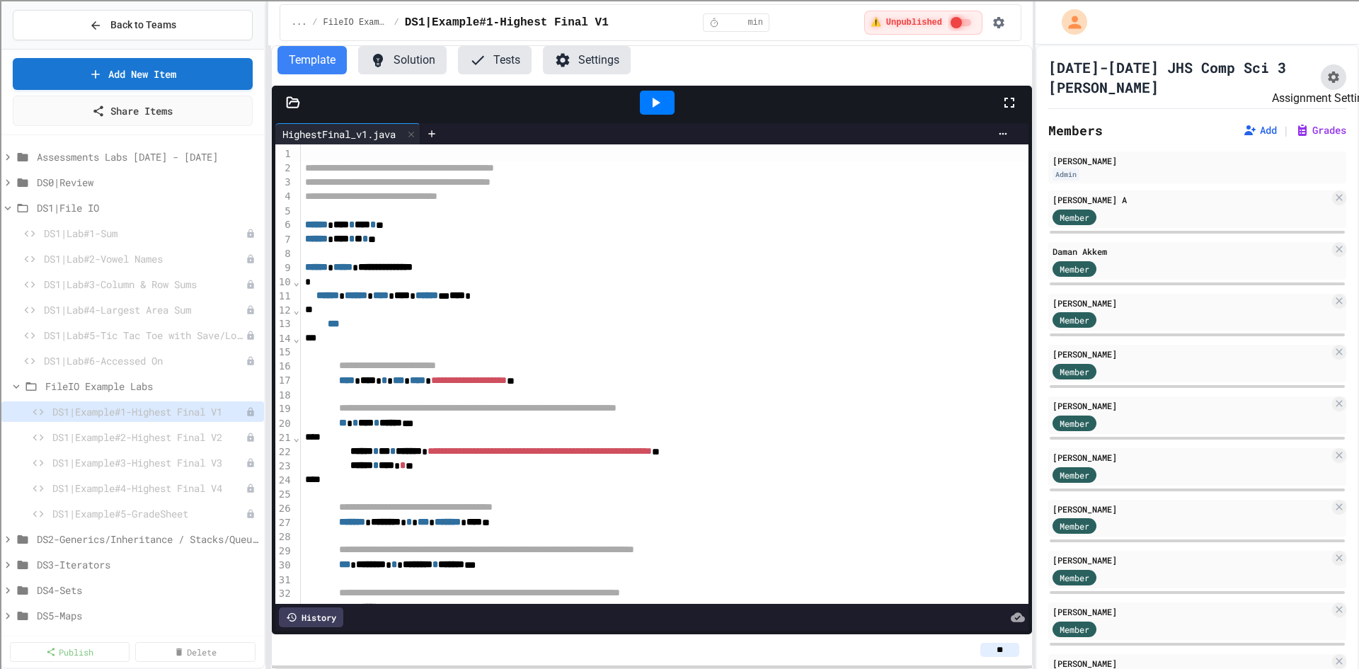
click at [1328, 82] on icon "Assignment Settings" at bounding box center [1333, 77] width 11 height 11
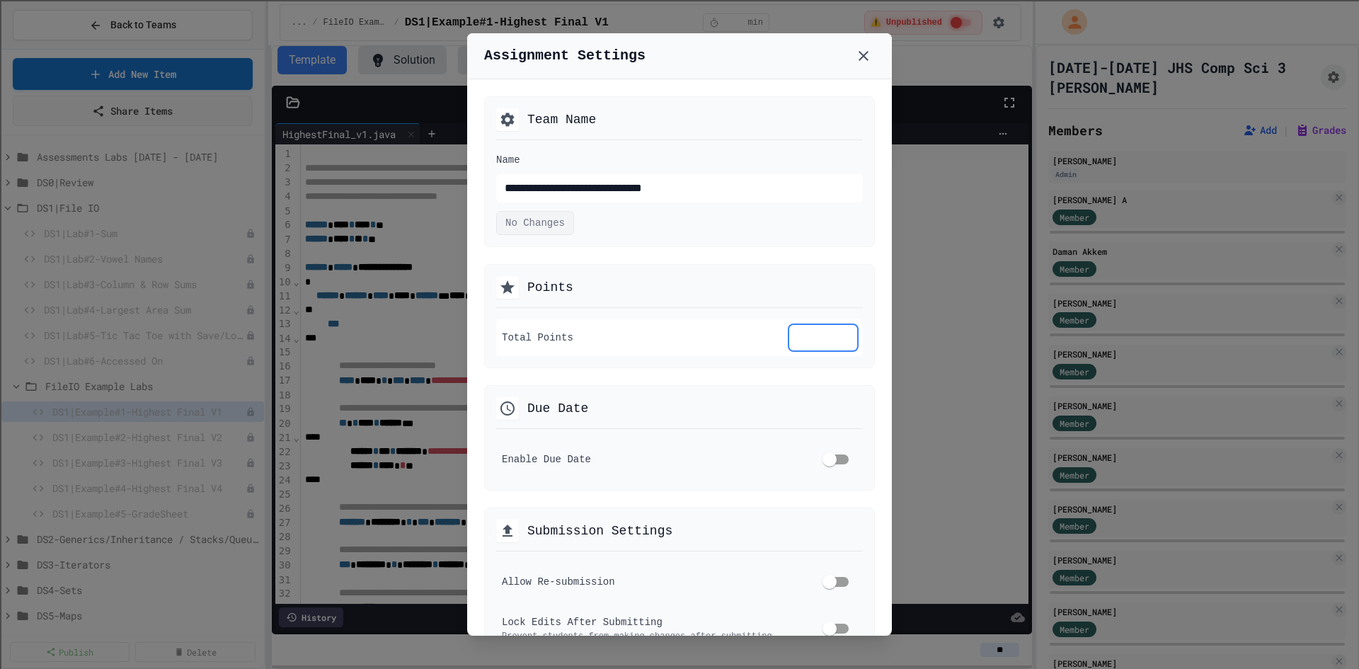
click at [810, 341] on input "**" at bounding box center [823, 337] width 68 height 25
type input "***"
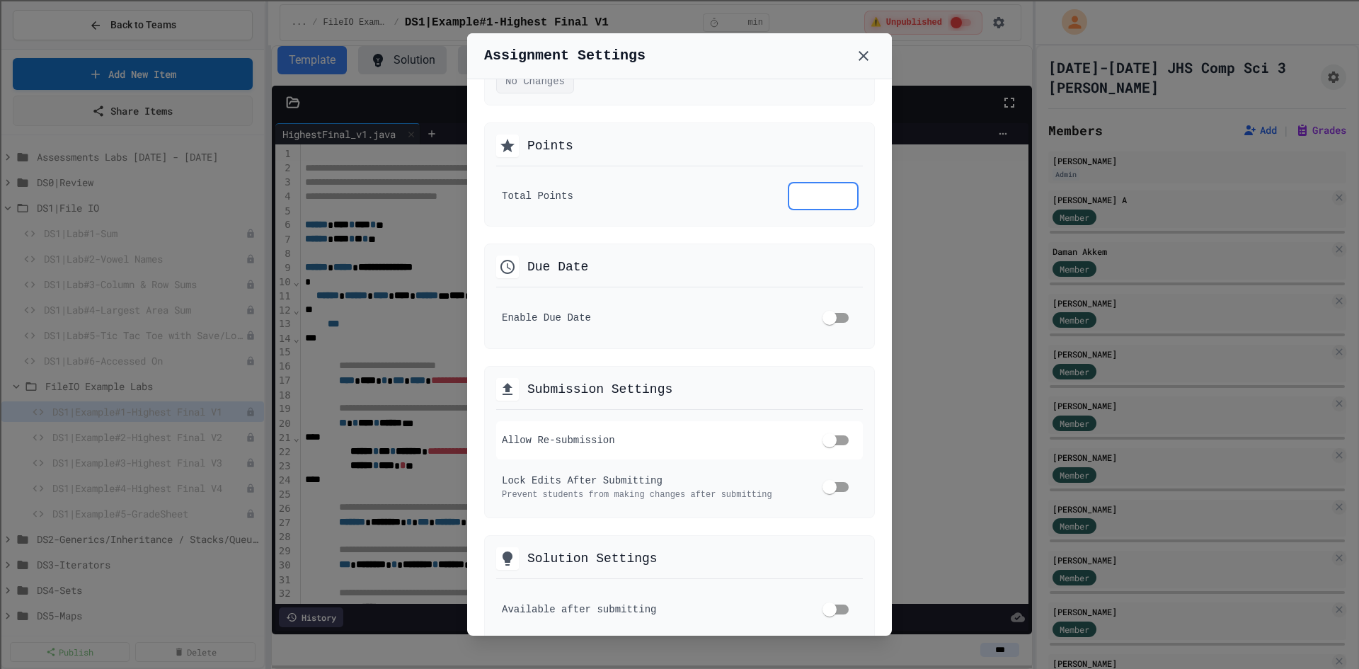
type input "***"
click at [910, 433] on div at bounding box center [679, 334] width 1359 height 669
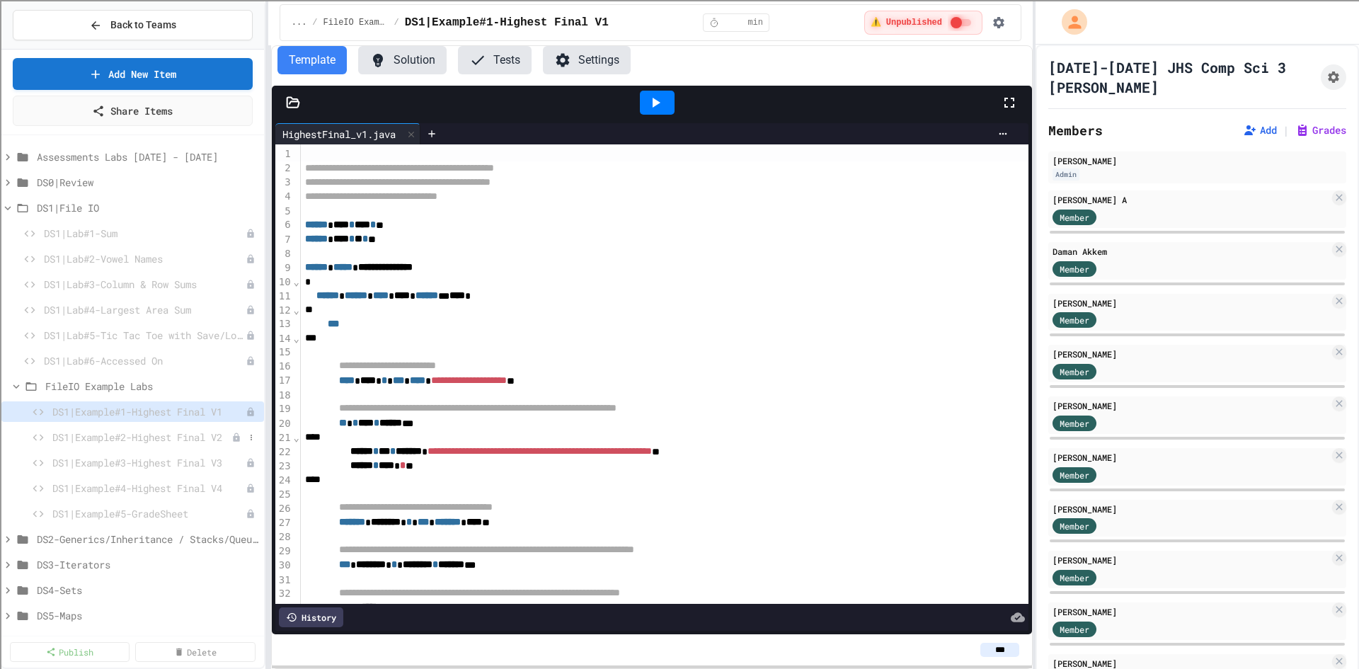
click at [173, 432] on span "DS1|Example#2-Highest Final V2" at bounding box center [141, 437] width 179 height 15
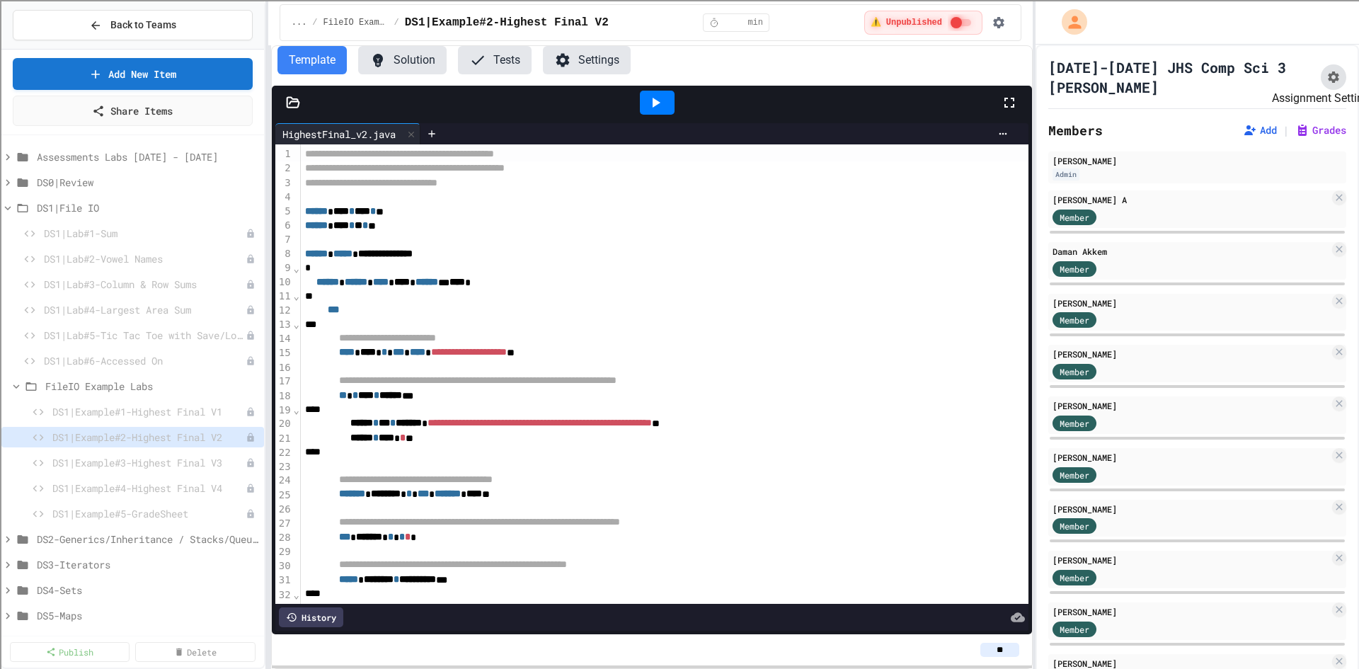
click at [1321, 77] on button "Assignment Settings" at bounding box center [1333, 76] width 25 height 25
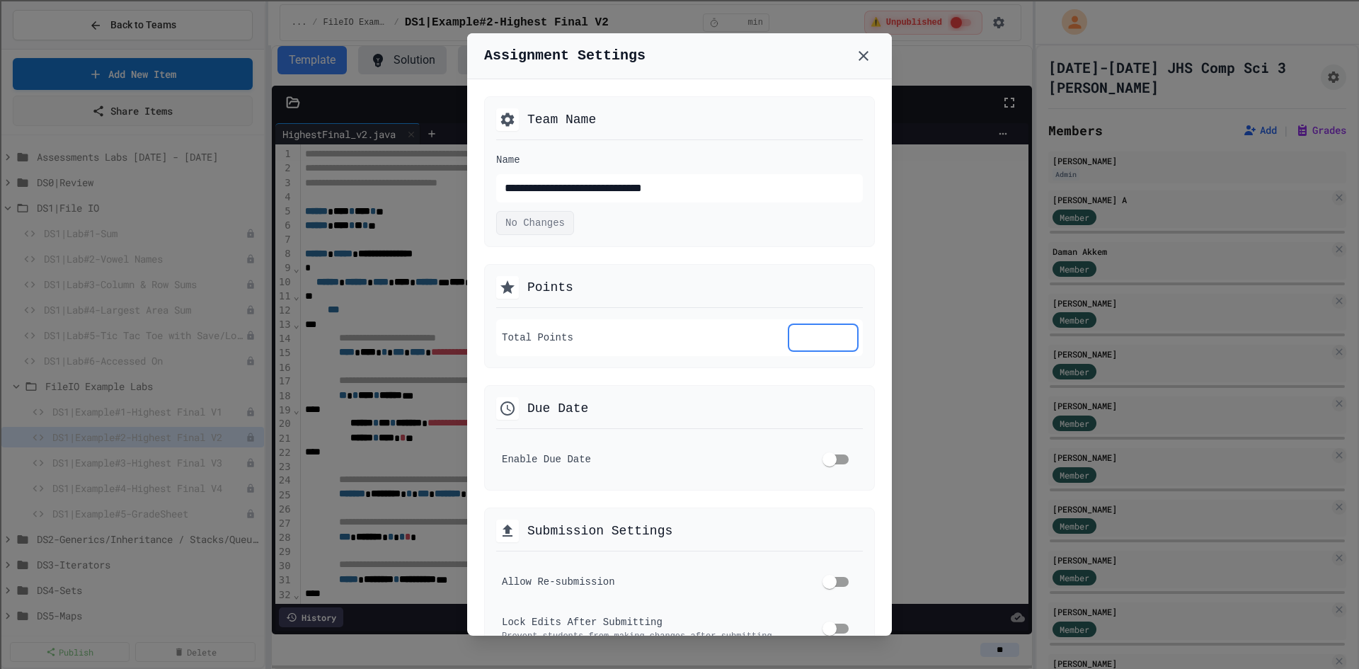
click at [806, 333] on input "**" at bounding box center [823, 337] width 68 height 25
type input "***"
click at [934, 401] on div at bounding box center [679, 334] width 1359 height 669
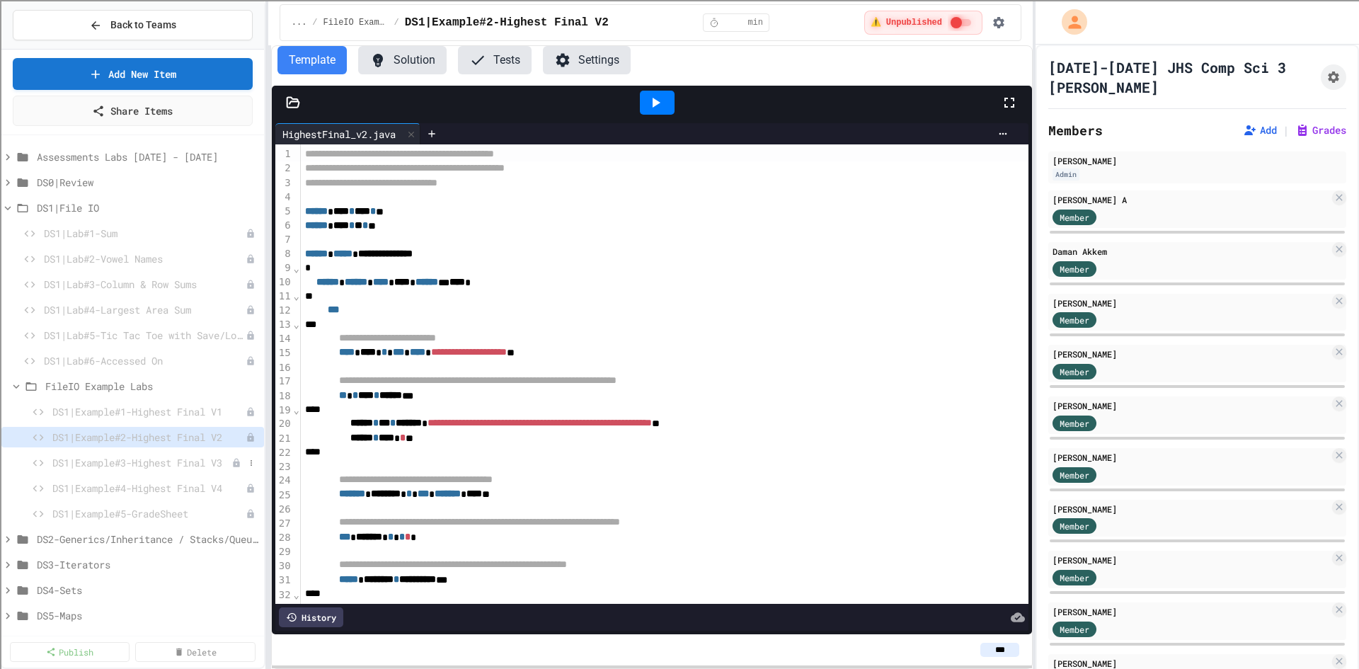
click at [178, 468] on span "DS1|Example#3-Highest Final V3" at bounding box center [141, 462] width 179 height 15
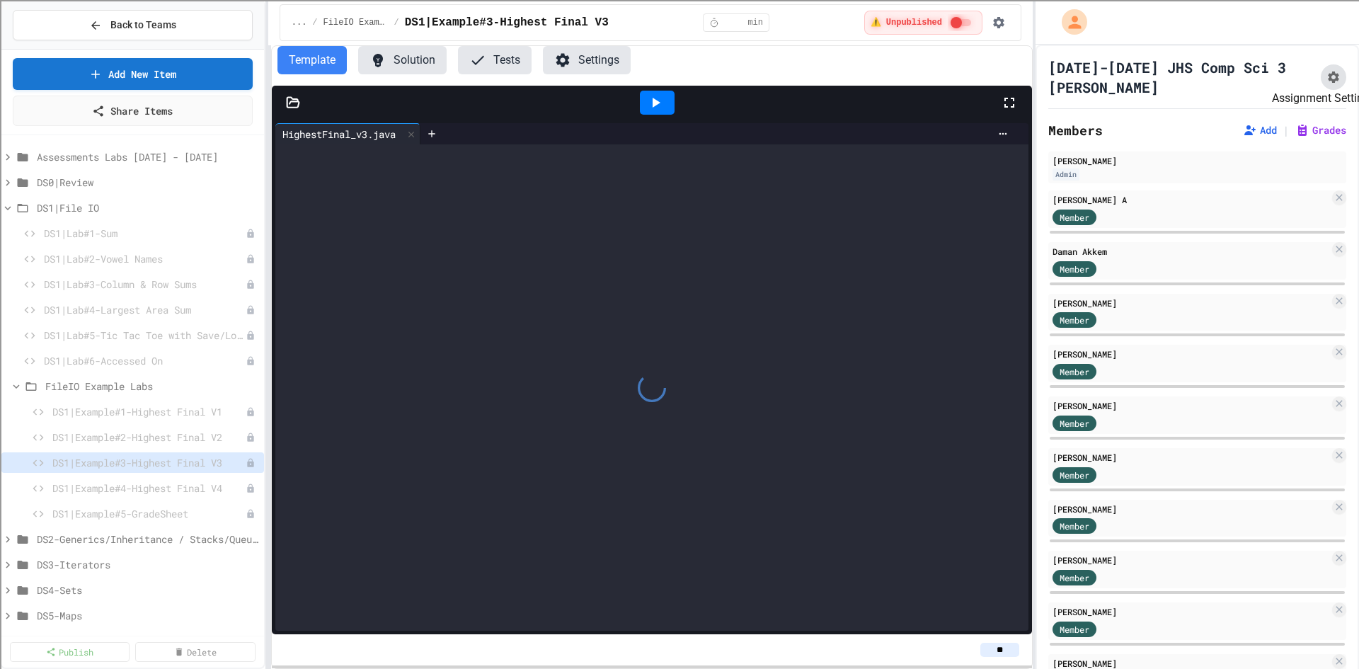
click at [1328, 80] on icon "Assignment Settings" at bounding box center [1333, 77] width 11 height 11
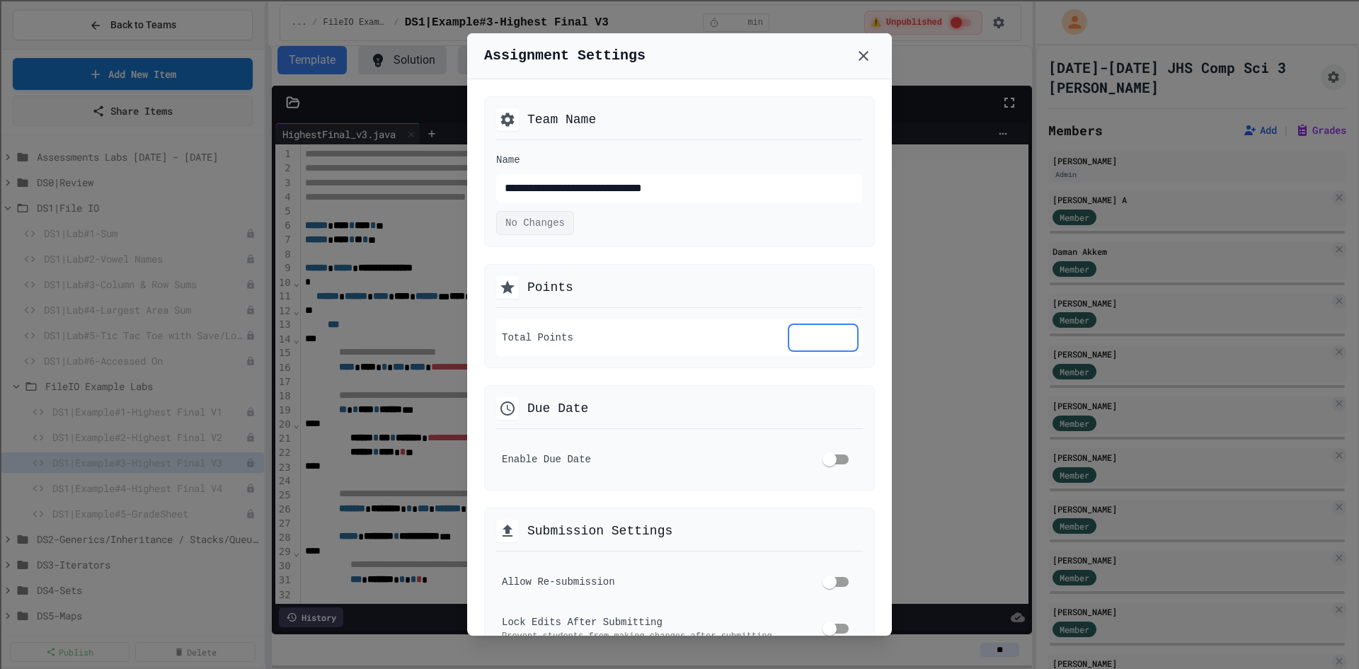
click at [809, 343] on input "**" at bounding box center [823, 337] width 68 height 25
type input "***"
click at [867, 57] on icon at bounding box center [863, 55] width 17 height 17
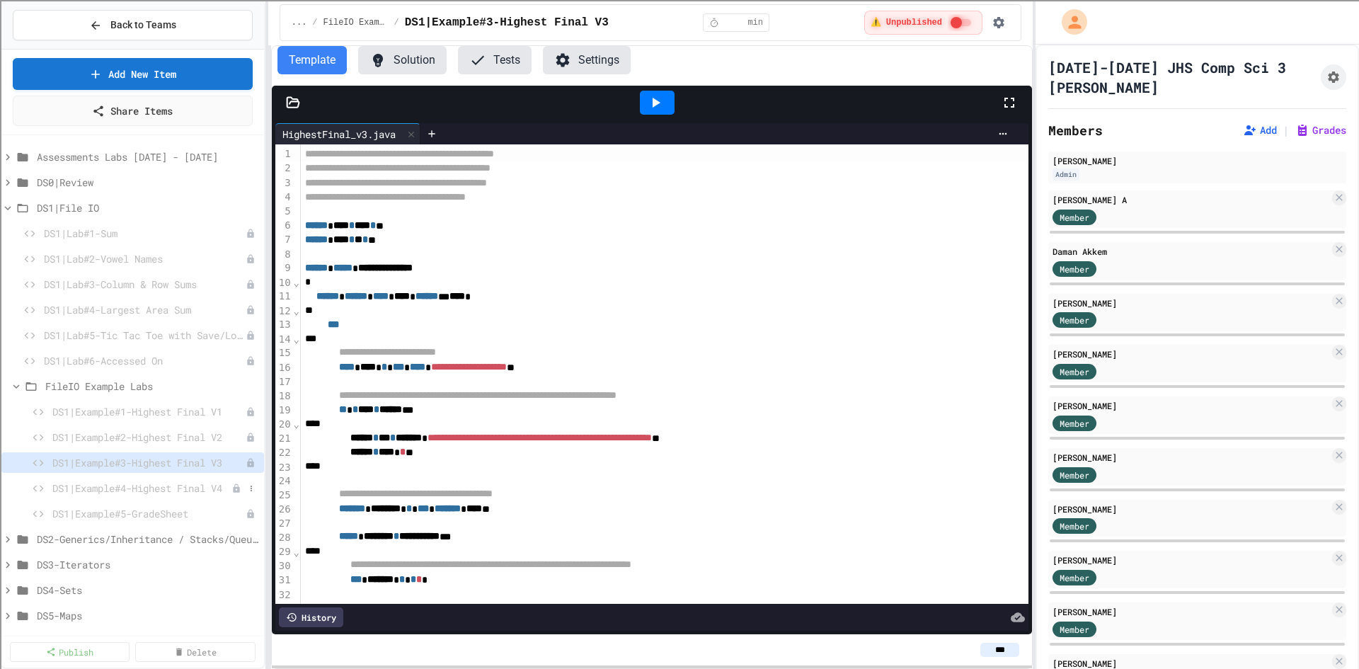
click at [204, 493] on span "DS1|Example#4-Highest Final V4" at bounding box center [141, 488] width 179 height 15
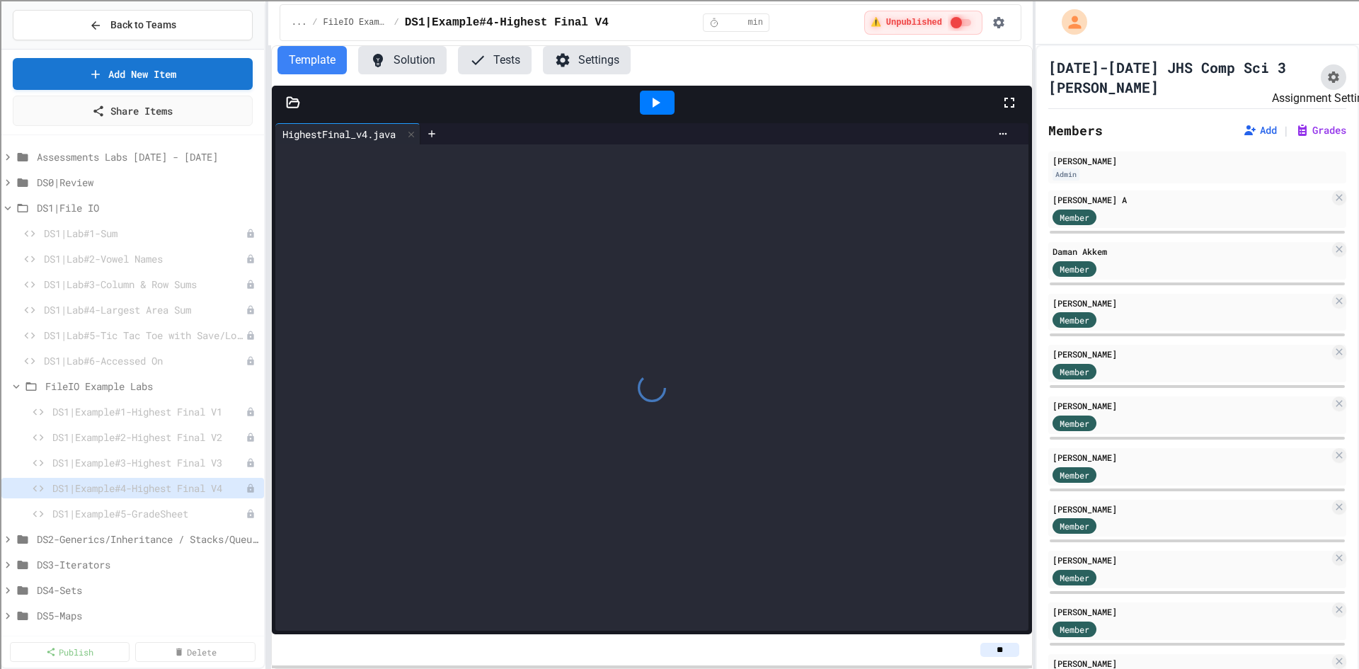
click at [1321, 84] on button "Assignment Settings" at bounding box center [1333, 76] width 25 height 25
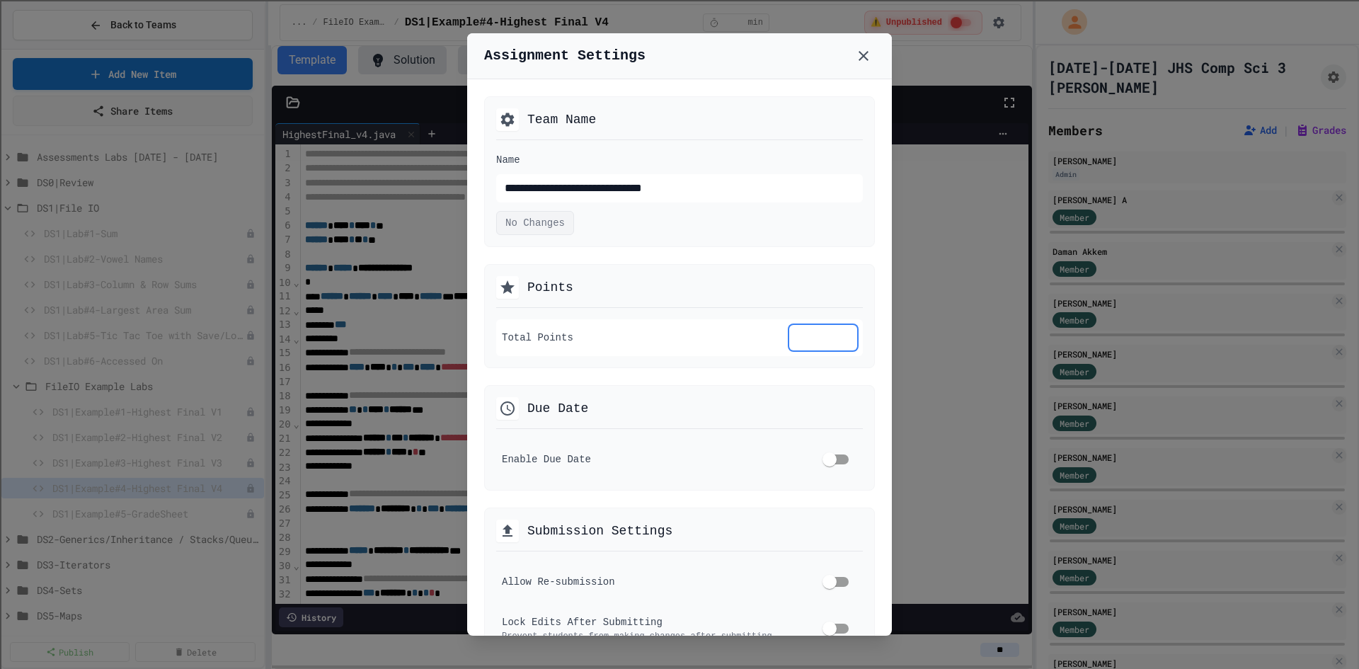
click at [813, 334] on input "**" at bounding box center [823, 337] width 68 height 25
type input "***"
click at [917, 473] on div at bounding box center [679, 334] width 1359 height 669
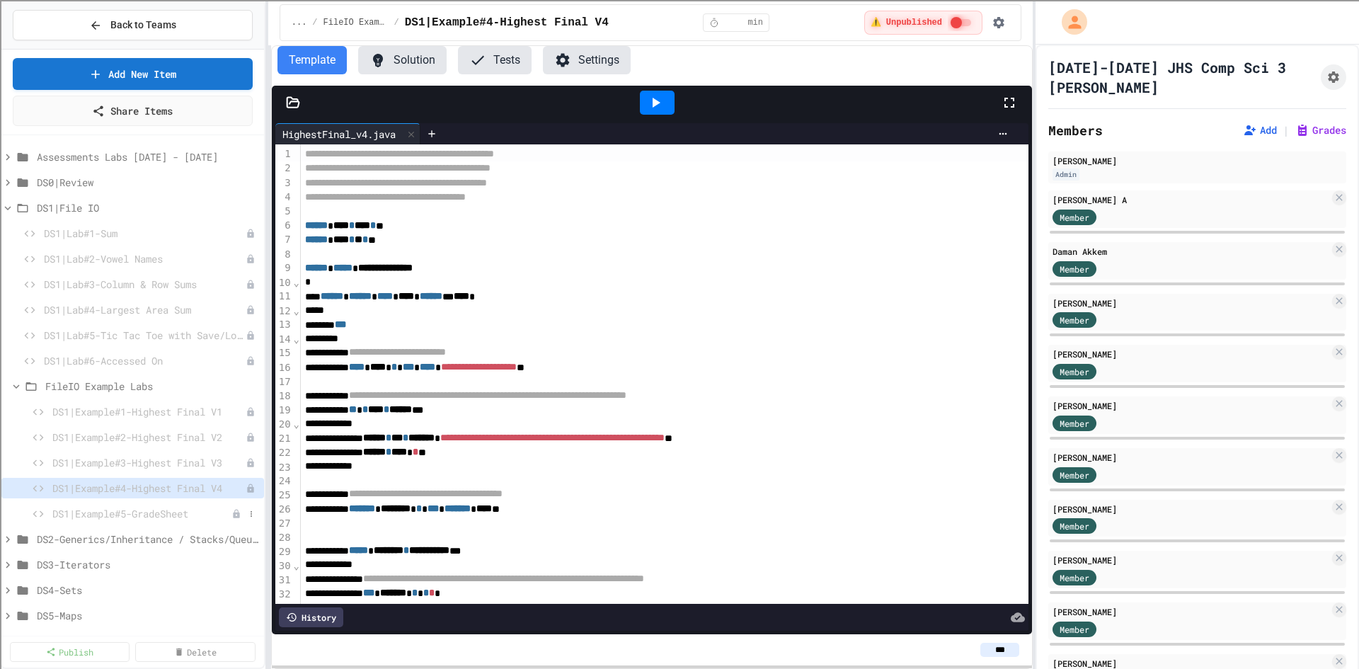
click at [156, 514] on span "DS1|Example#5-GradeSheet" at bounding box center [141, 513] width 179 height 15
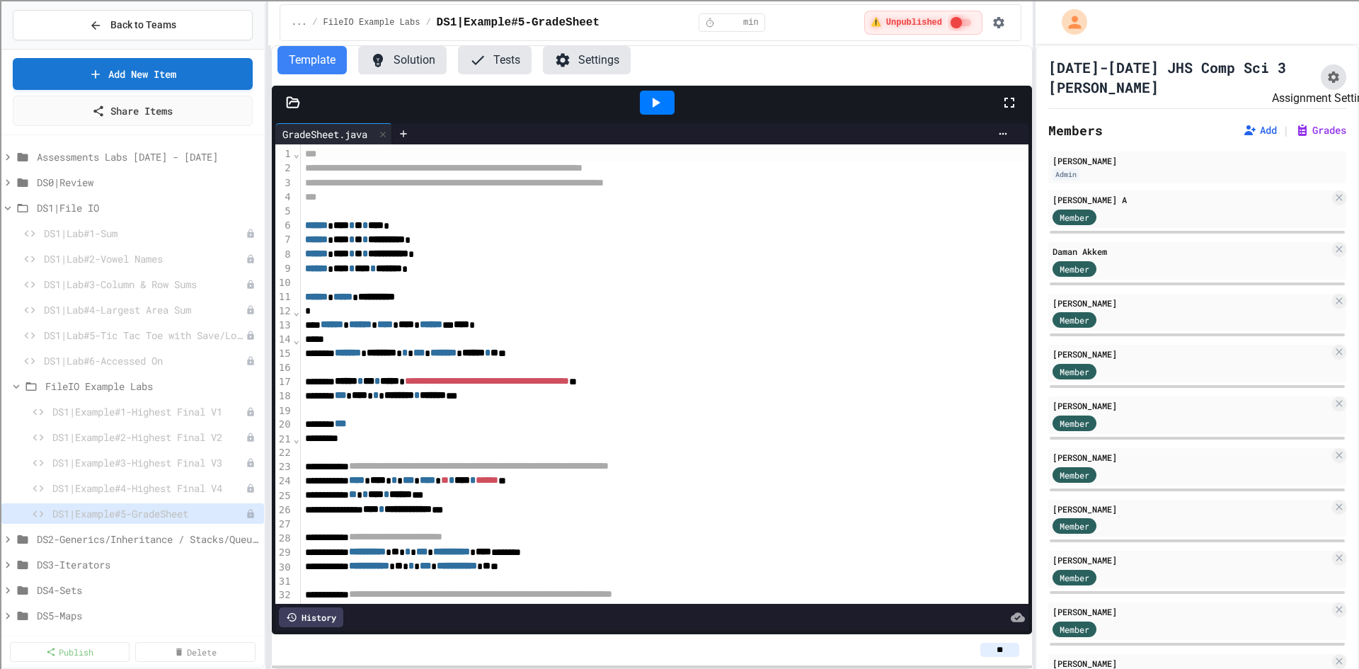
click at [1327, 79] on icon "Assignment Settings" at bounding box center [1334, 77] width 14 height 14
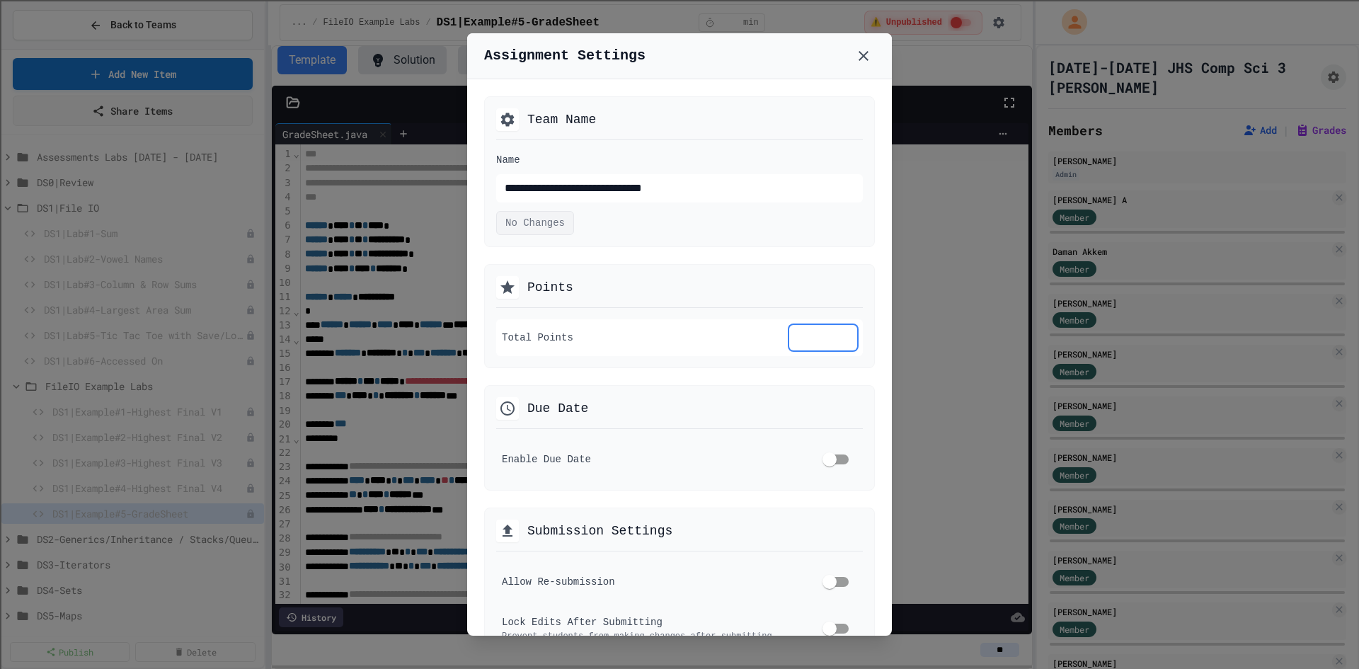
click at [807, 339] on input "**" at bounding box center [823, 337] width 68 height 25
type input "***"
click at [955, 501] on div at bounding box center [679, 334] width 1359 height 669
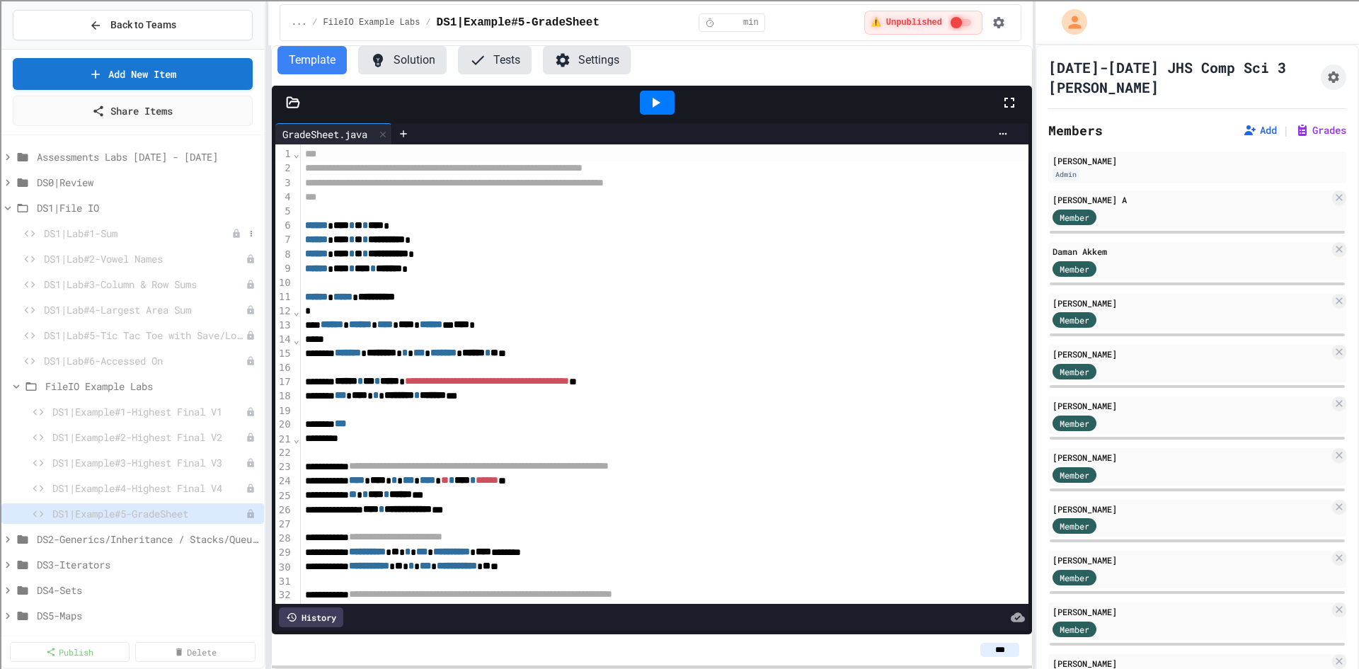
click at [129, 232] on span "DS1|Lab#1-Sum" at bounding box center [138, 233] width 188 height 15
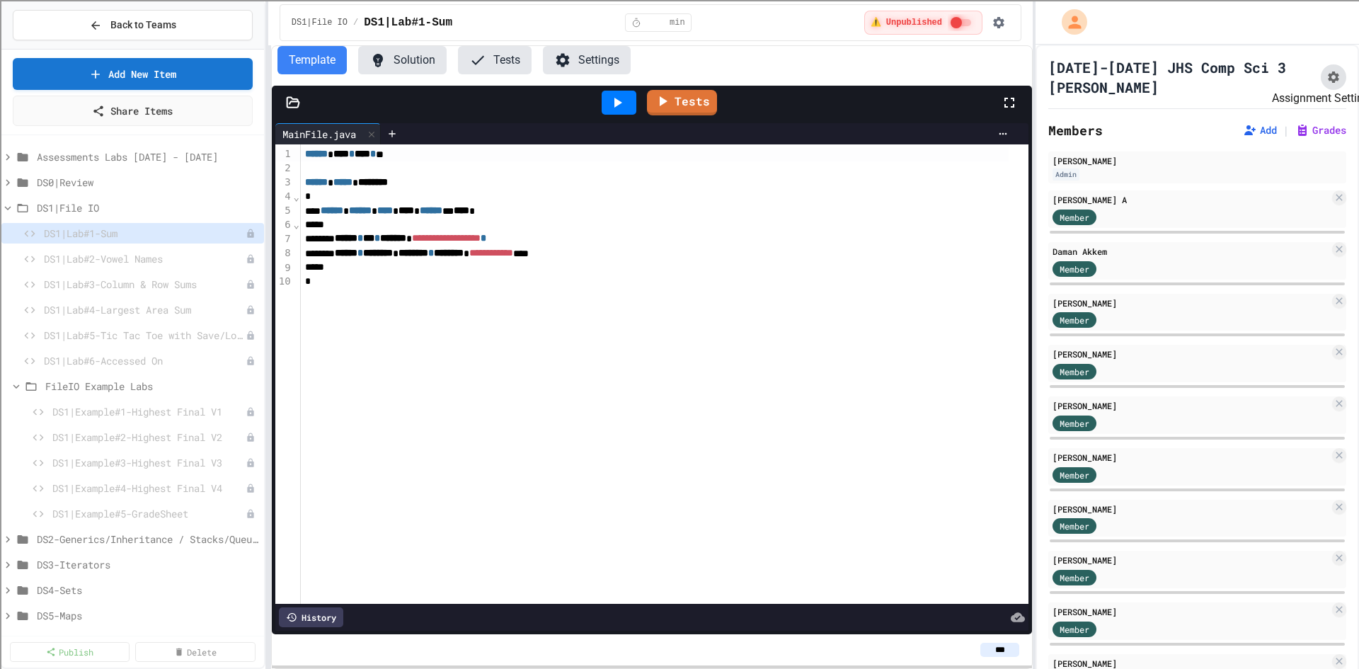
click at [1328, 79] on icon "Assignment Settings" at bounding box center [1333, 77] width 11 height 11
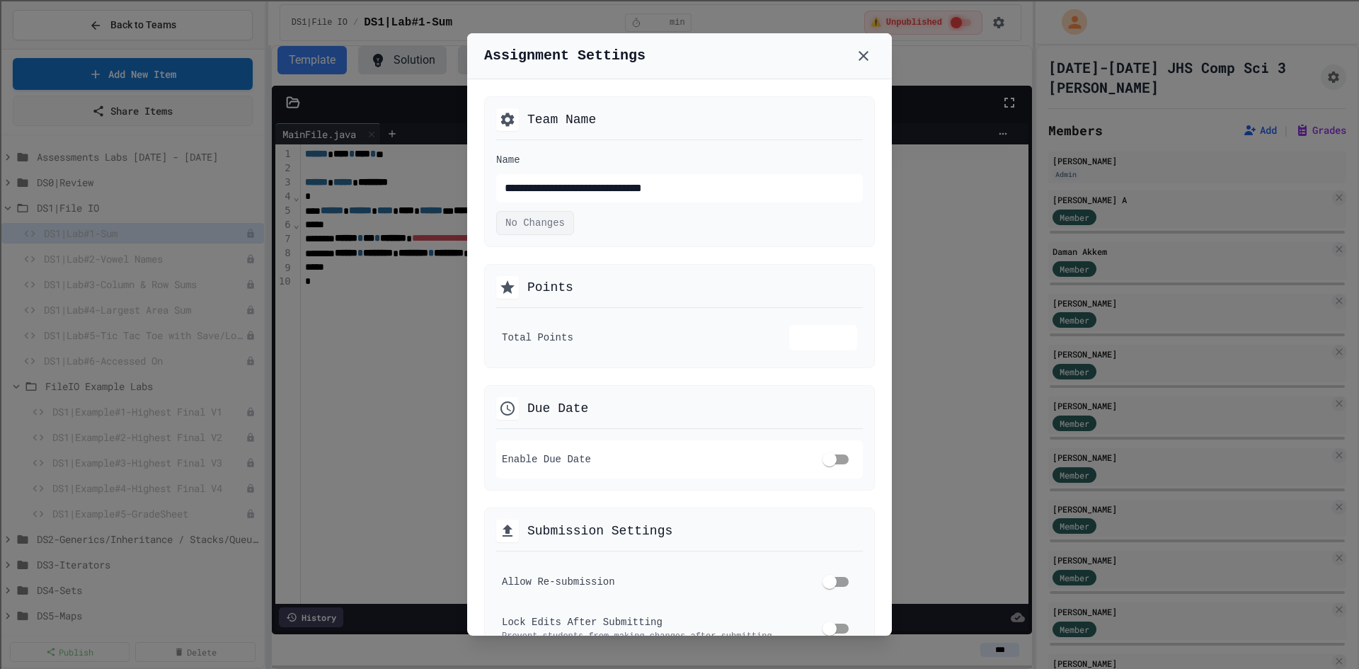
scroll to position [71, 0]
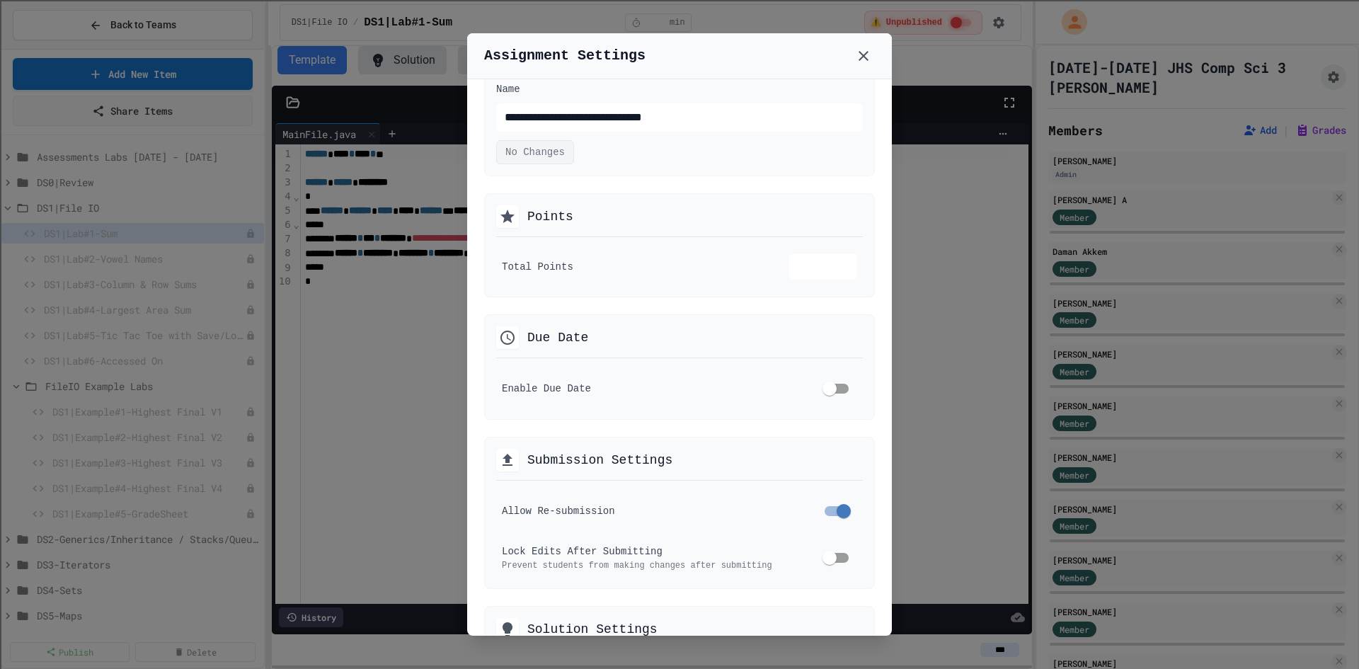
click at [944, 440] on div at bounding box center [679, 334] width 1359 height 669
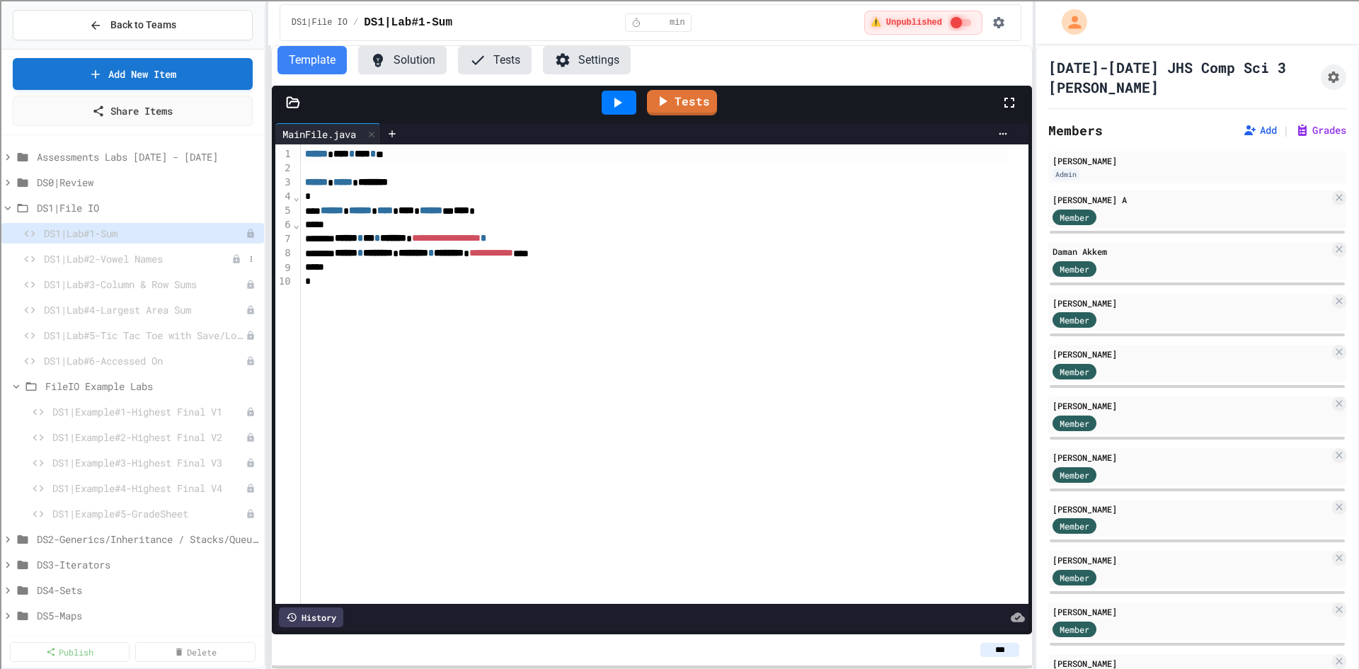
click at [144, 263] on span "DS1|Lab#2-Vowel Names" at bounding box center [138, 258] width 188 height 15
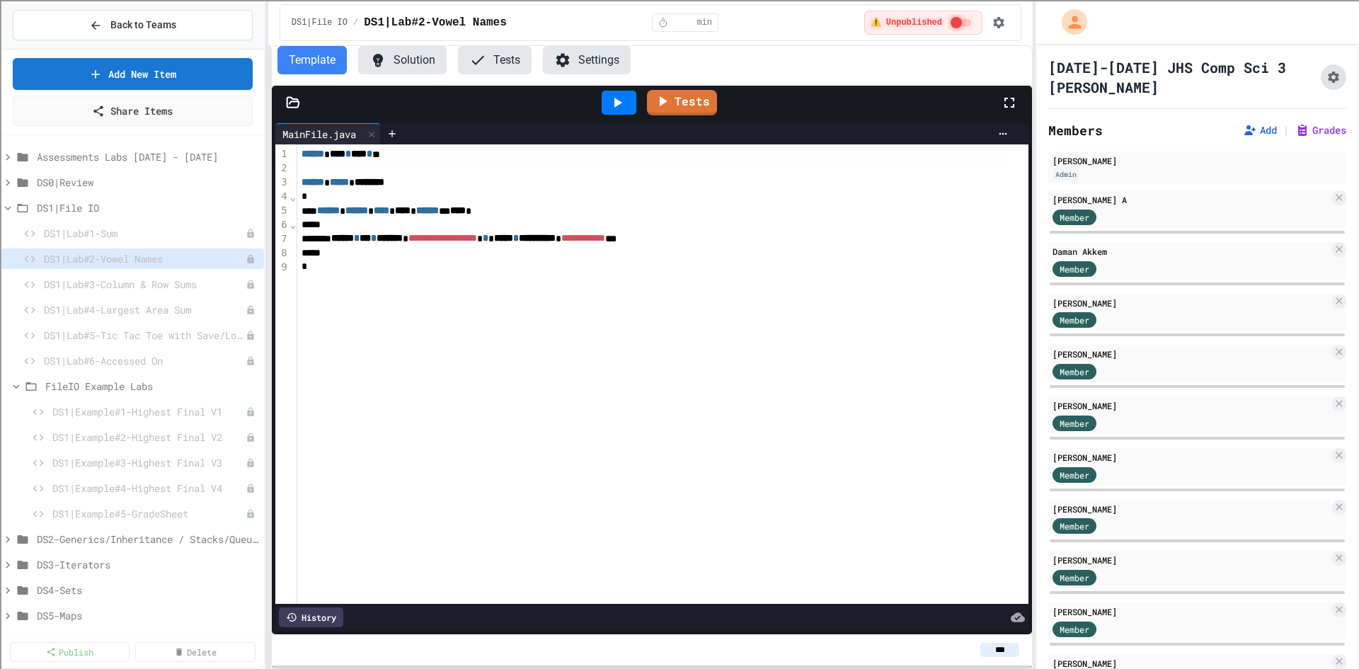
click at [1328, 76] on icon "Assignment Settings" at bounding box center [1333, 77] width 11 height 11
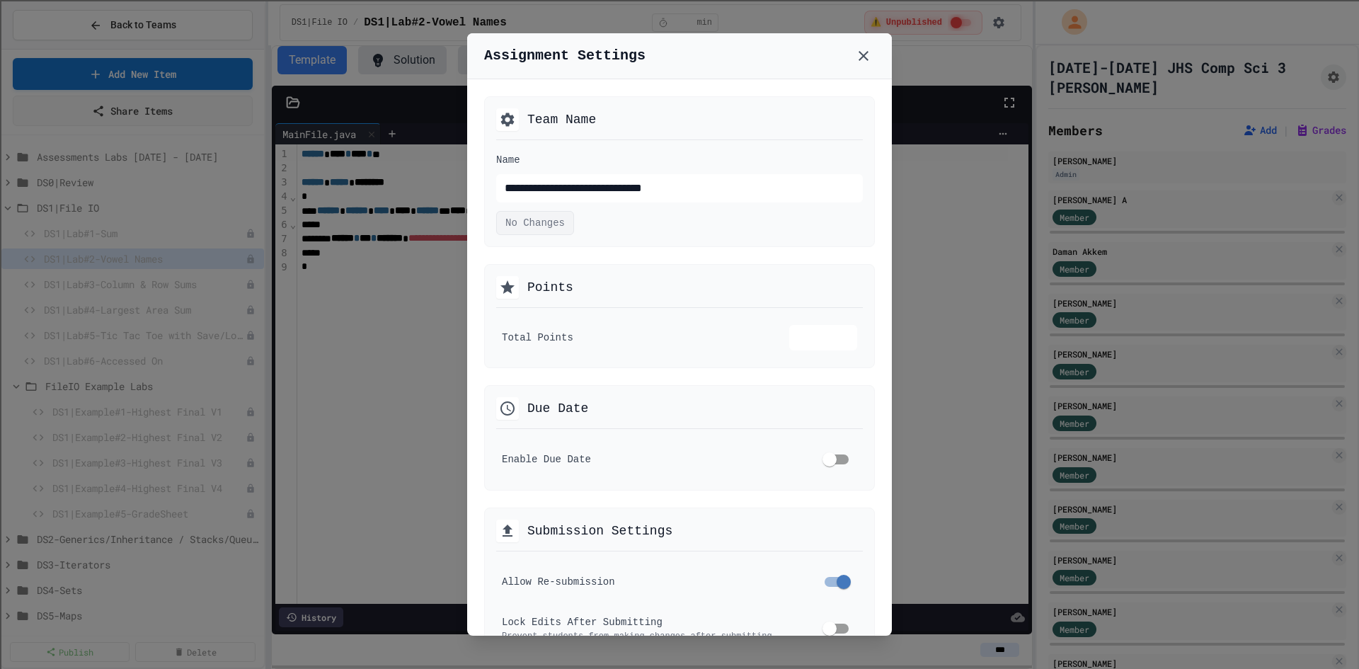
click at [979, 452] on div at bounding box center [679, 334] width 1359 height 669
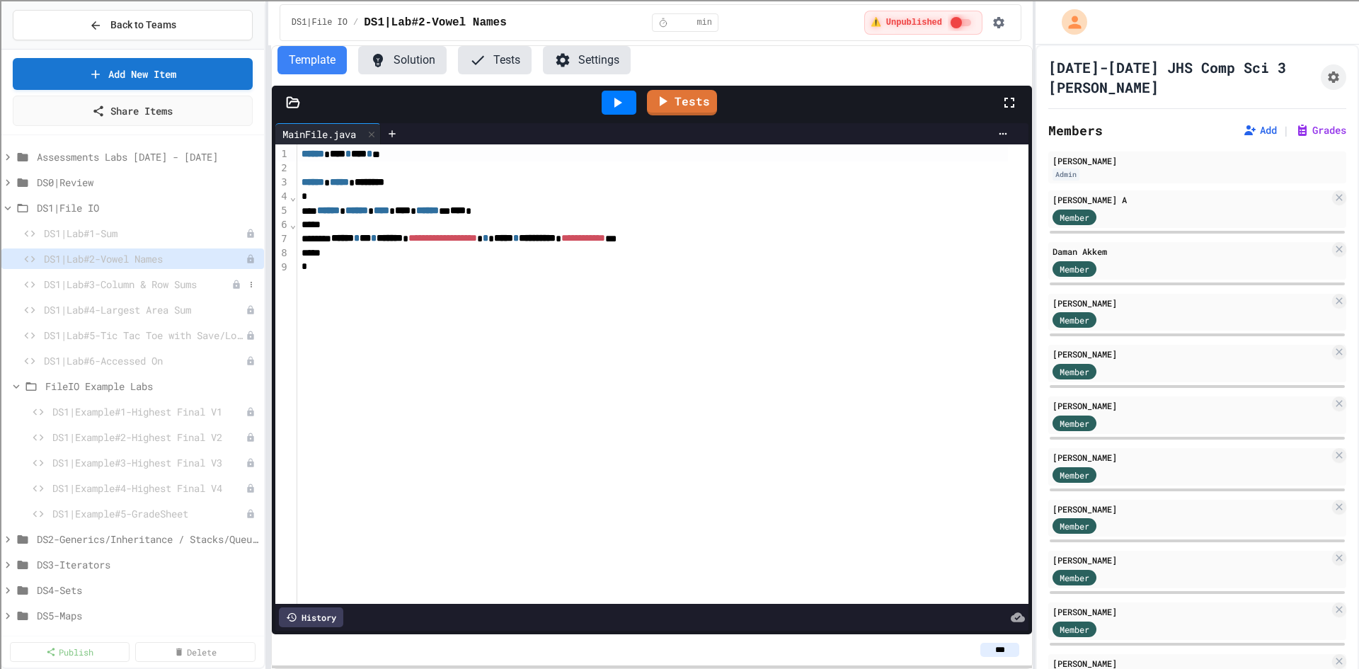
click at [156, 278] on span "DS1|Lab#3-Column & Row Sums" at bounding box center [138, 284] width 188 height 15
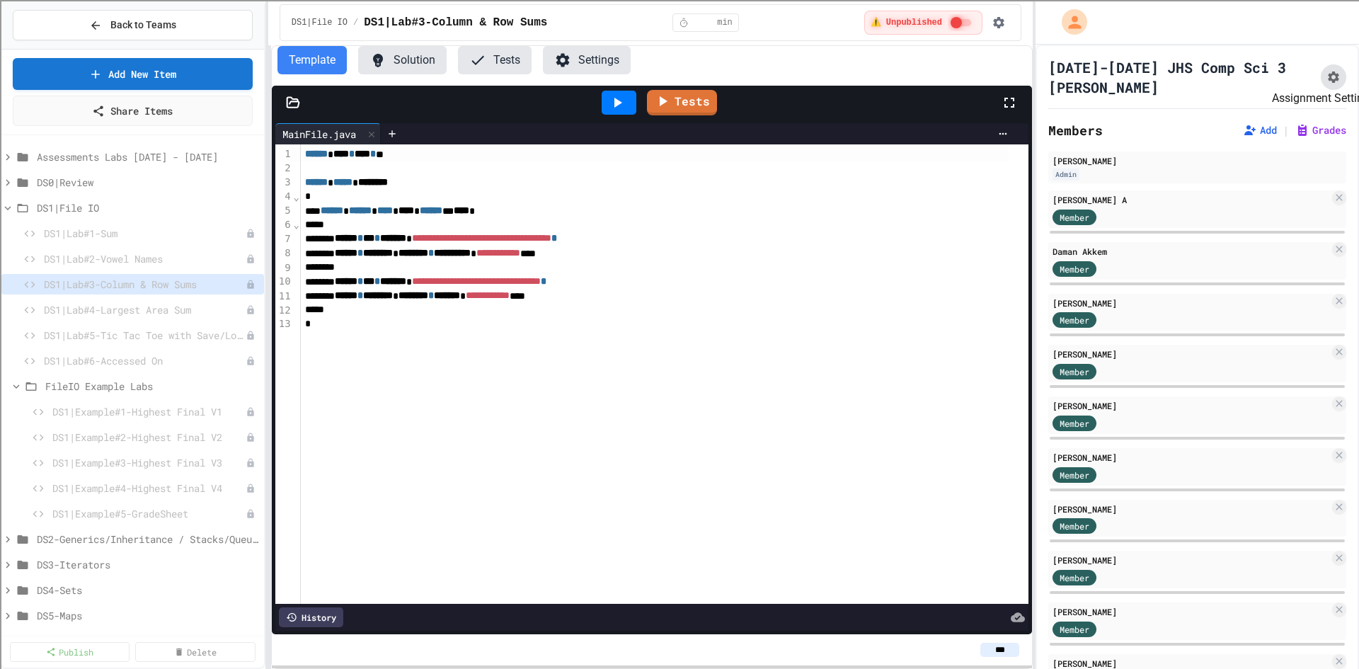
click at [1328, 74] on icon "Assignment Settings" at bounding box center [1333, 77] width 11 height 11
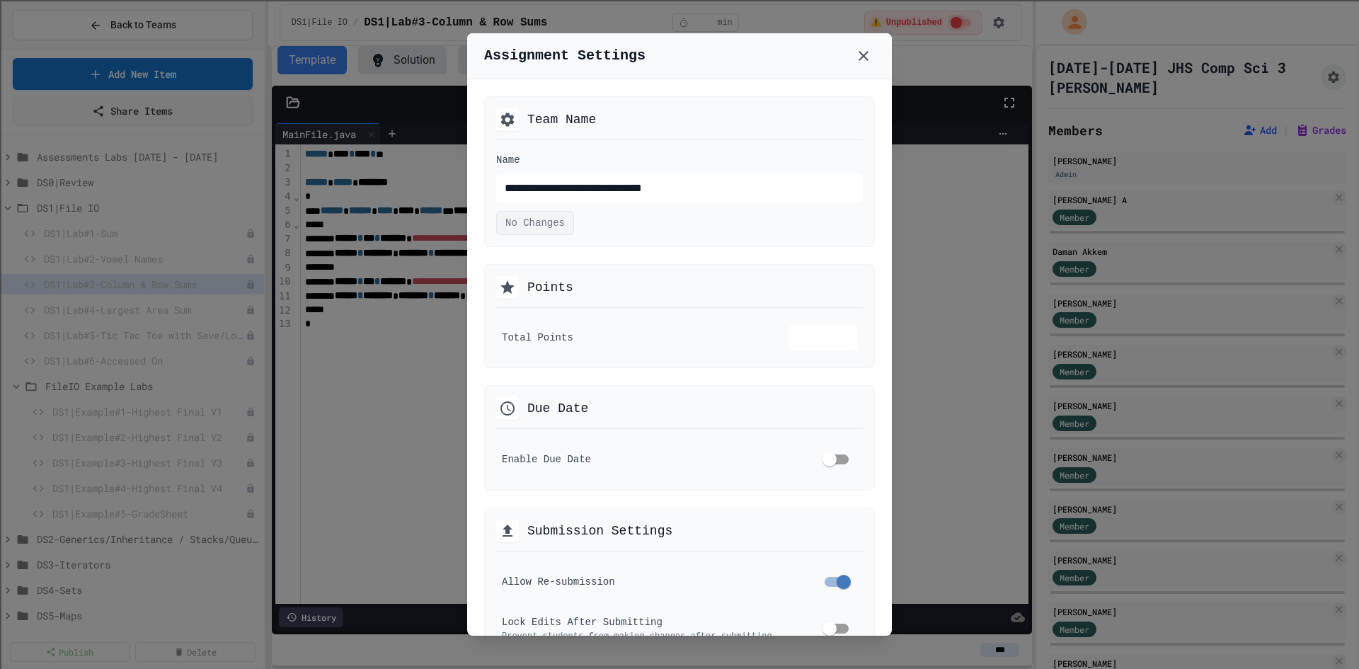
click at [928, 499] on div at bounding box center [679, 334] width 1359 height 669
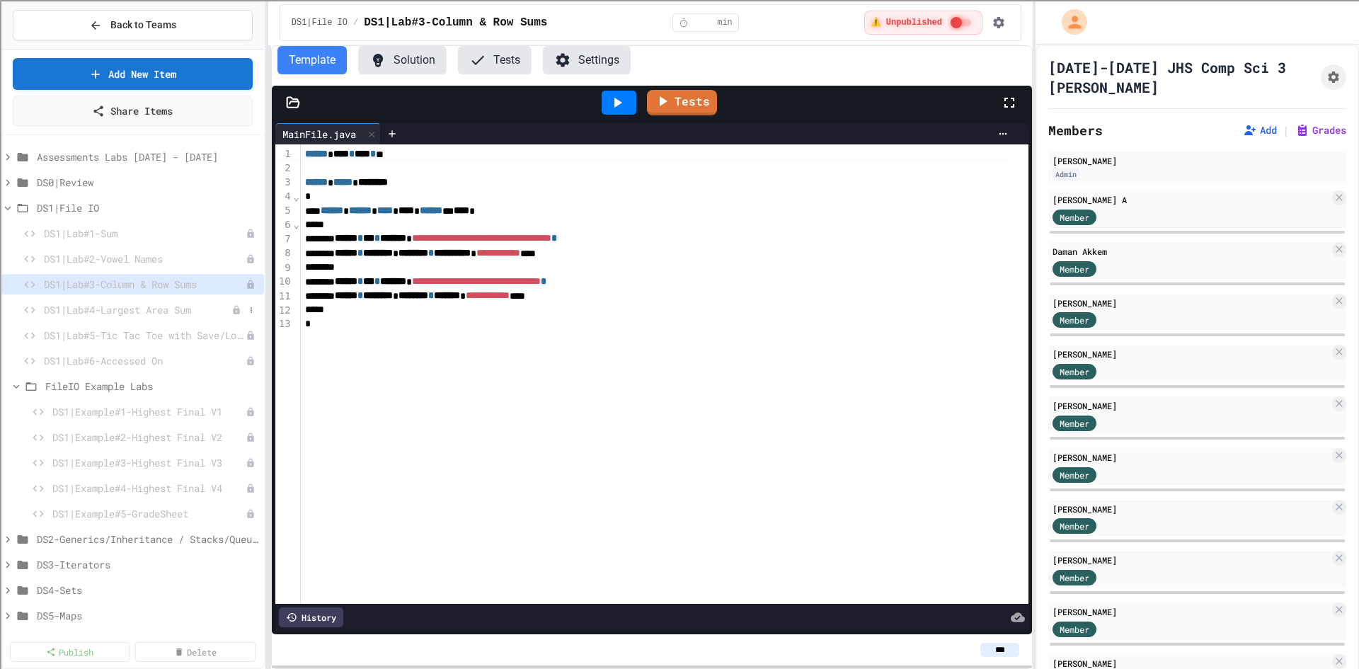
click at [166, 316] on span "DS1|Lab#4-Largest Area Sum" at bounding box center [138, 309] width 188 height 15
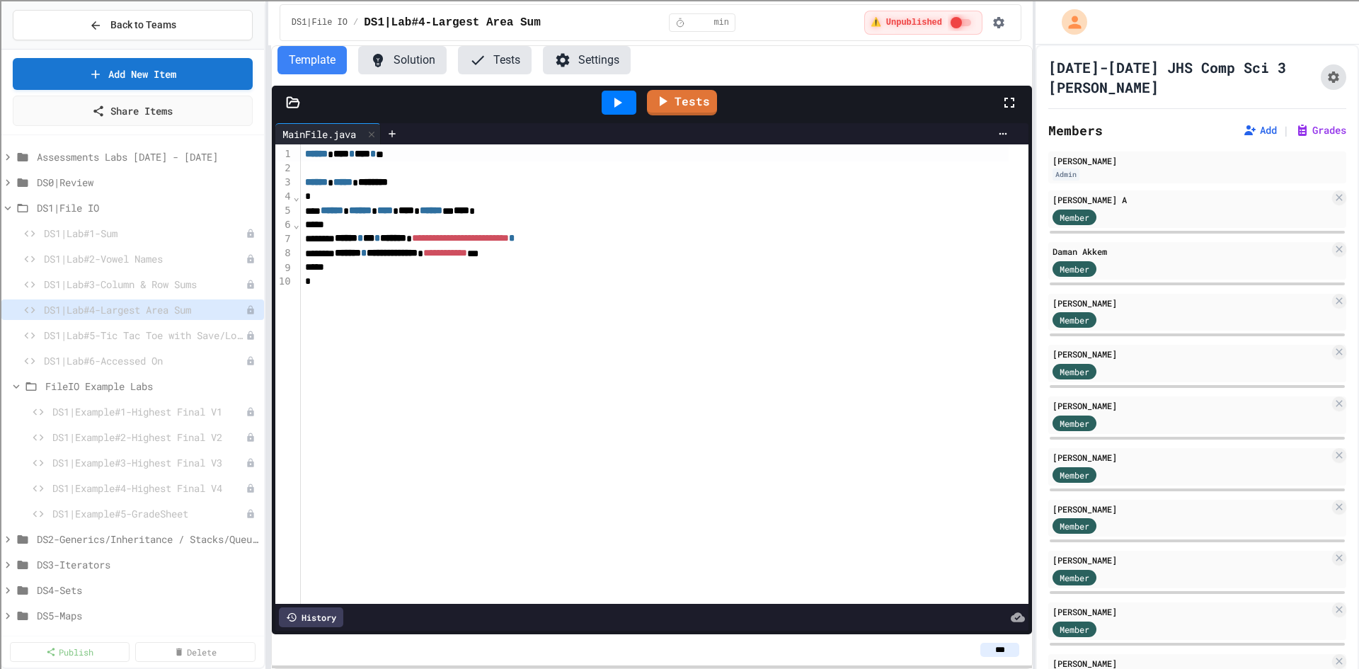
click at [1327, 76] on icon "Assignment Settings" at bounding box center [1334, 77] width 14 height 14
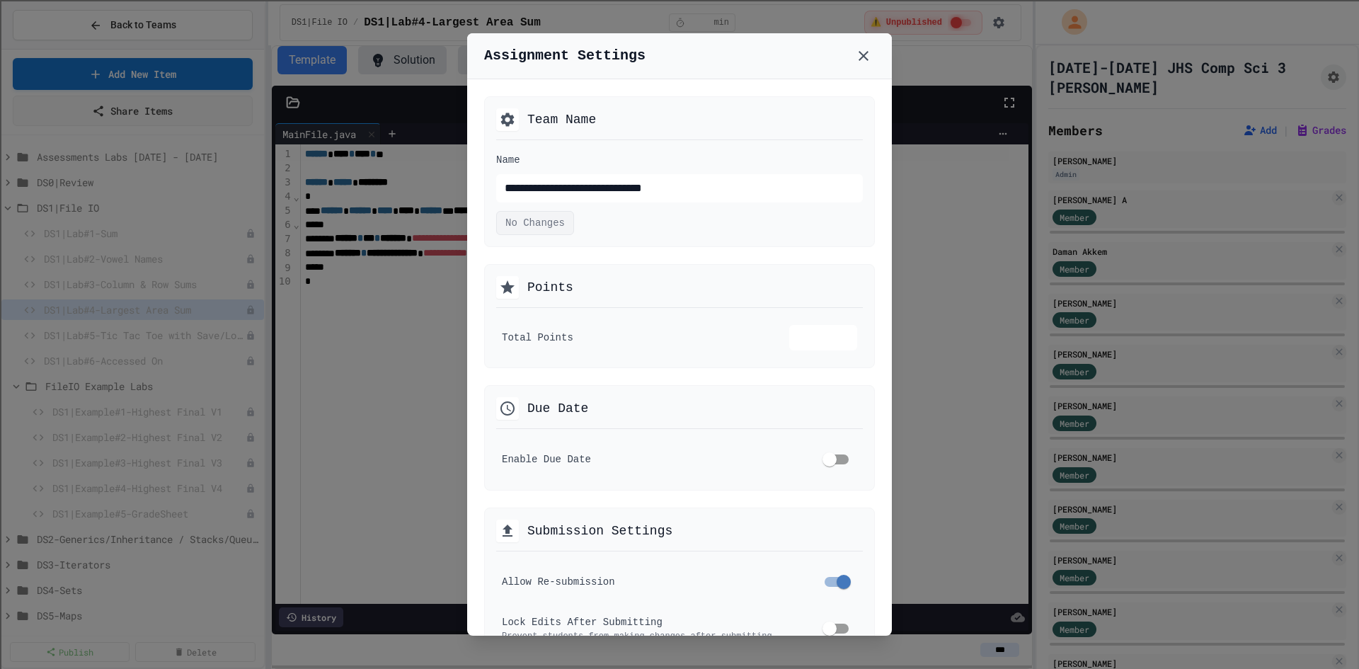
click at [937, 454] on div at bounding box center [679, 334] width 1359 height 669
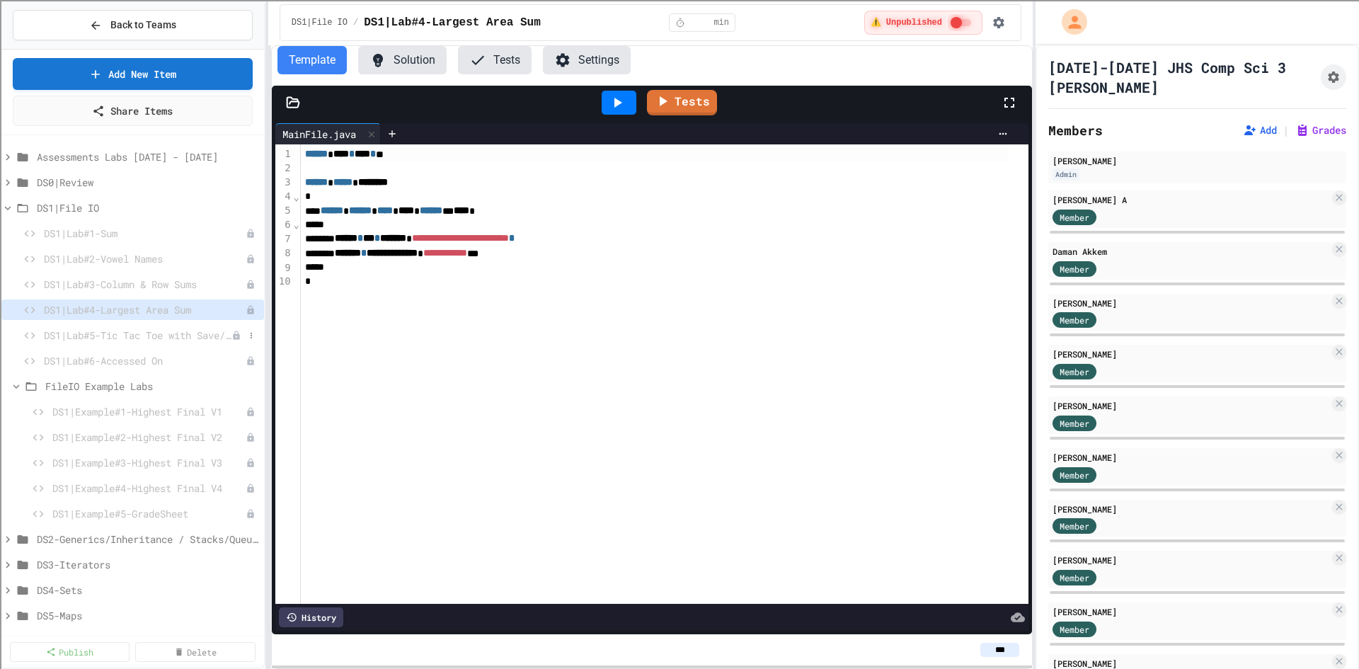
click at [196, 333] on span "DS1|Lab#5-Tic Tac Toe with Save/Load" at bounding box center [138, 335] width 188 height 15
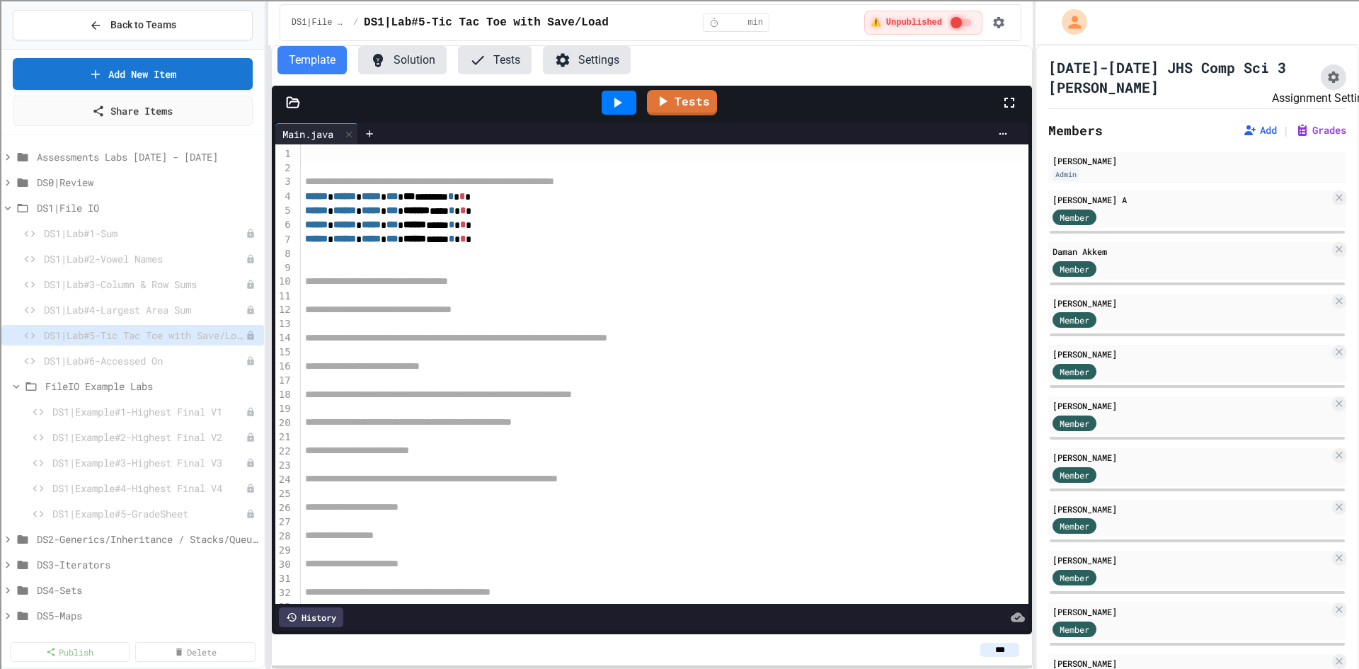
click at [1327, 76] on icon "Assignment Settings" at bounding box center [1334, 77] width 14 height 14
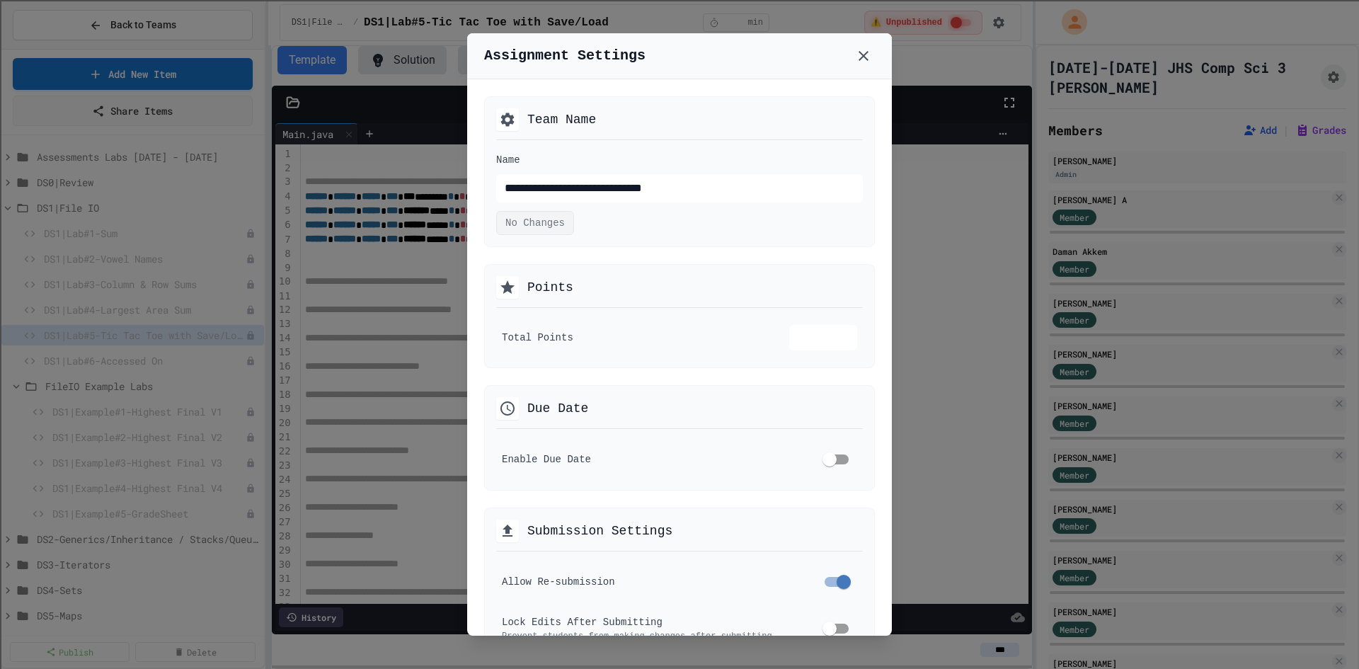
click at [925, 486] on div at bounding box center [679, 334] width 1359 height 669
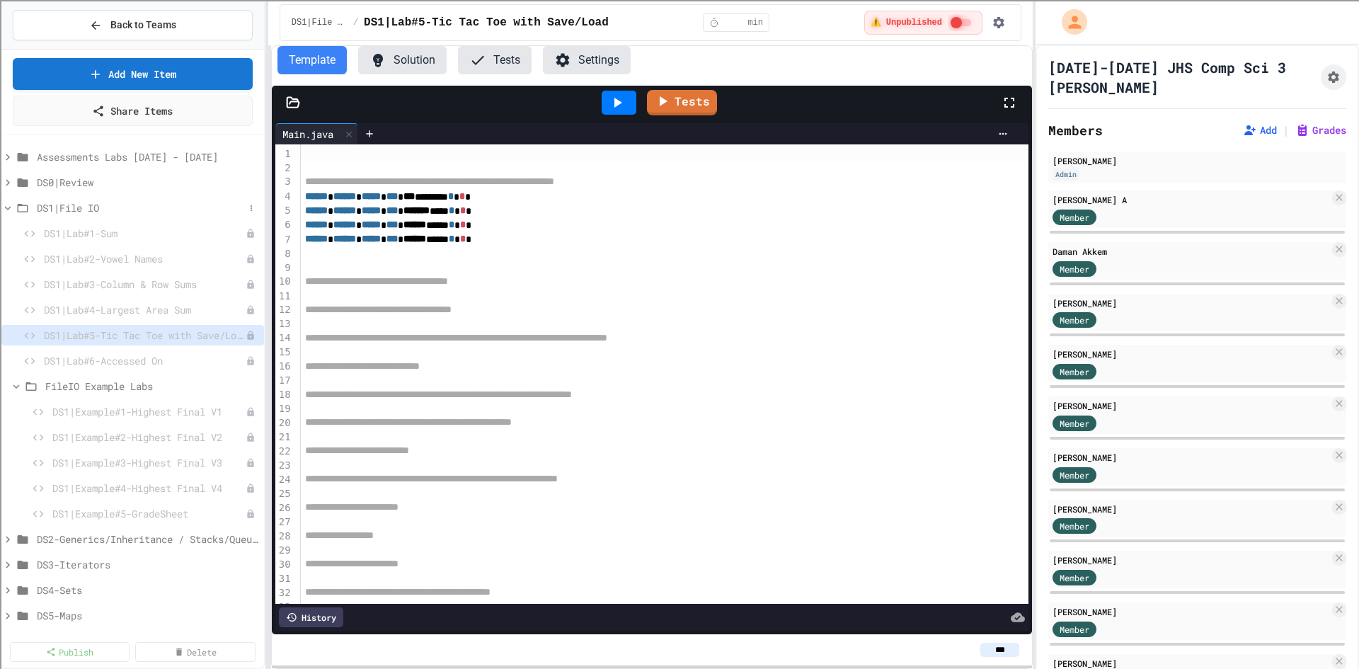
click at [67, 203] on span "DS1|File IO" at bounding box center [140, 207] width 207 height 15
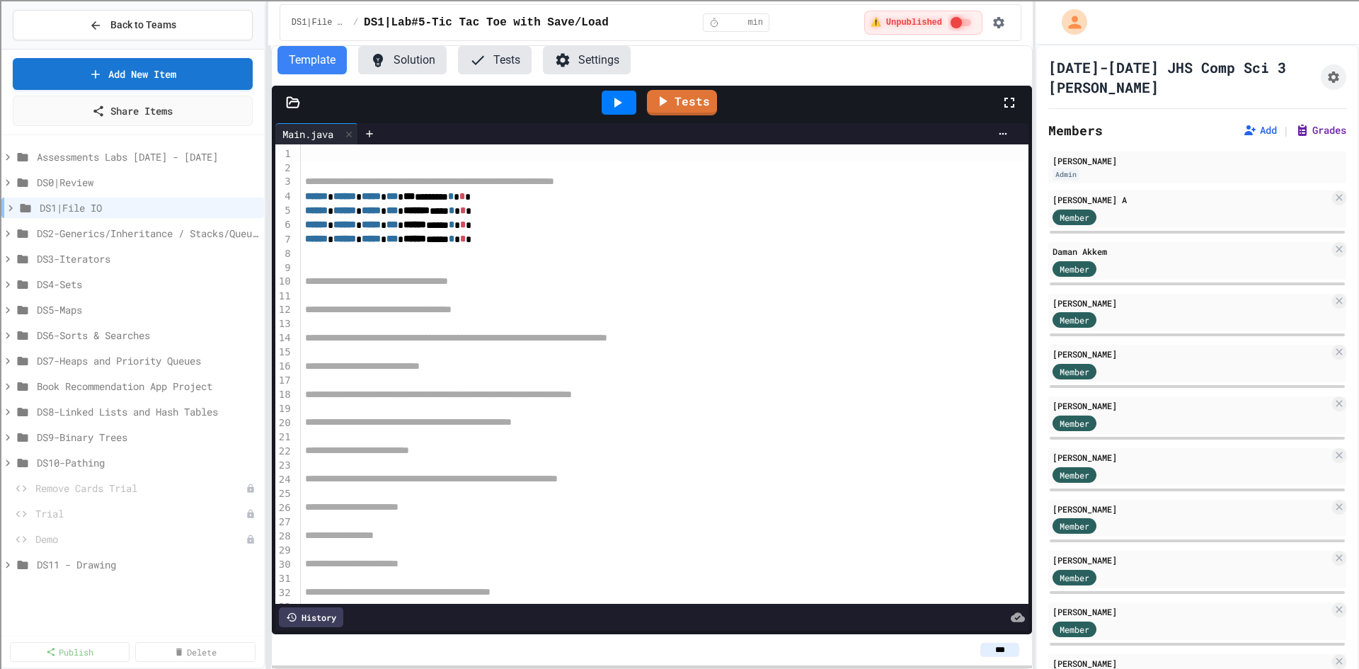
click at [1298, 132] on button "Grades" at bounding box center [1321, 130] width 51 height 14
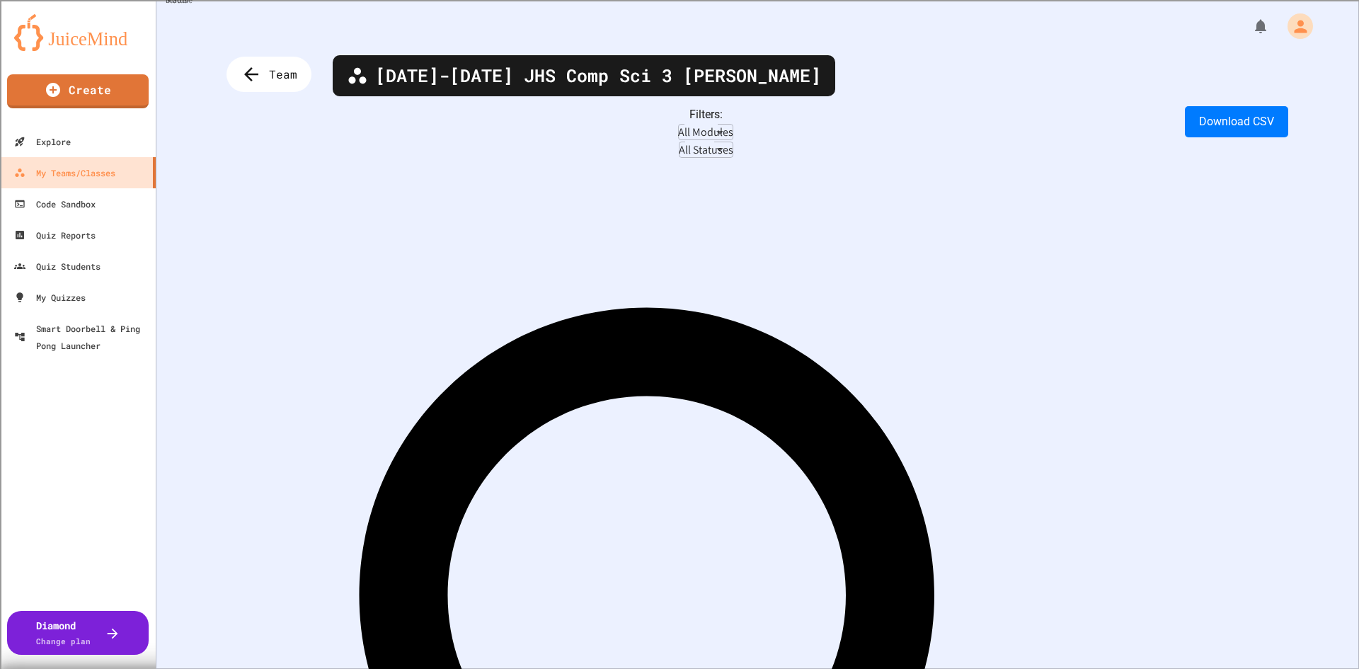
click at [324, 132] on body "**********" at bounding box center [679, 334] width 1359 height 669
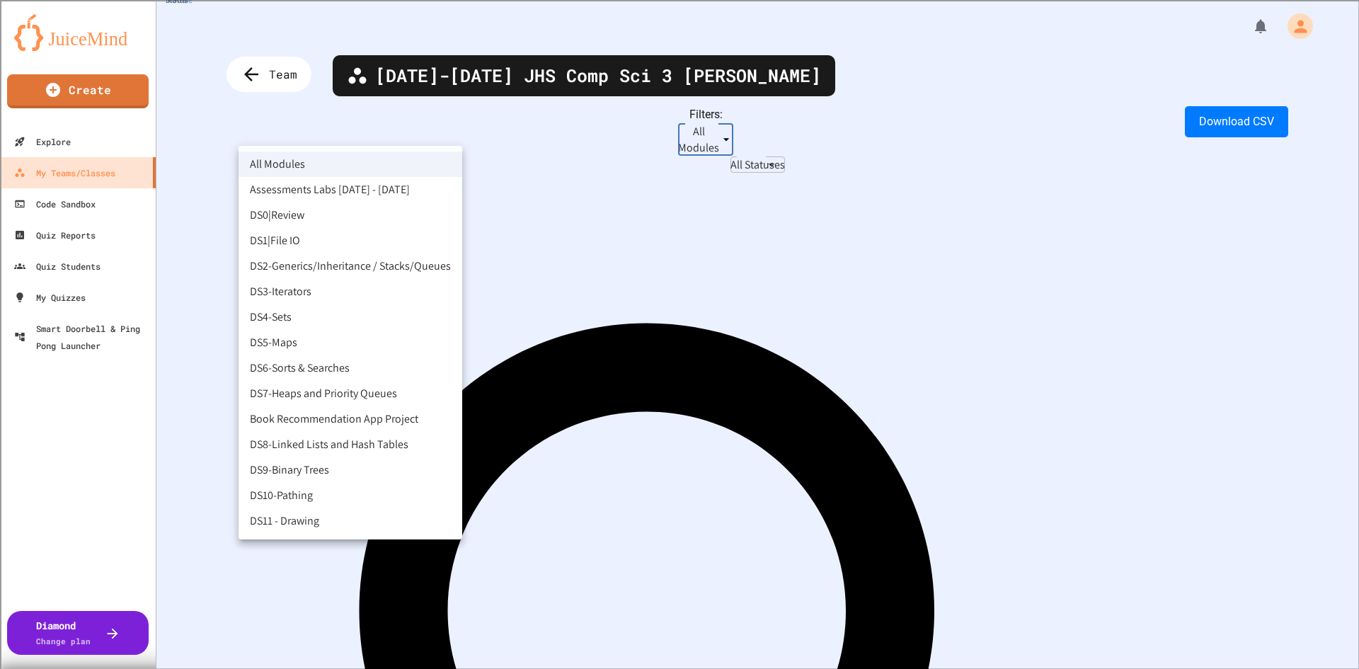
click at [330, 216] on li "DS0|Review" at bounding box center [351, 215] width 224 height 25
type input "**********"
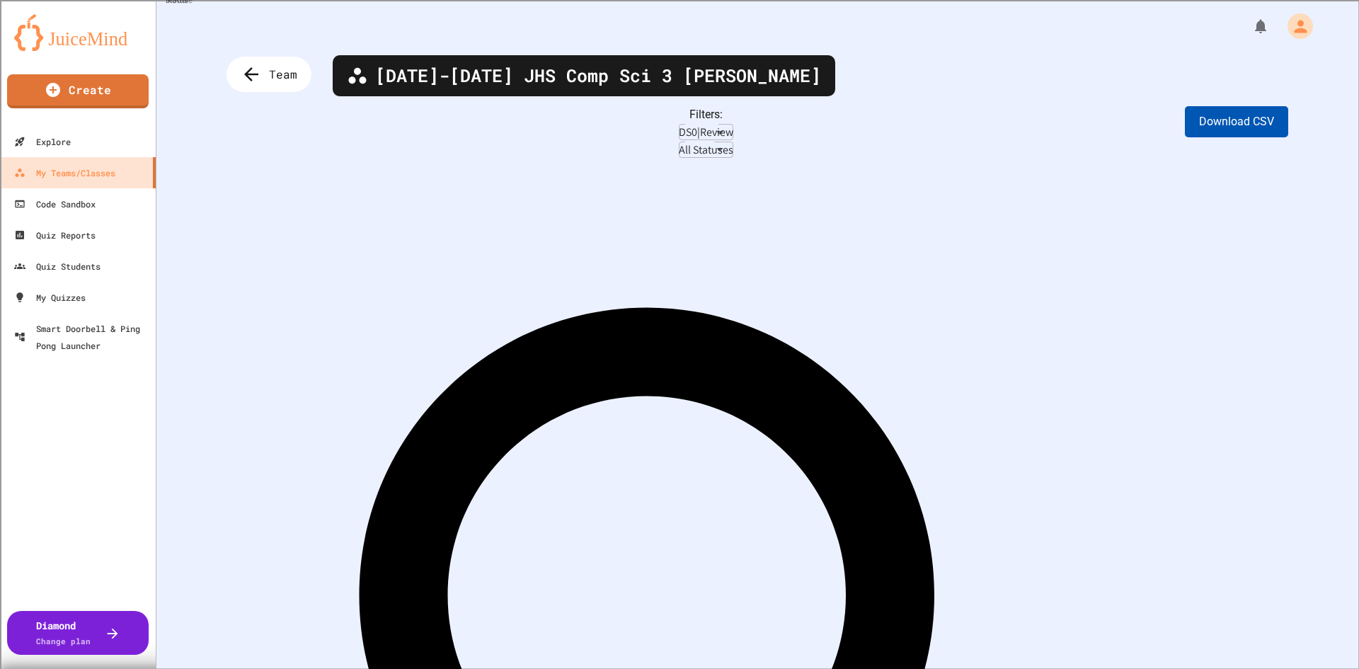
click at [1243, 127] on button "Download CSV" at bounding box center [1236, 121] width 103 height 31
